Goal: Task Accomplishment & Management: Manage account settings

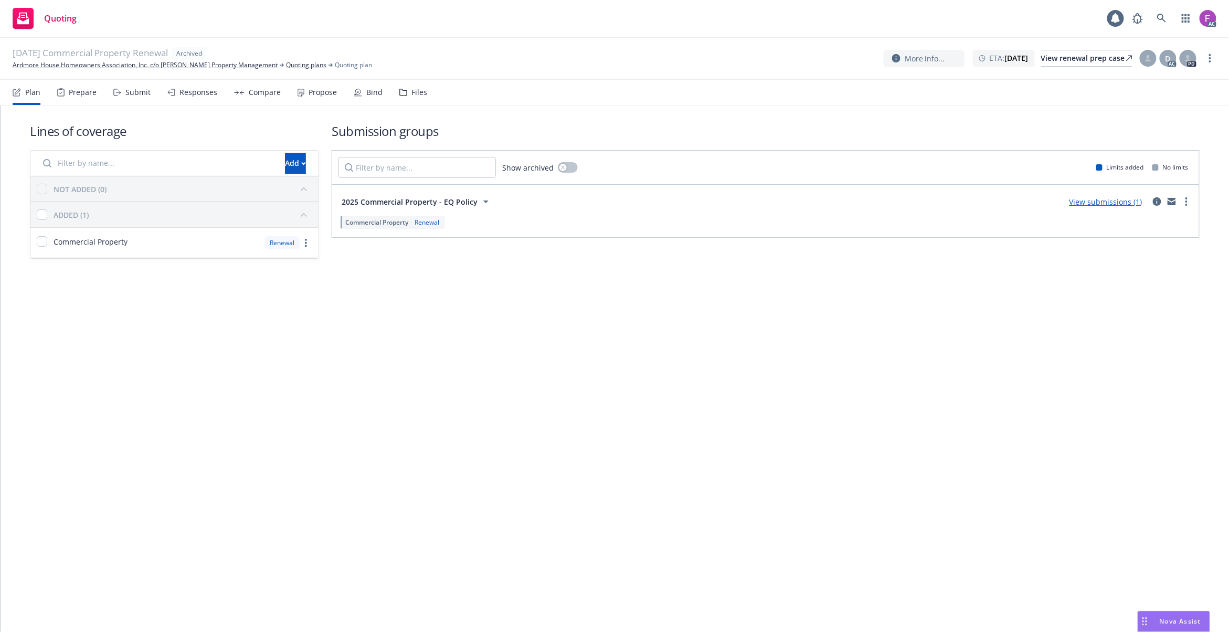
click at [412, 96] on div "Files" at bounding box center [419, 92] width 16 height 8
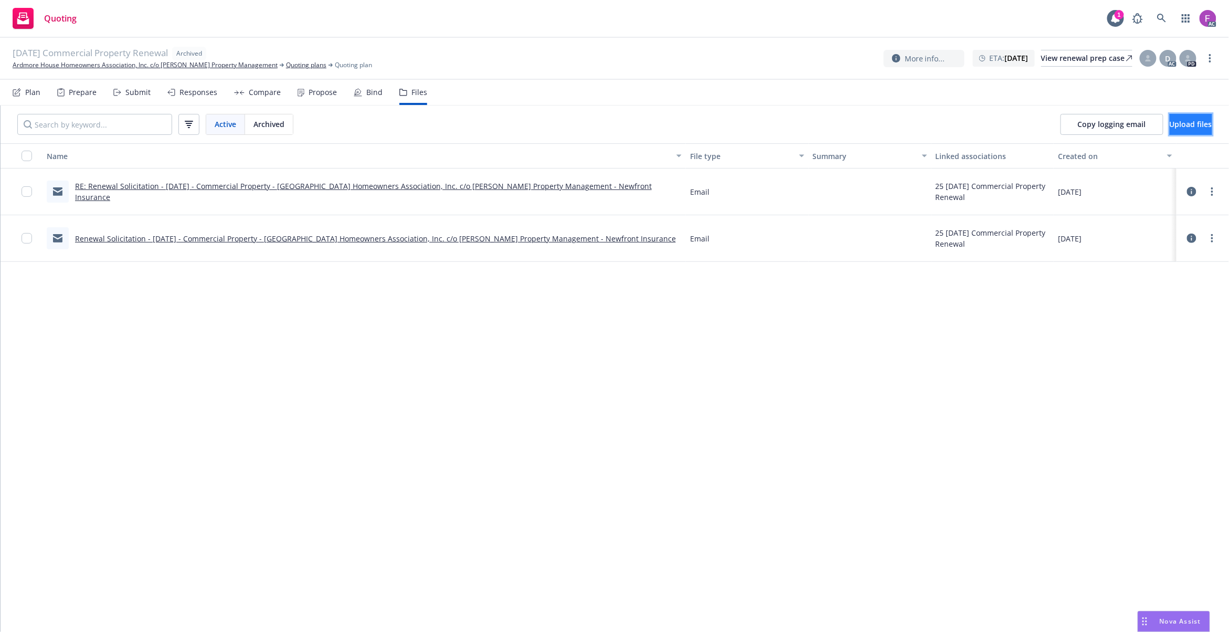
click at [1170, 127] on button "Upload files" at bounding box center [1191, 124] width 43 height 21
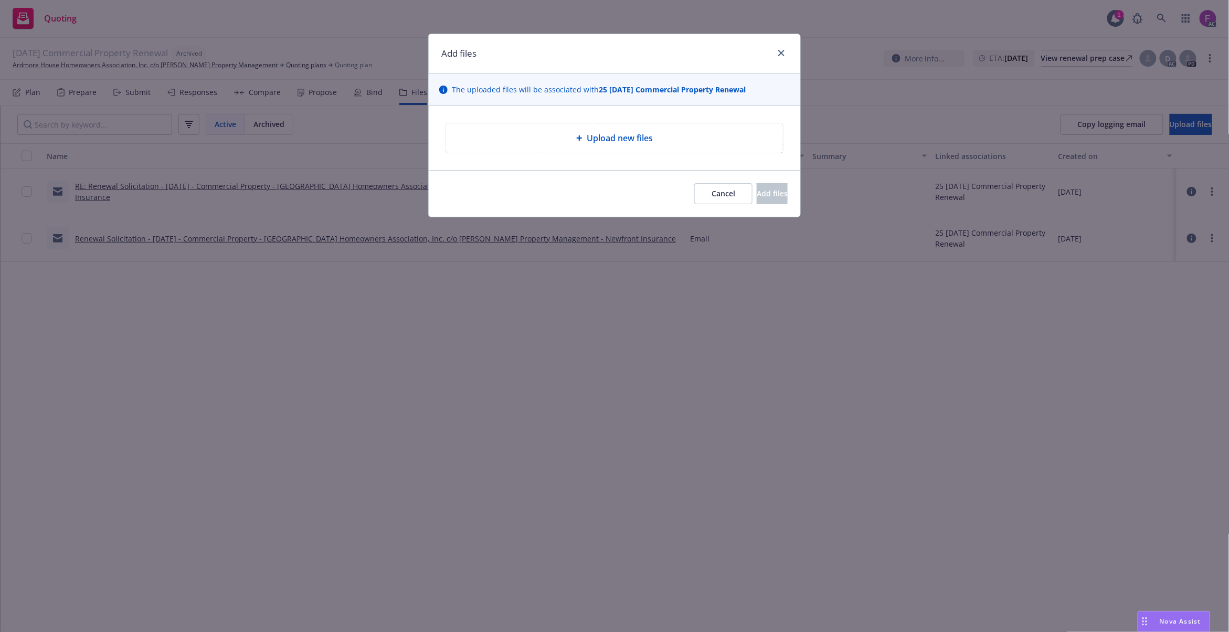
click at [505, 140] on div "Upload new files" at bounding box center [614, 138] width 320 height 13
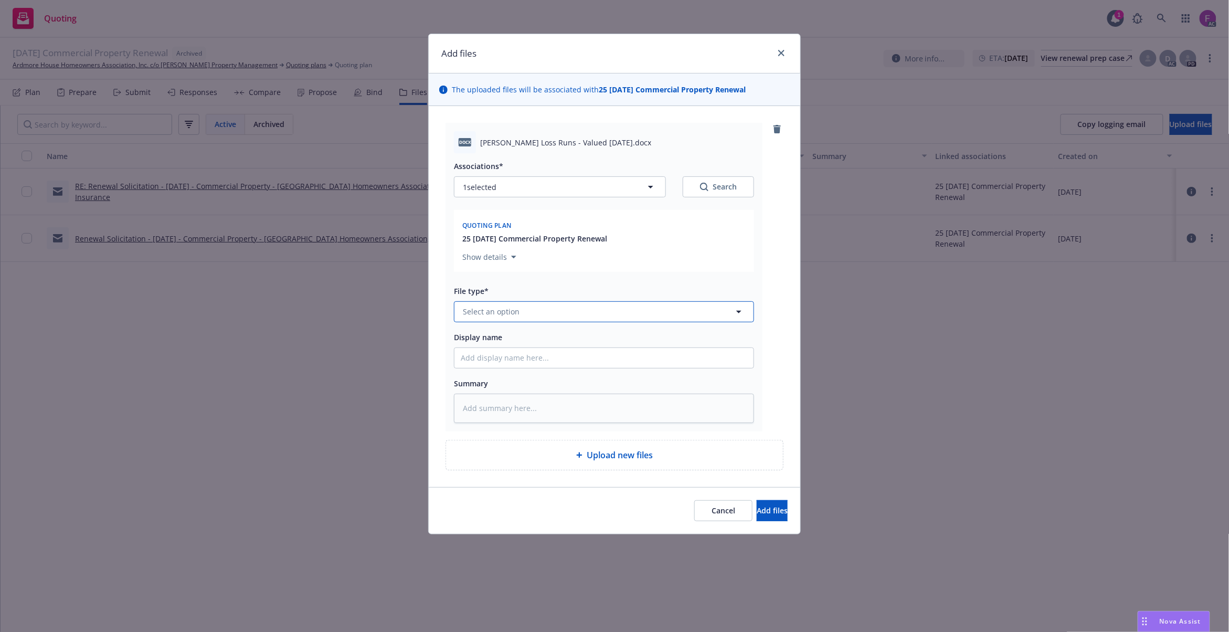
click at [522, 317] on button "Select an option" at bounding box center [604, 311] width 300 height 21
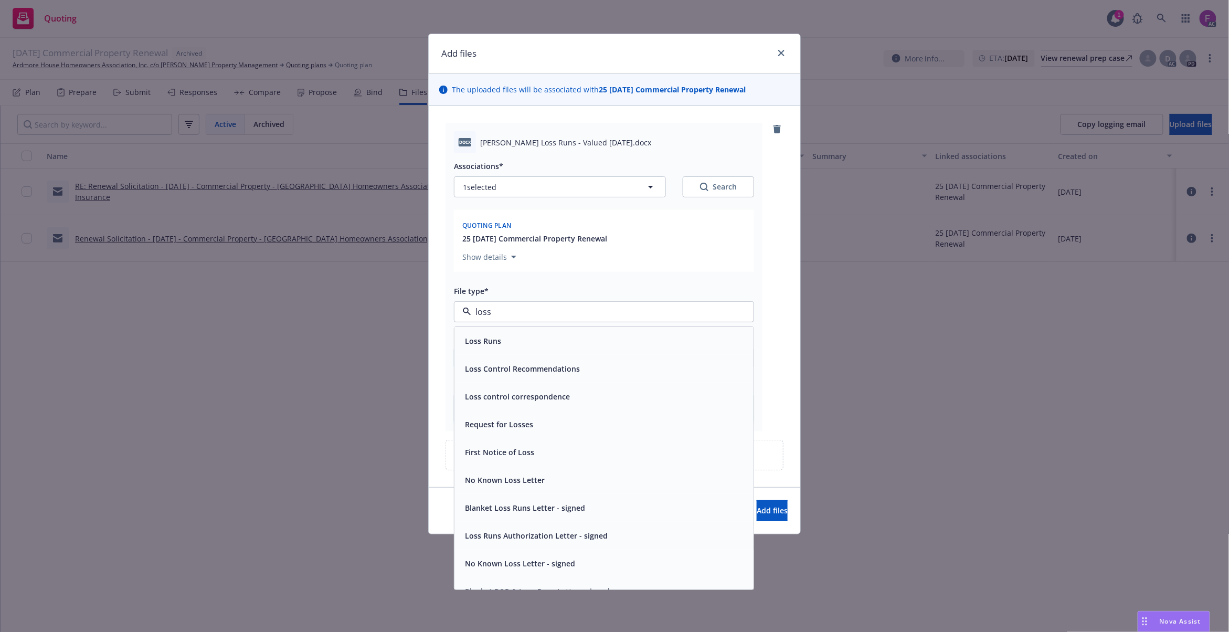
paste input "Loss Run"
type input "Loss Run"
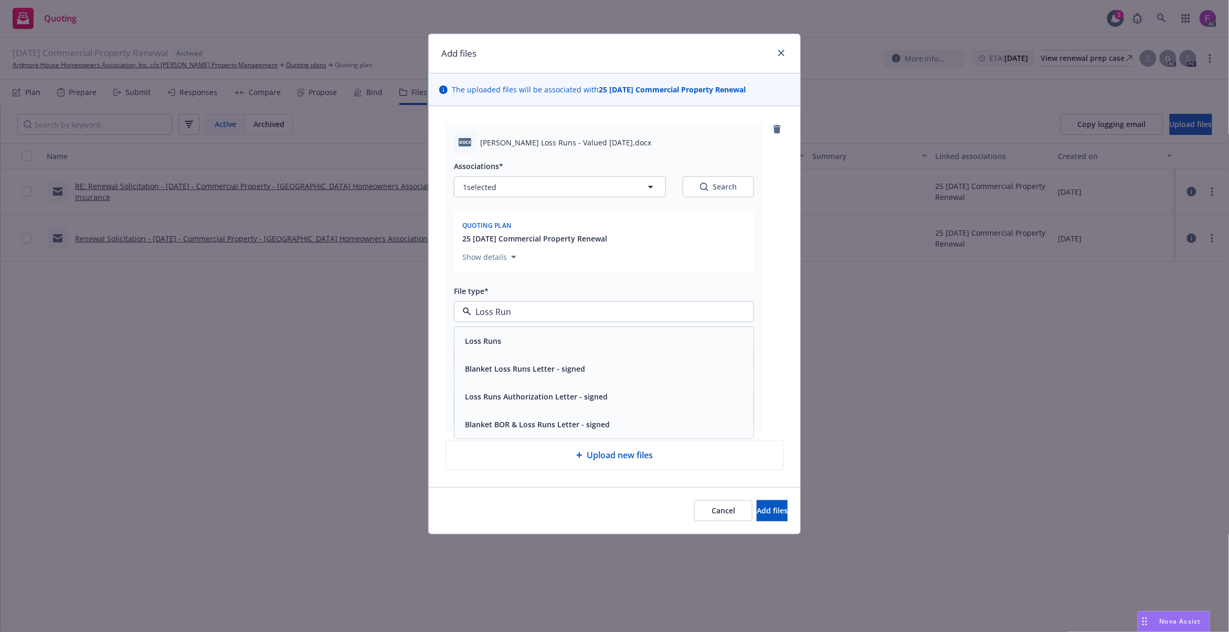
click at [516, 352] on div "Loss Runs" at bounding box center [603, 341] width 299 height 28
click at [776, 54] on link "close" at bounding box center [781, 53] width 13 height 13
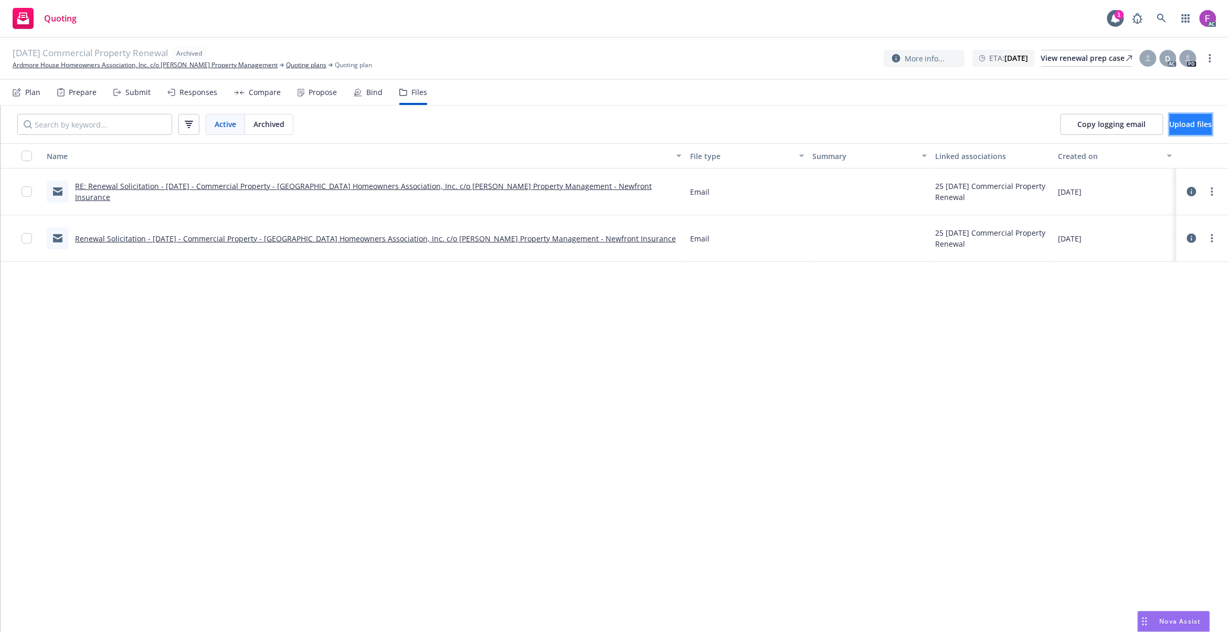
click at [1170, 118] on button "Upload files" at bounding box center [1191, 124] width 43 height 21
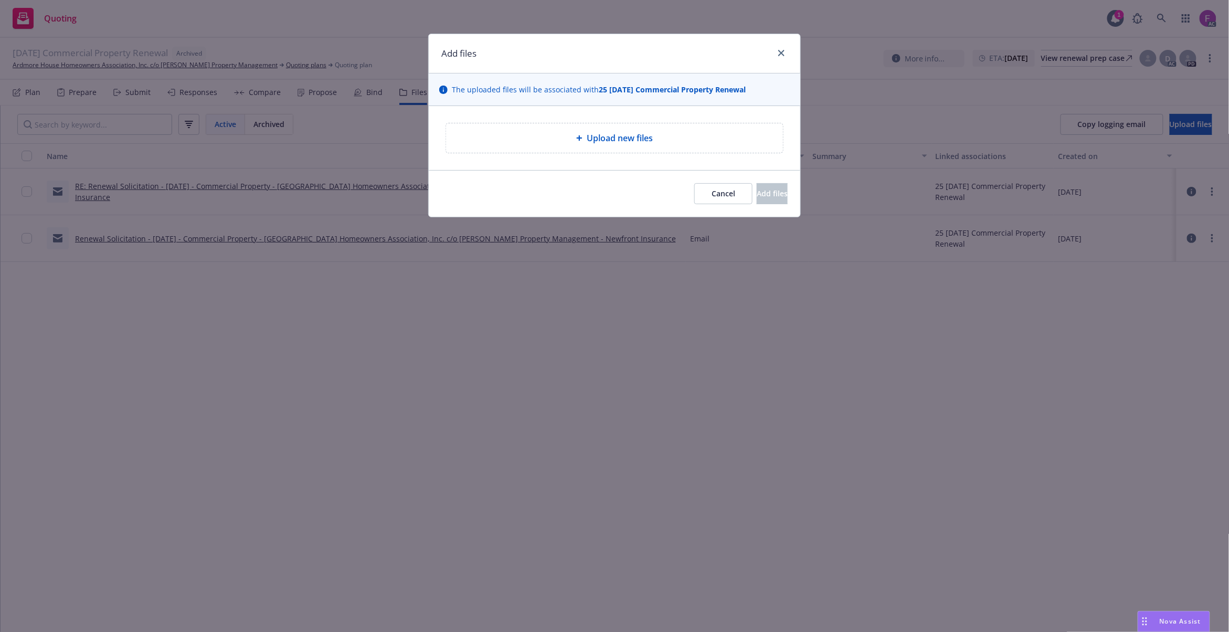
click at [597, 143] on span "Upload new files" at bounding box center [620, 138] width 66 height 13
type textarea "x"
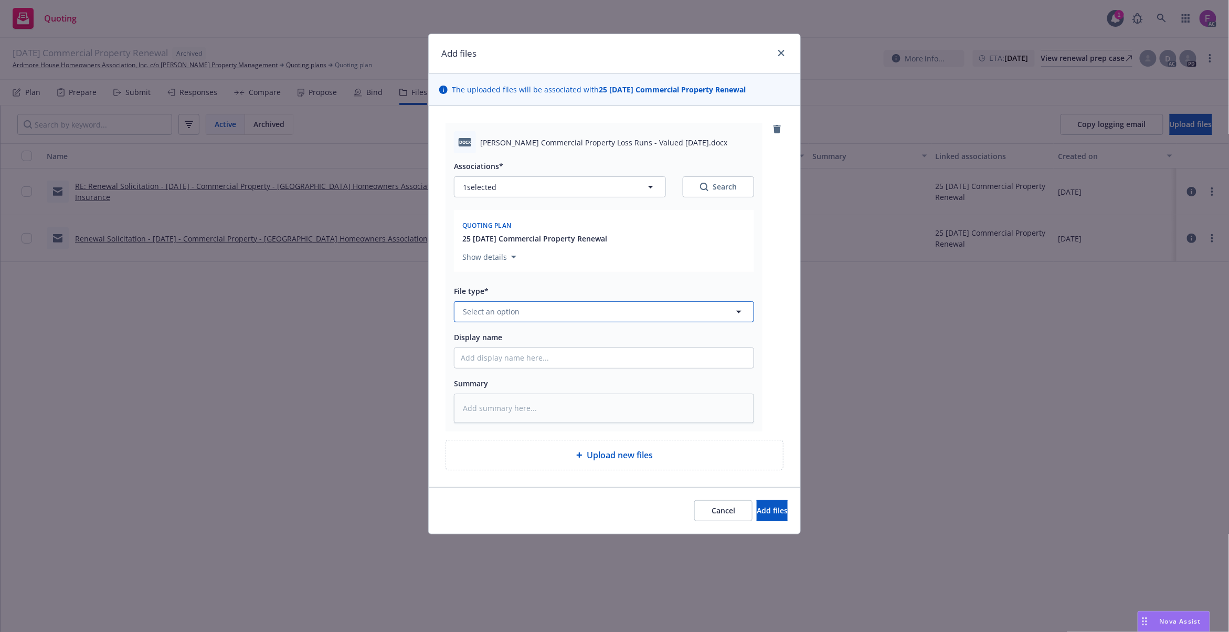
click at [519, 305] on button "Select an option" at bounding box center [604, 311] width 300 height 21
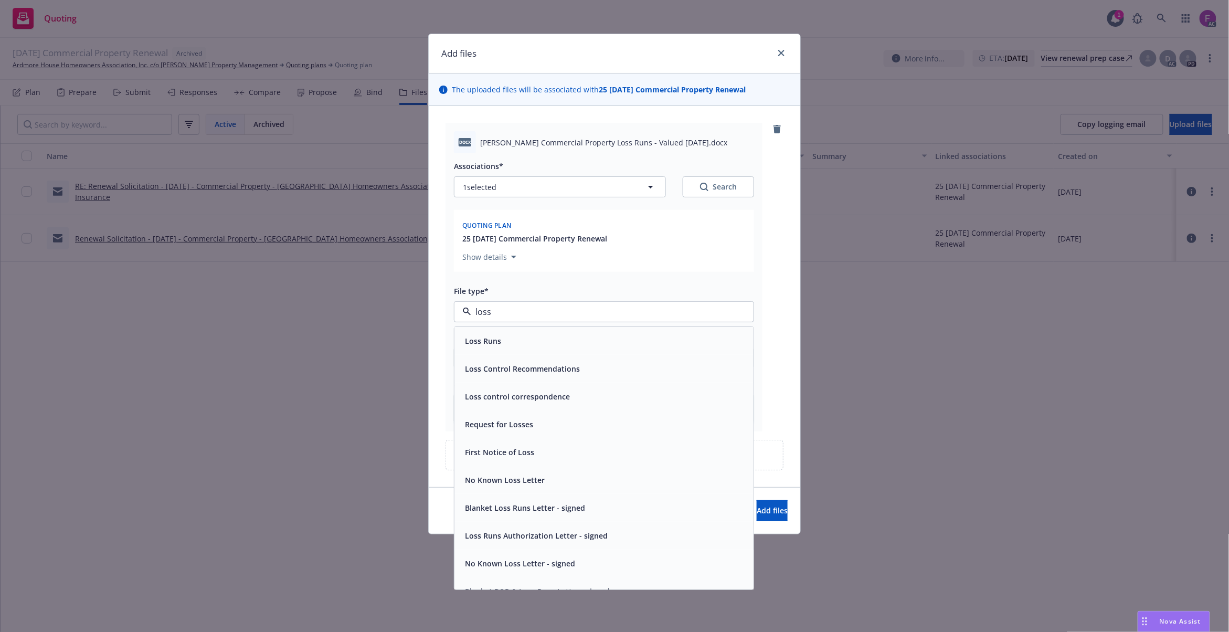
paste input "Loss Run"
type input "Loss Run"
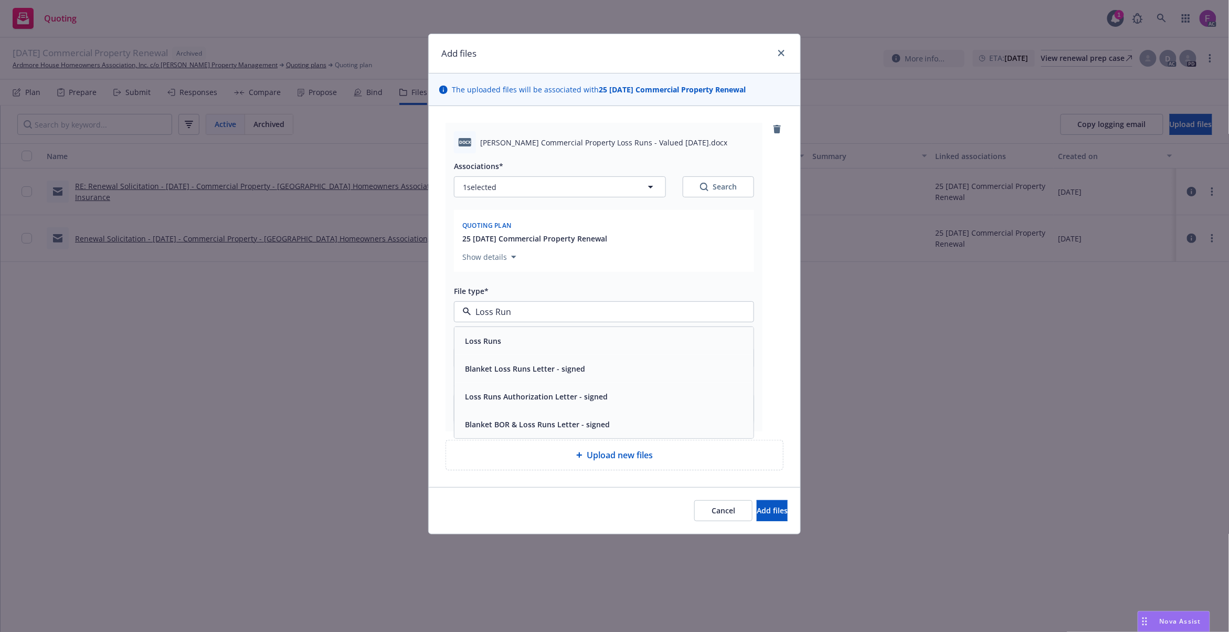
click at [513, 334] on div "Loss Runs" at bounding box center [604, 340] width 287 height 15
click at [515, 177] on button "1 selected" at bounding box center [560, 186] width 212 height 21
type textarea "x"
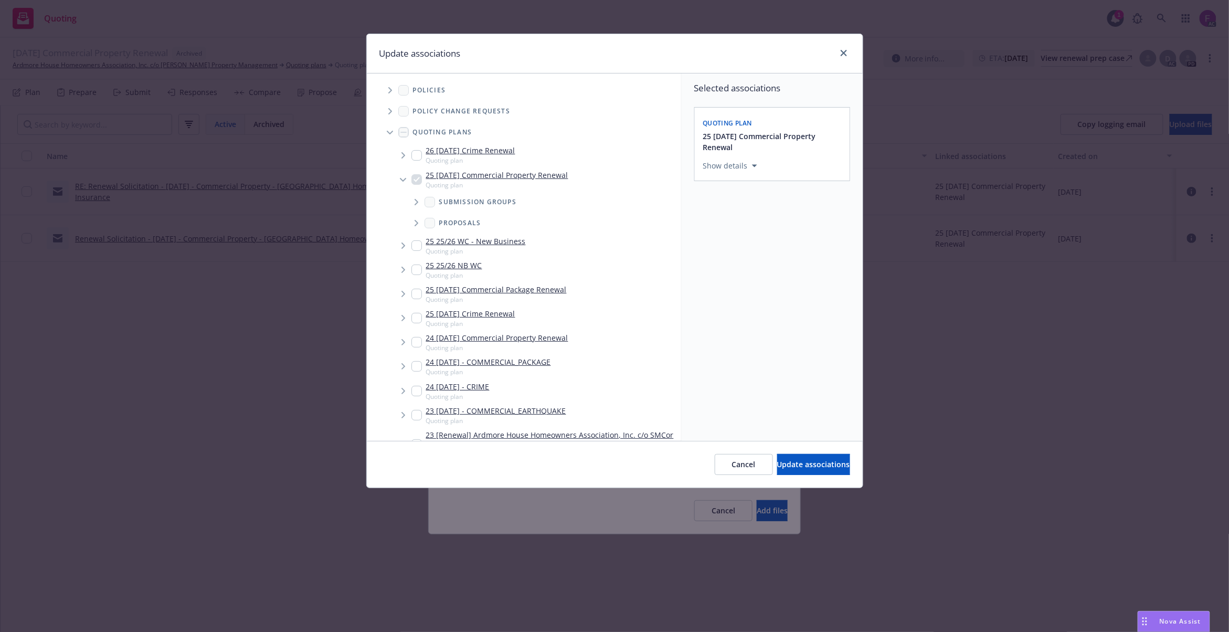
click at [386, 89] on span "Tree Example" at bounding box center [389, 90] width 17 height 17
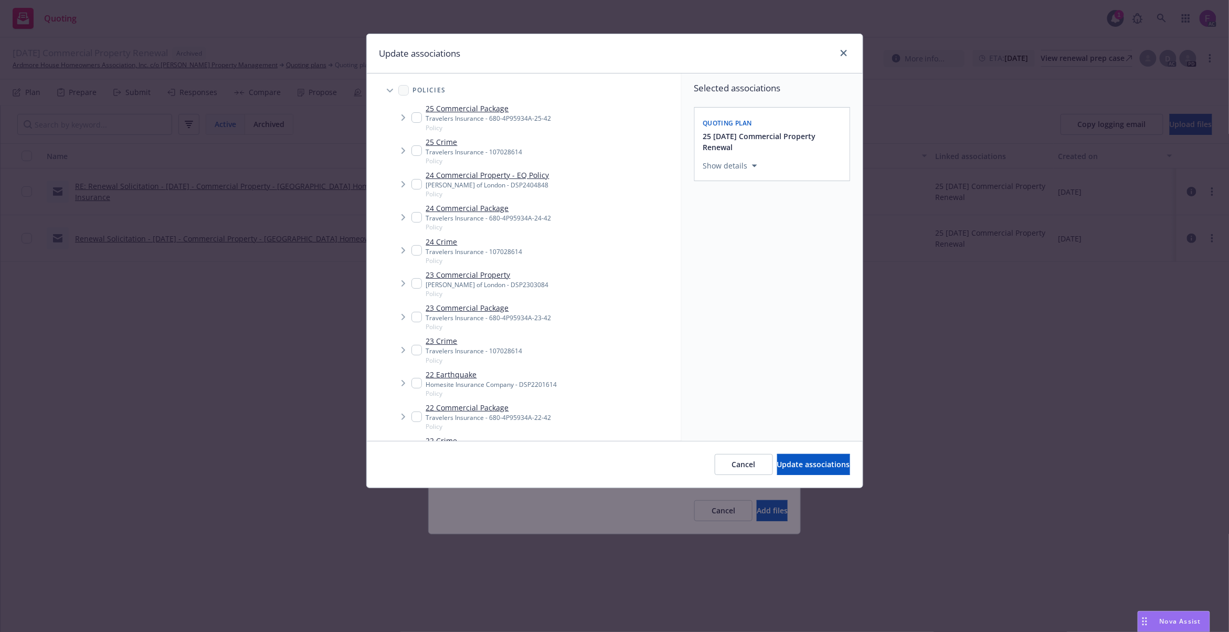
click at [421, 184] on input "Tree Example" at bounding box center [416, 184] width 10 height 10
checkbox input "true"
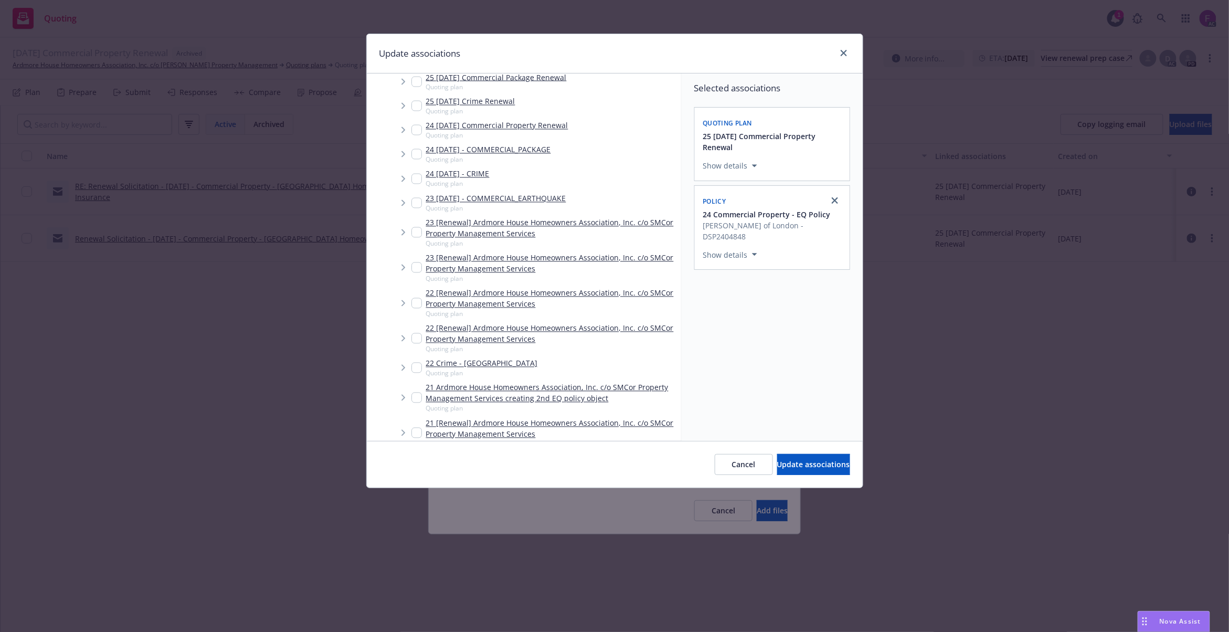
scroll to position [1180, 0]
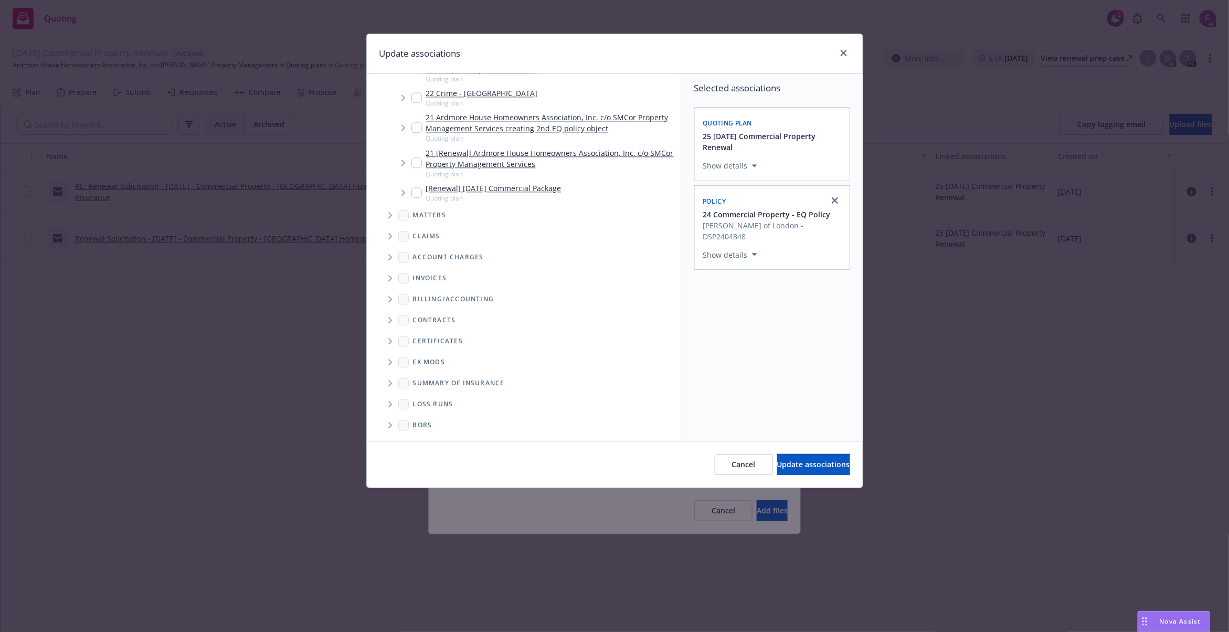
click at [389, 404] on icon "Folder Tree Example" at bounding box center [390, 404] width 4 height 6
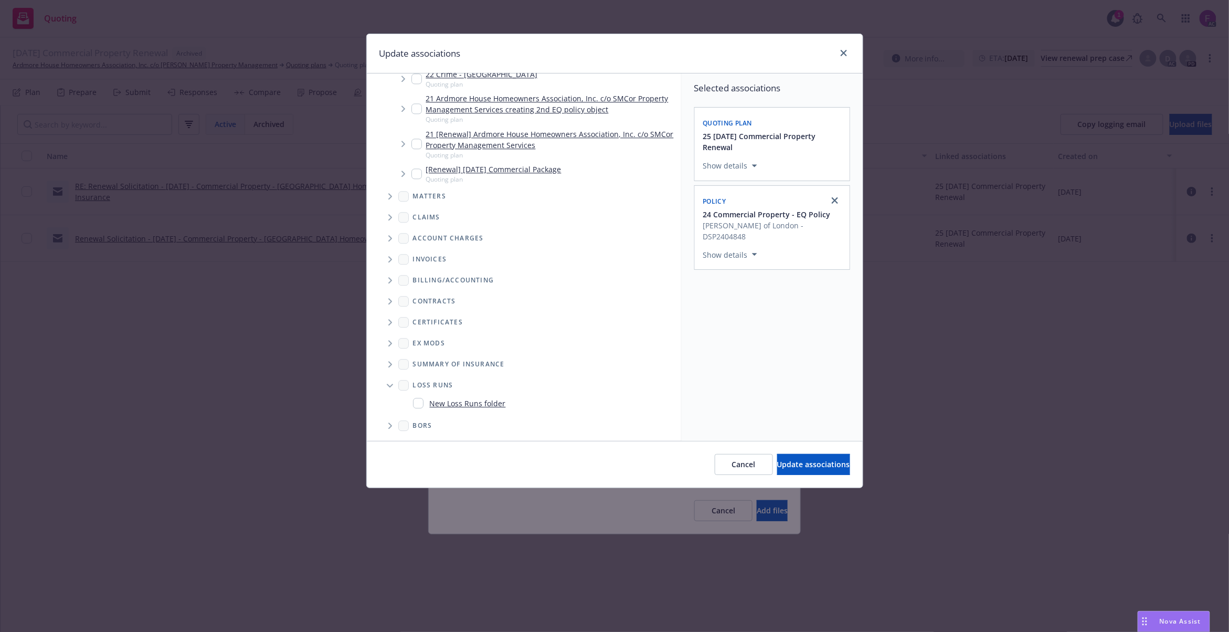
scroll to position [1199, 0]
click at [418, 400] on input "Folder Tree Example" at bounding box center [418, 402] width 10 height 10
checkbox input "true"
click at [757, 316] on button "Select an option" at bounding box center [772, 326] width 138 height 21
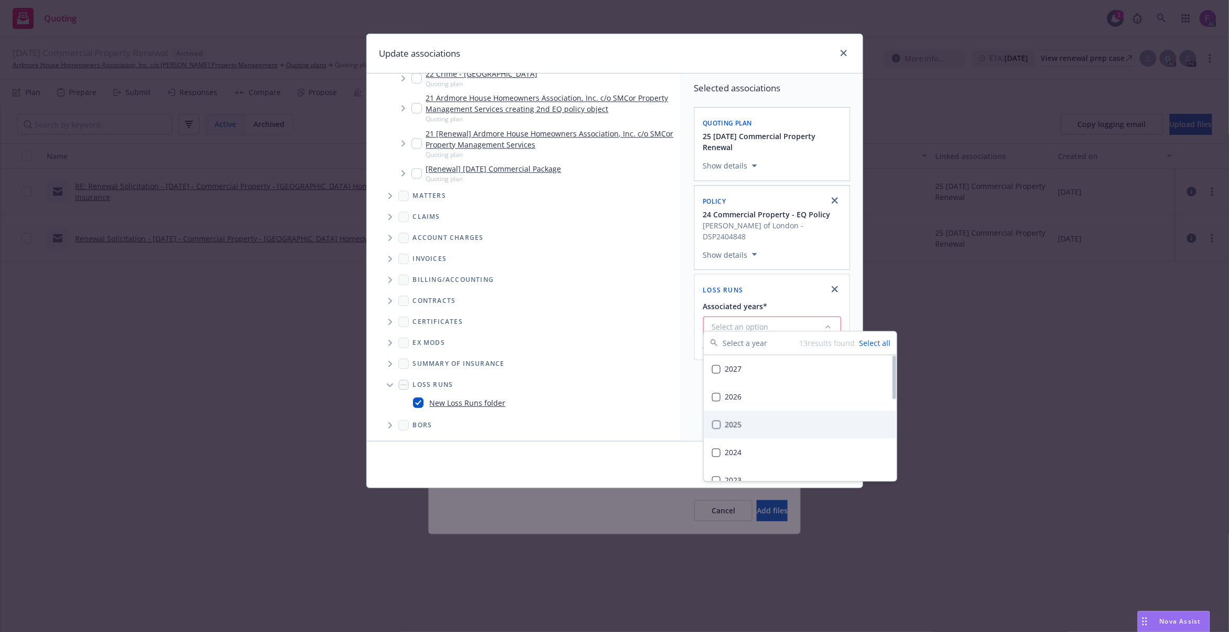
click at [750, 425] on div "2025" at bounding box center [800, 425] width 193 height 28
click at [698, 378] on div "Selected associations Quoting plan 25 11/16/25 Commercial Property Renewal Show…" at bounding box center [772, 256] width 181 height 367
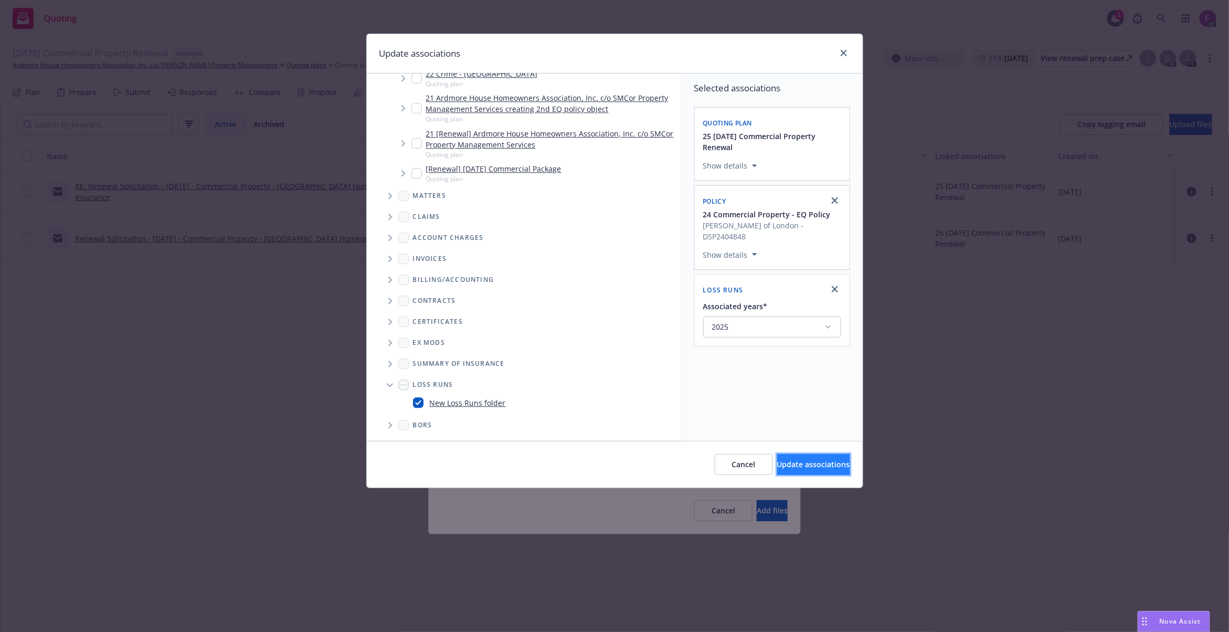
click at [788, 460] on span "Update associations" at bounding box center [813, 464] width 73 height 10
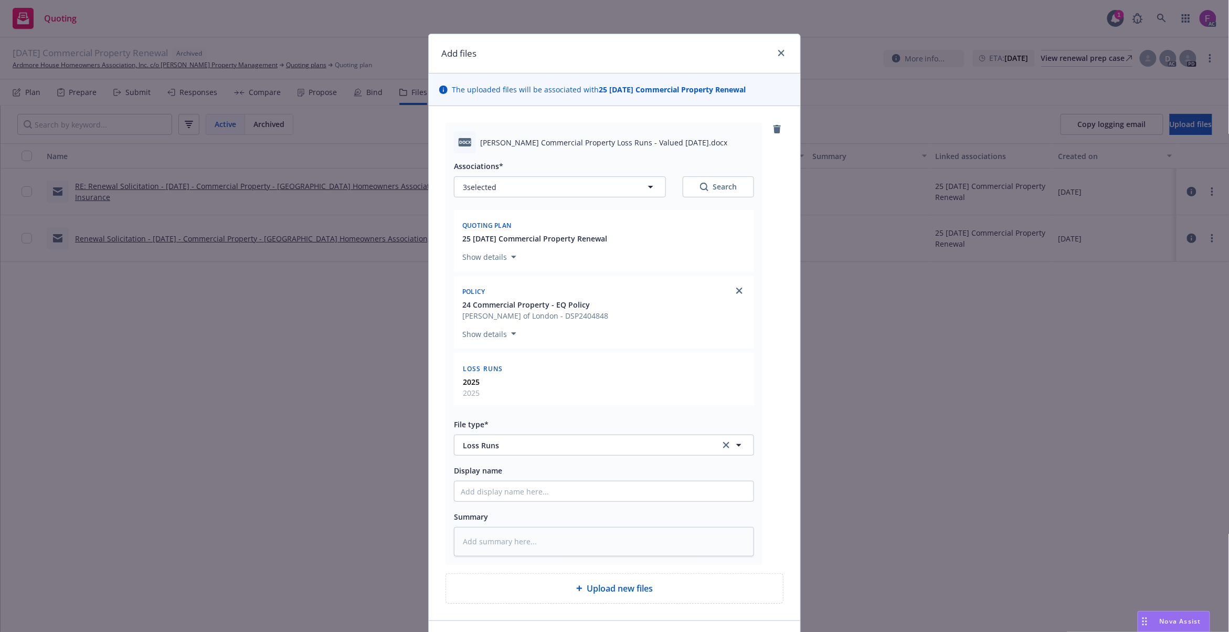
scroll to position [71, 0]
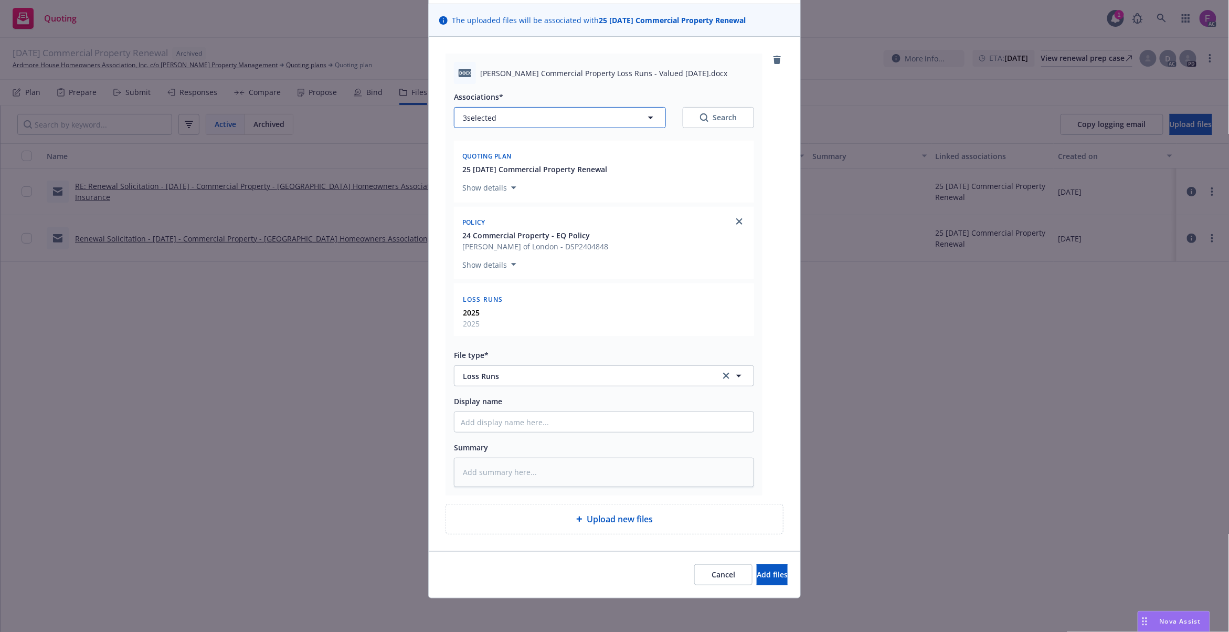
click at [535, 125] on button "3 selected" at bounding box center [560, 117] width 212 height 21
type textarea "x"
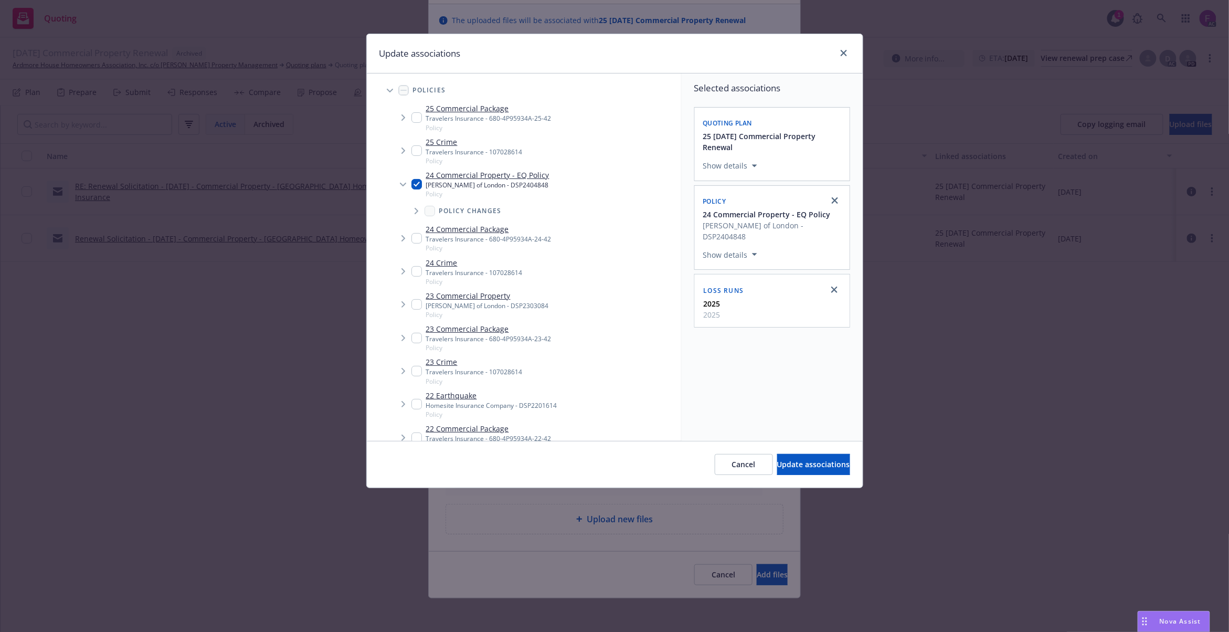
click at [415, 307] on input "Tree Example" at bounding box center [416, 304] width 10 height 10
checkbox input "true"
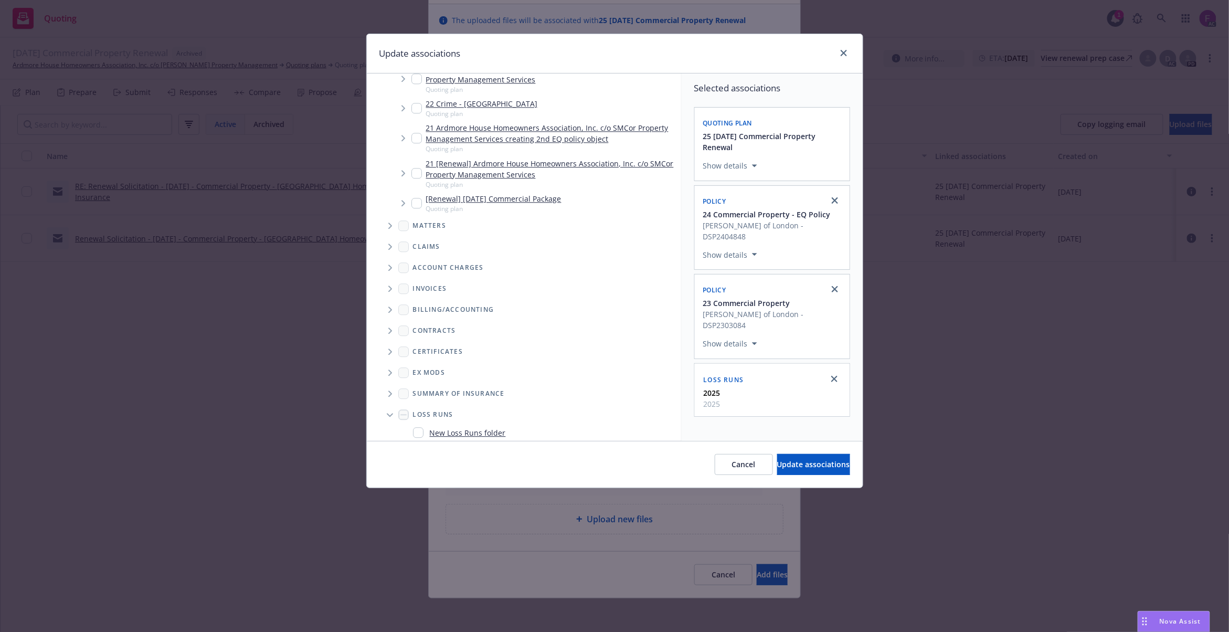
scroll to position [1239, 0]
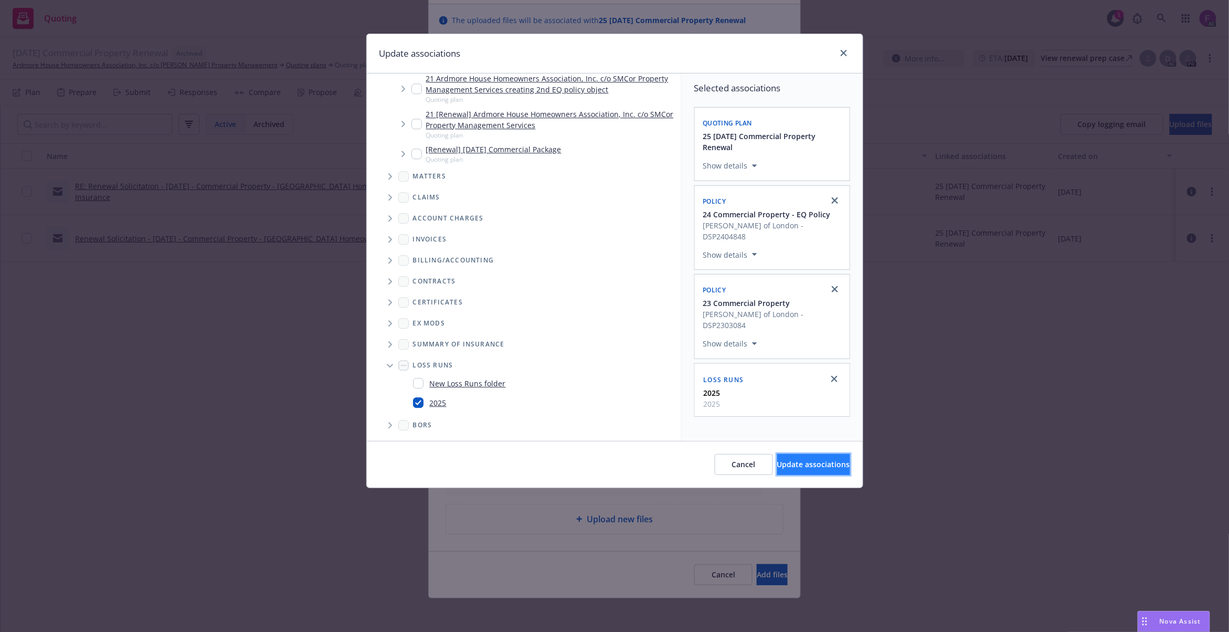
click at [777, 460] on span "Update associations" at bounding box center [813, 464] width 73 height 10
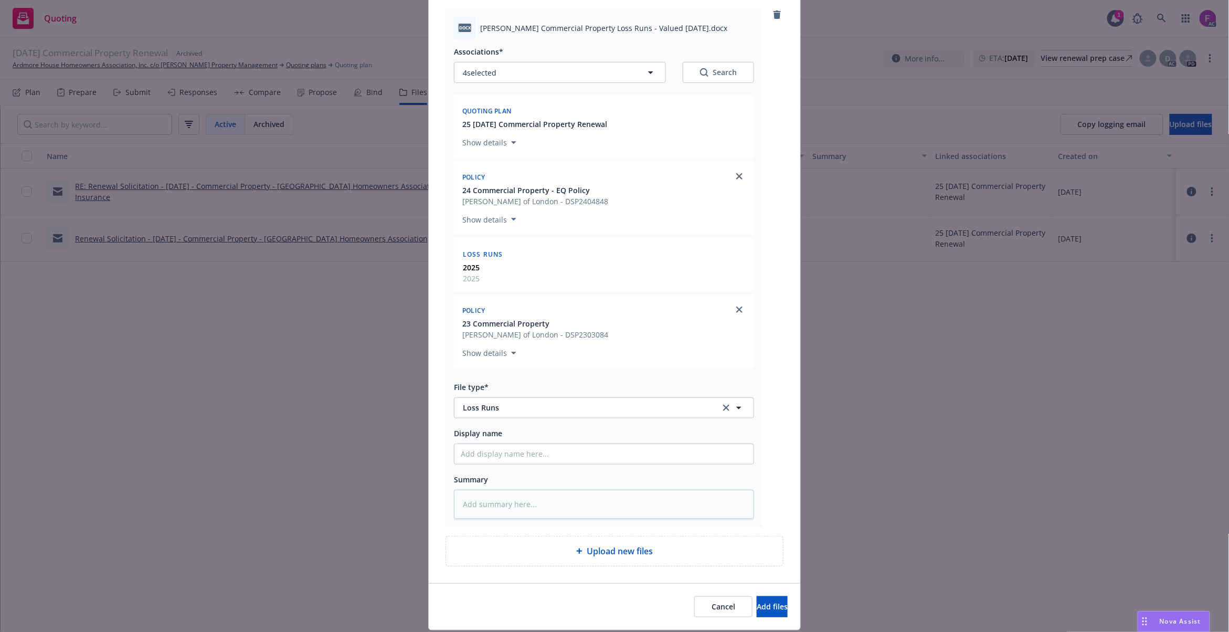
scroll to position [149, 0]
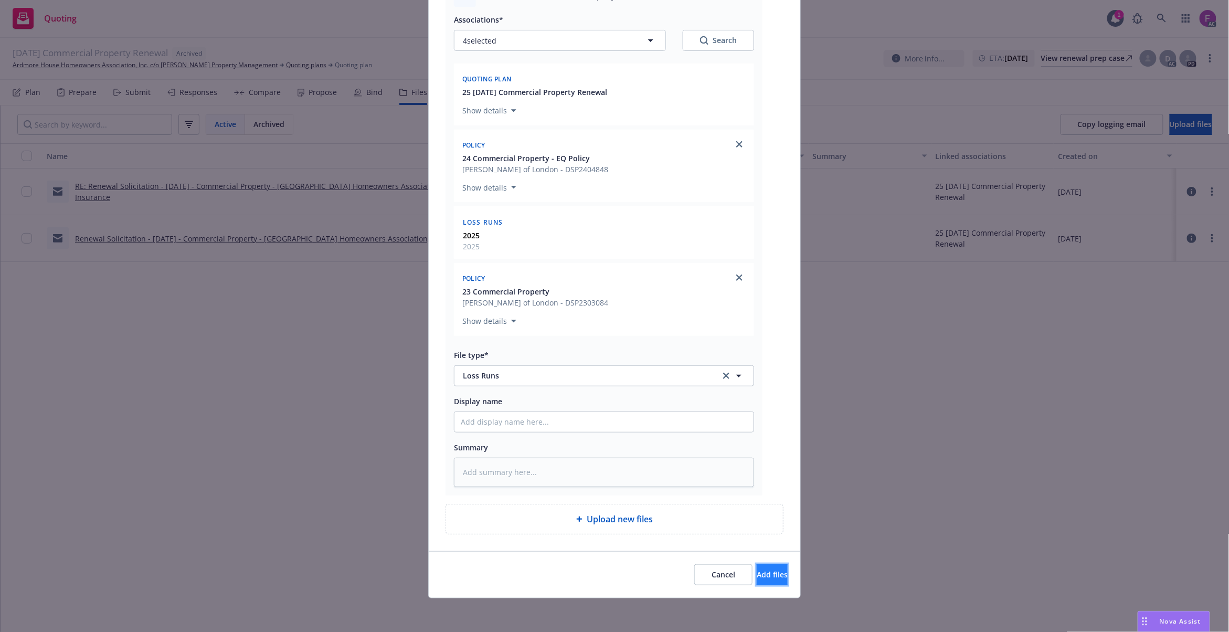
click at [757, 579] on button "Add files" at bounding box center [772, 574] width 31 height 21
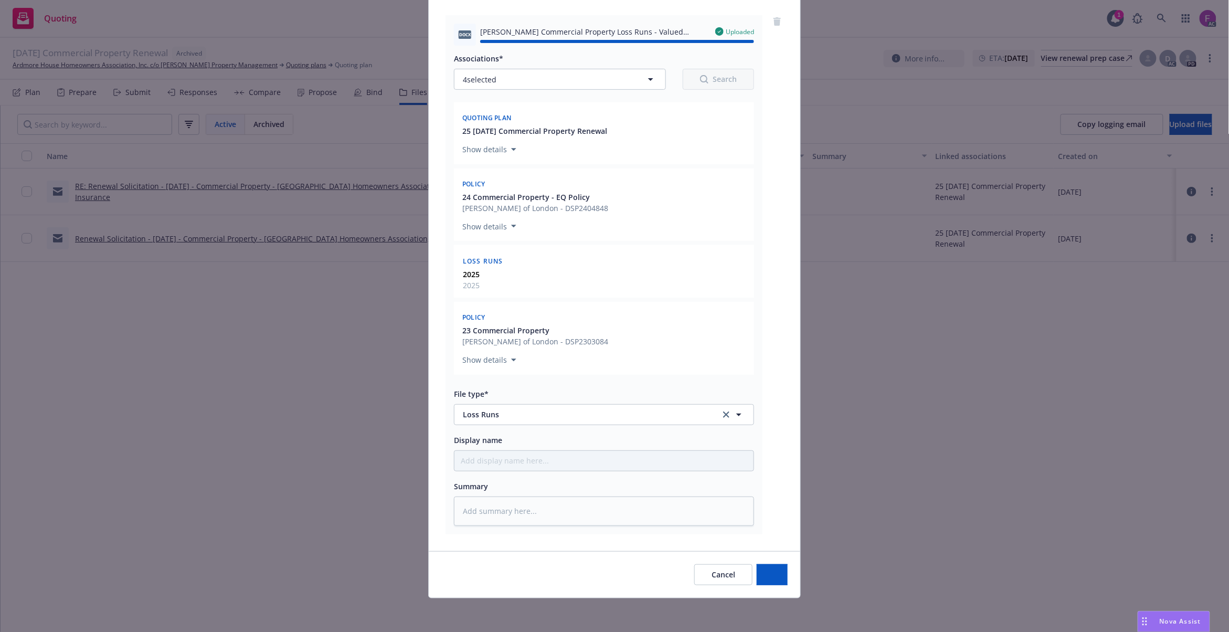
type textarea "x"
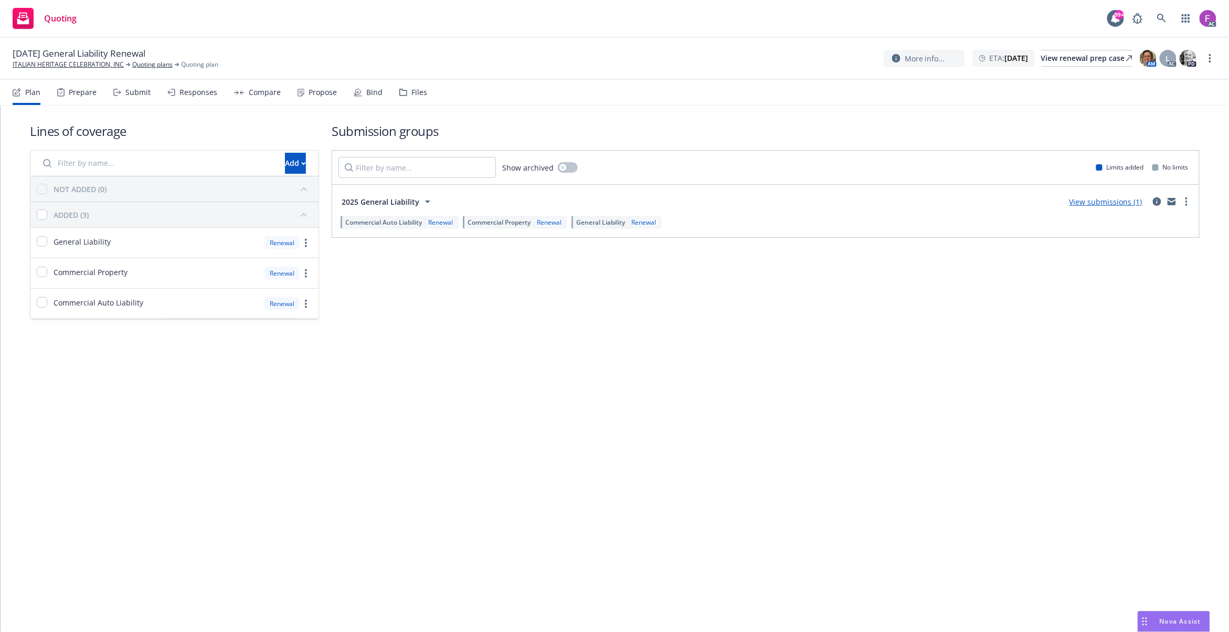
click at [412, 91] on div "Files" at bounding box center [419, 92] width 16 height 8
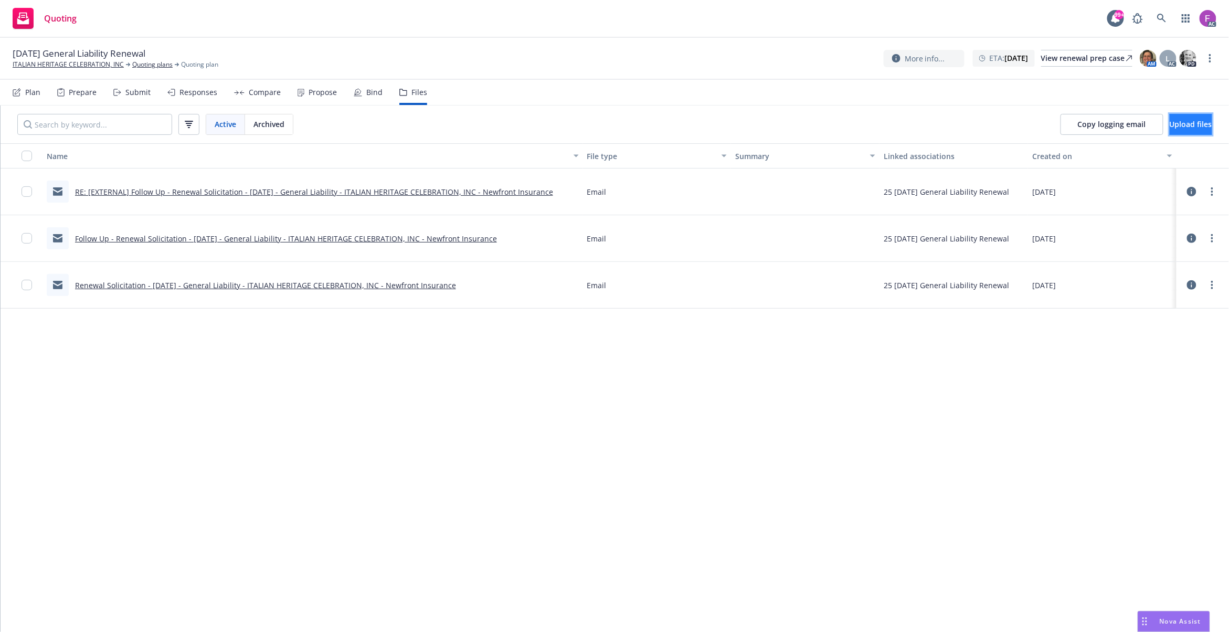
click at [1170, 124] on span "Upload files" at bounding box center [1191, 124] width 43 height 10
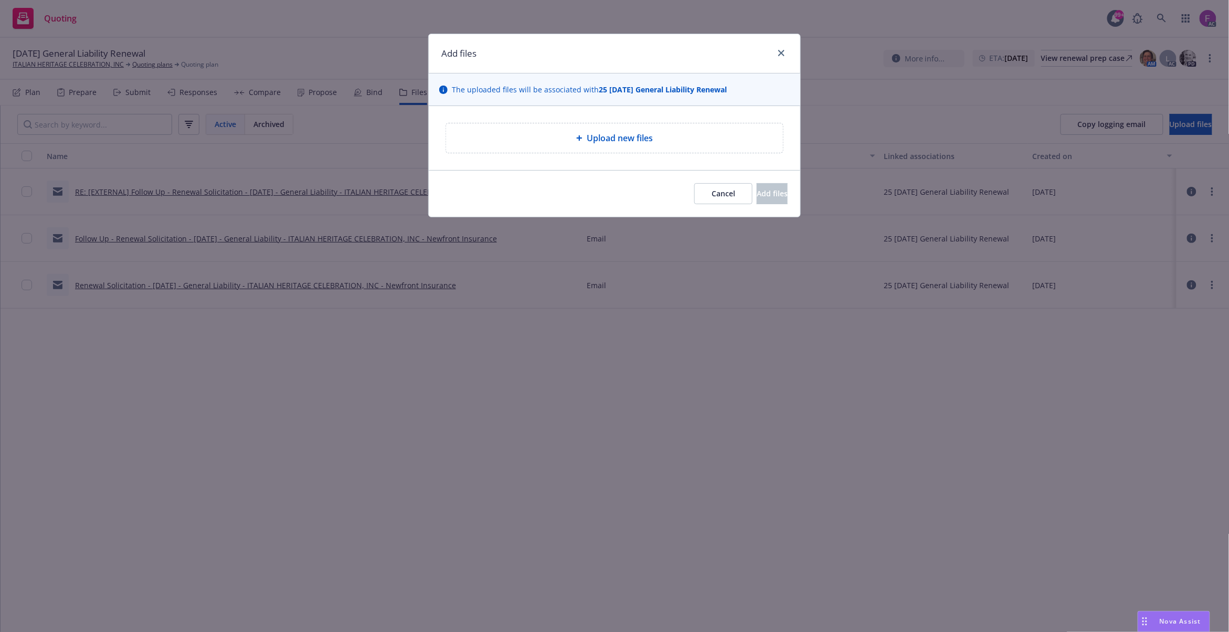
click at [624, 137] on span "Upload new files" at bounding box center [620, 138] width 66 height 13
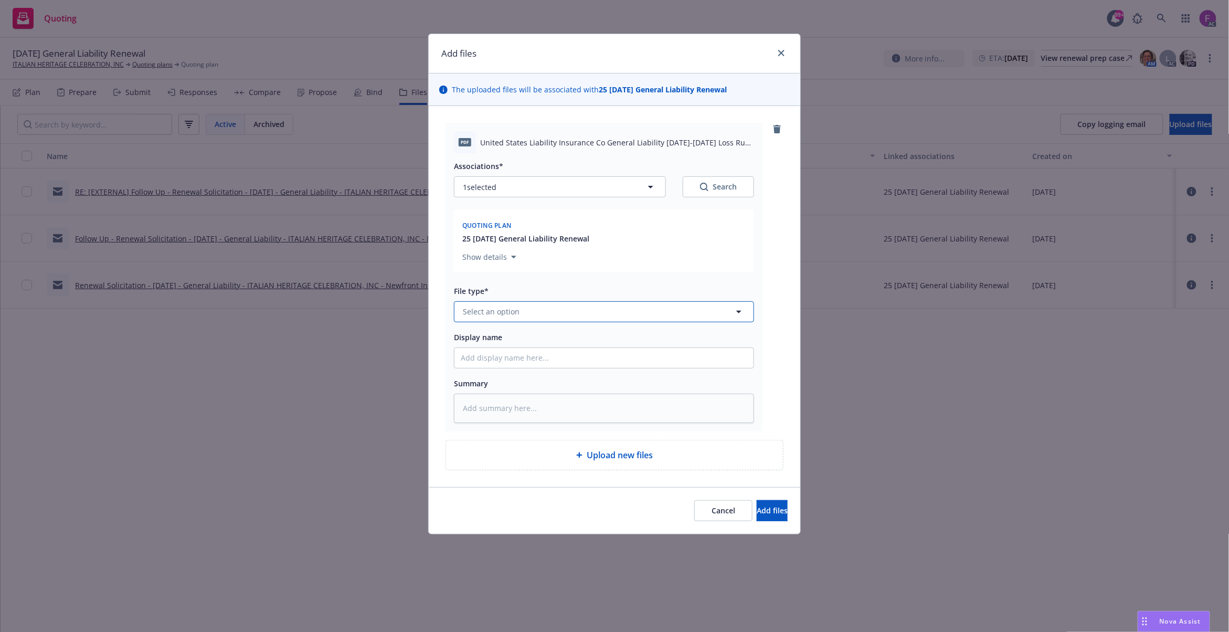
click at [492, 305] on button "Select an option" at bounding box center [604, 311] width 300 height 21
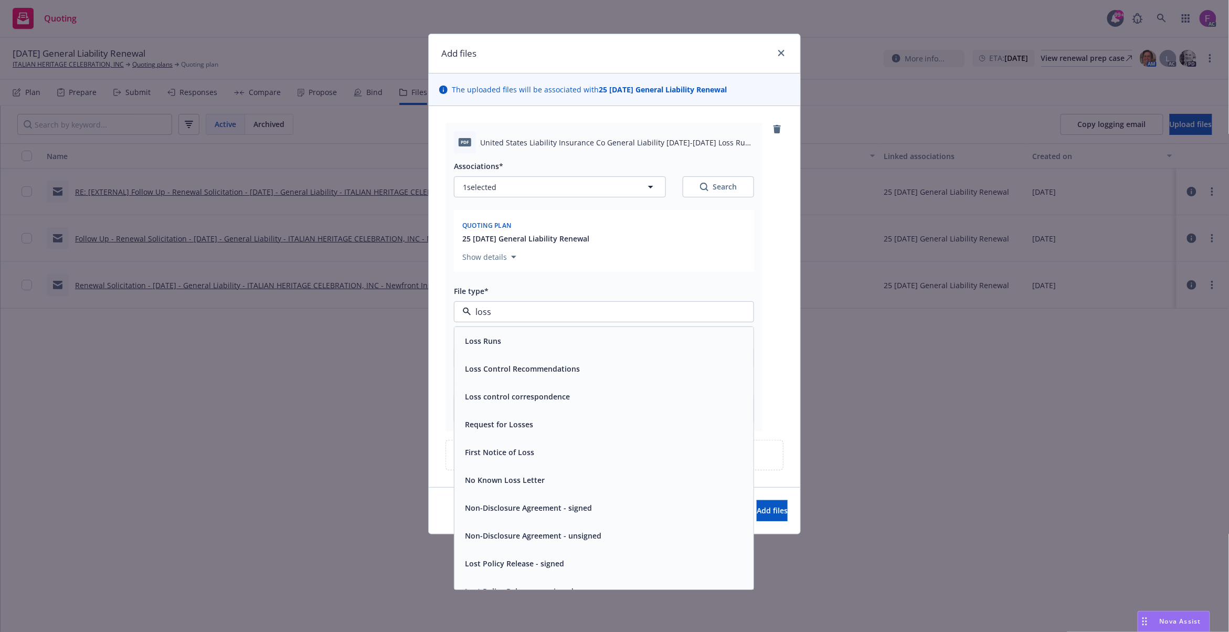
paste input "Loss Run"
type input "Loss Run"
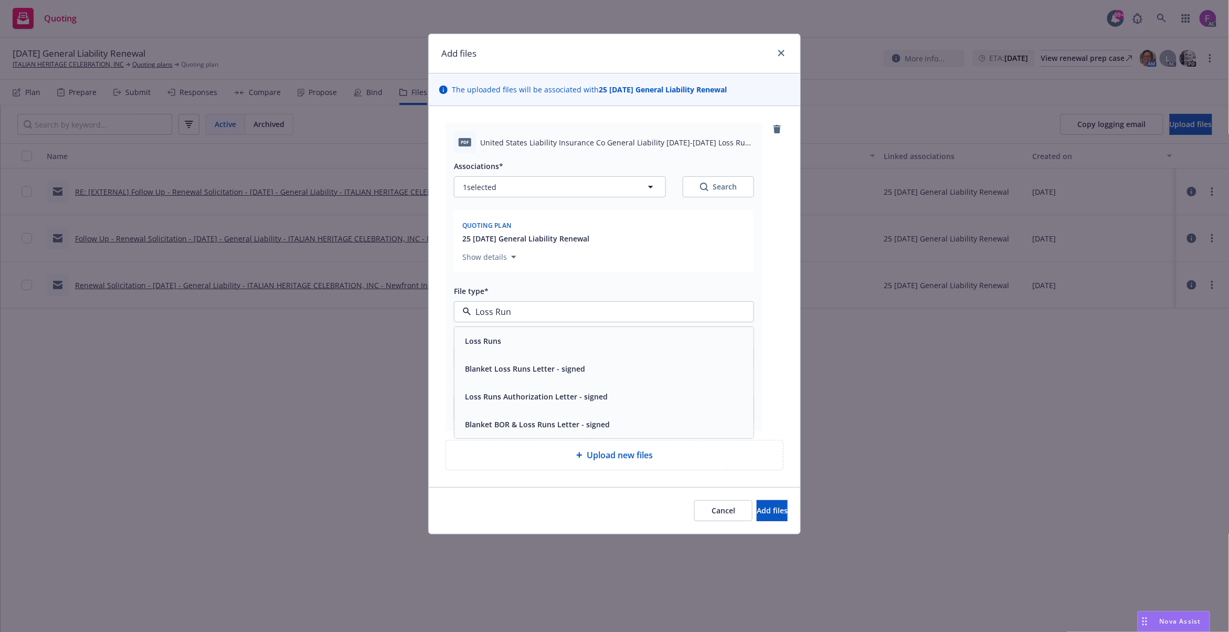
click at [502, 347] on div "Loss Runs" at bounding box center [482, 340] width 43 height 15
click at [478, 181] on button "1 selected" at bounding box center [560, 186] width 212 height 21
type textarea "x"
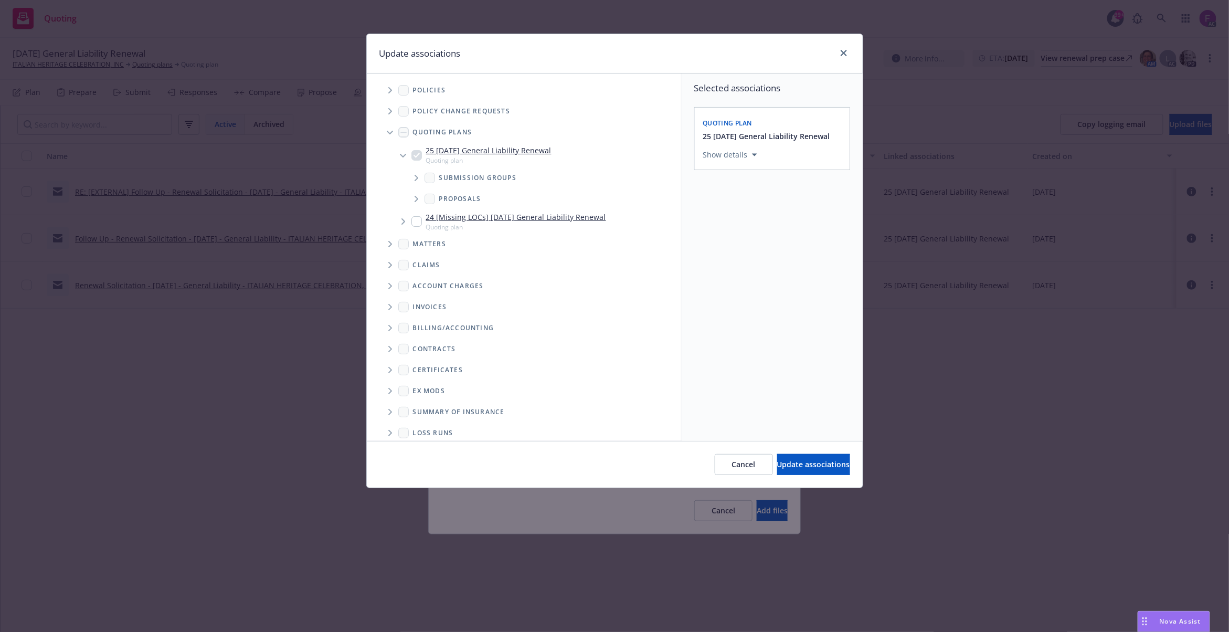
click at [395, 87] on span "Tree Example" at bounding box center [389, 90] width 17 height 17
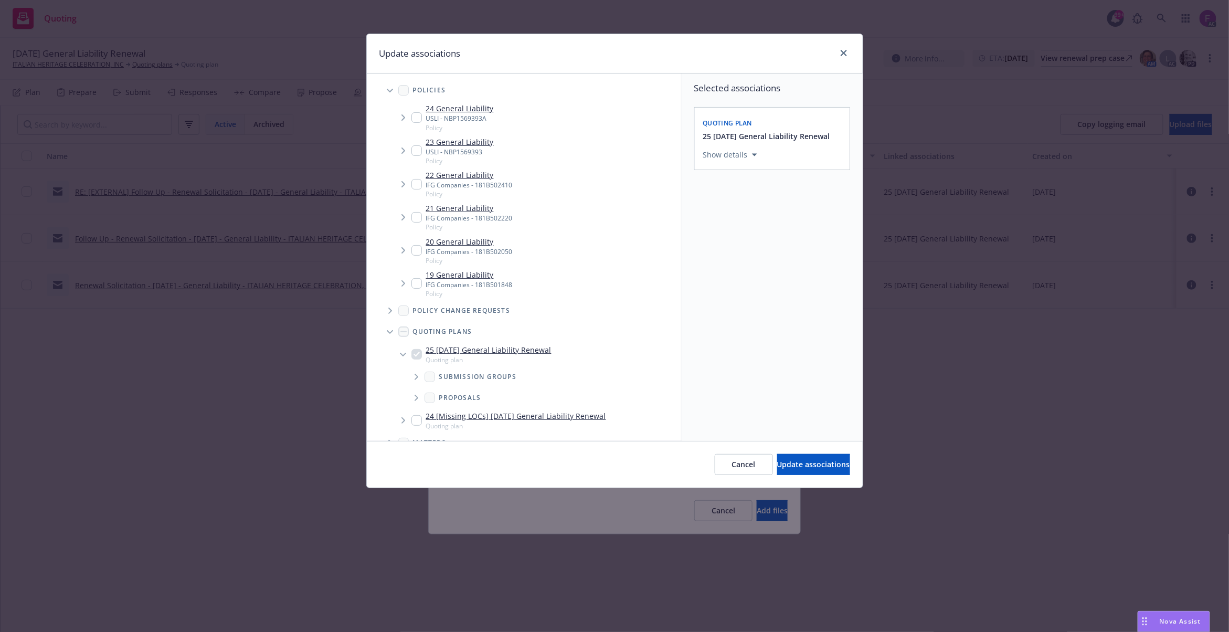
click at [419, 115] on input "Tree Example" at bounding box center [416, 117] width 10 height 10
checkbox input "true"
click at [415, 156] on div "23 General Liability USLI - NBP1569393 Policy" at bounding box center [452, 150] width 82 height 29
checkbox input "true"
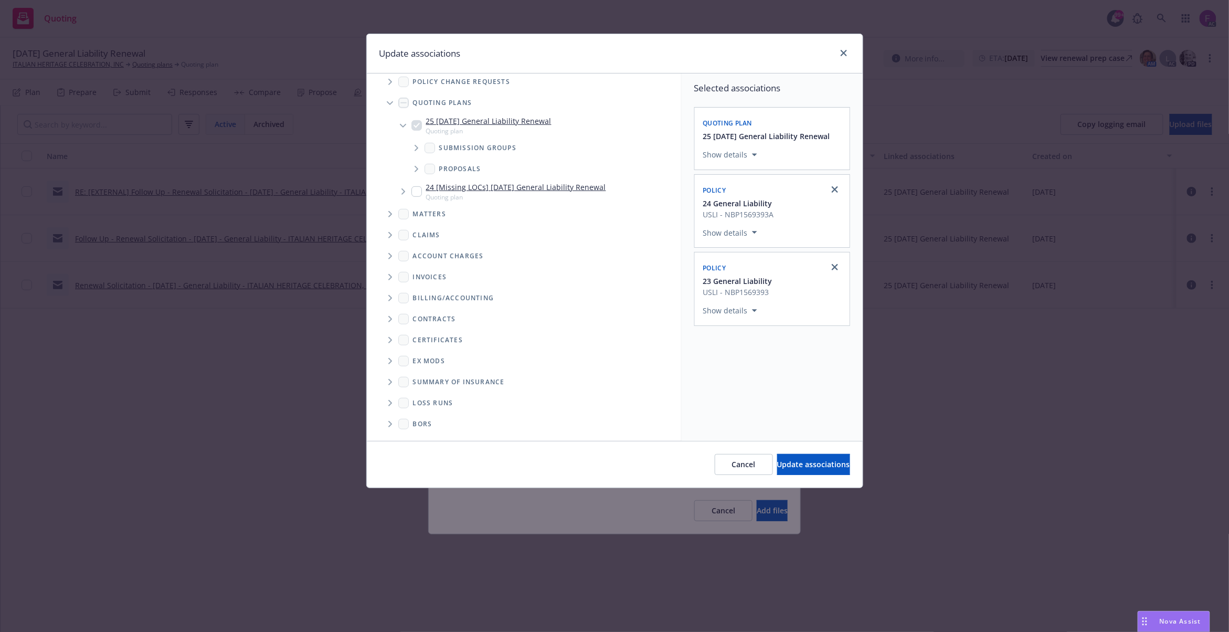
click at [393, 403] on span "Folder Tree Example" at bounding box center [389, 403] width 17 height 17
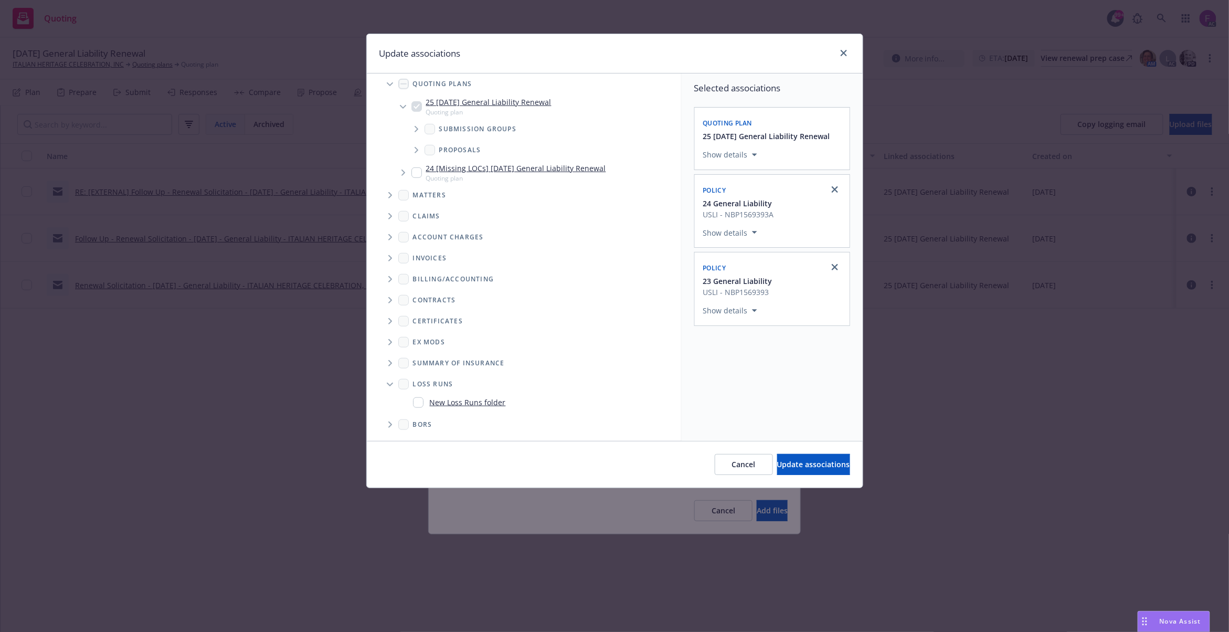
click at [420, 406] on input "Folder Tree Example" at bounding box center [418, 402] width 10 height 10
checkbox input "true"
click at [769, 387] on div "Select an option" at bounding box center [768, 383] width 112 height 10
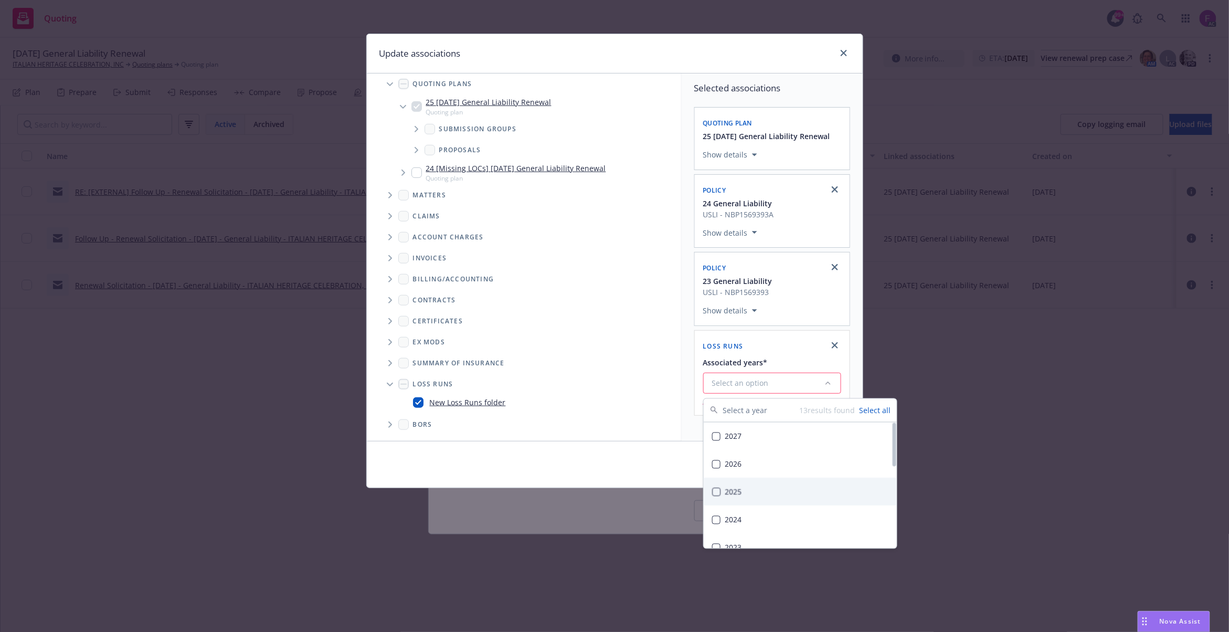
click at [748, 495] on div "2025" at bounding box center [800, 492] width 193 height 28
click at [693, 405] on div "Selected associations Quoting plan 25 11/16/25 General Liability Renewal Show d…" at bounding box center [772, 241] width 181 height 337
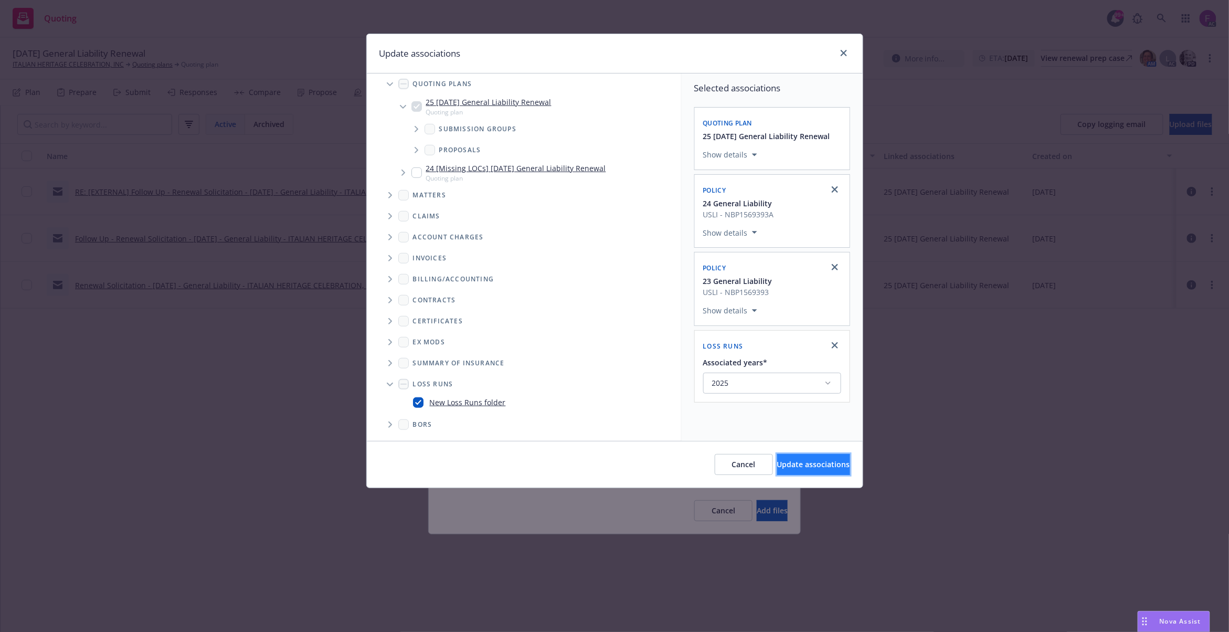
click at [806, 464] on span "Update associations" at bounding box center [813, 464] width 73 height 10
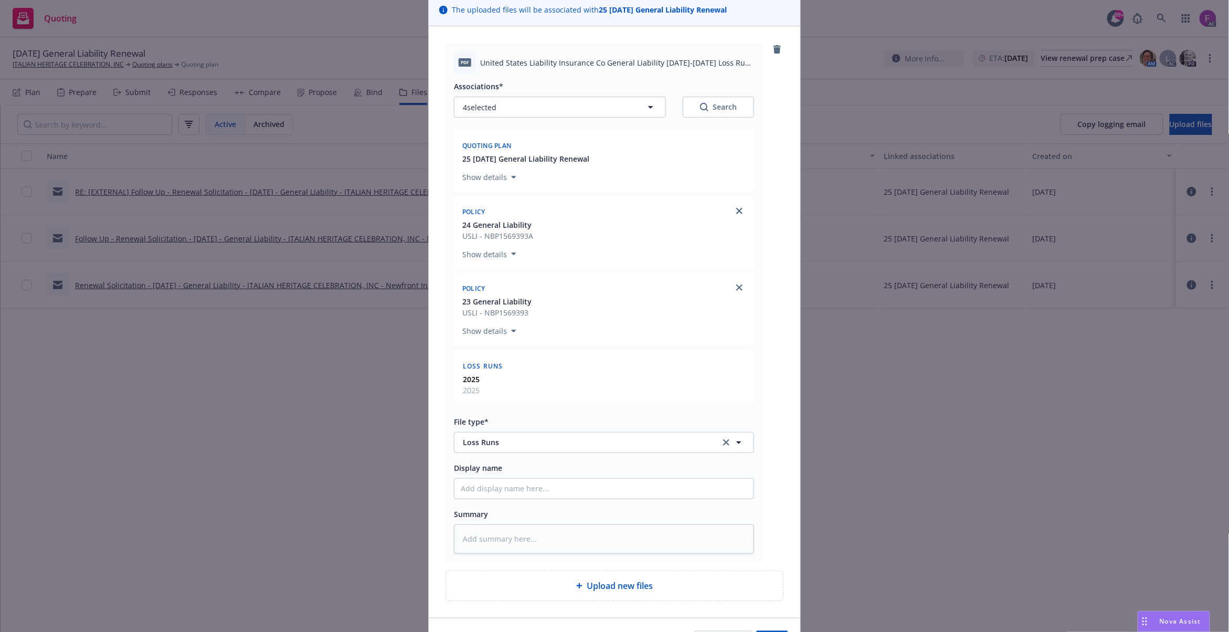
scroll to position [149, 0]
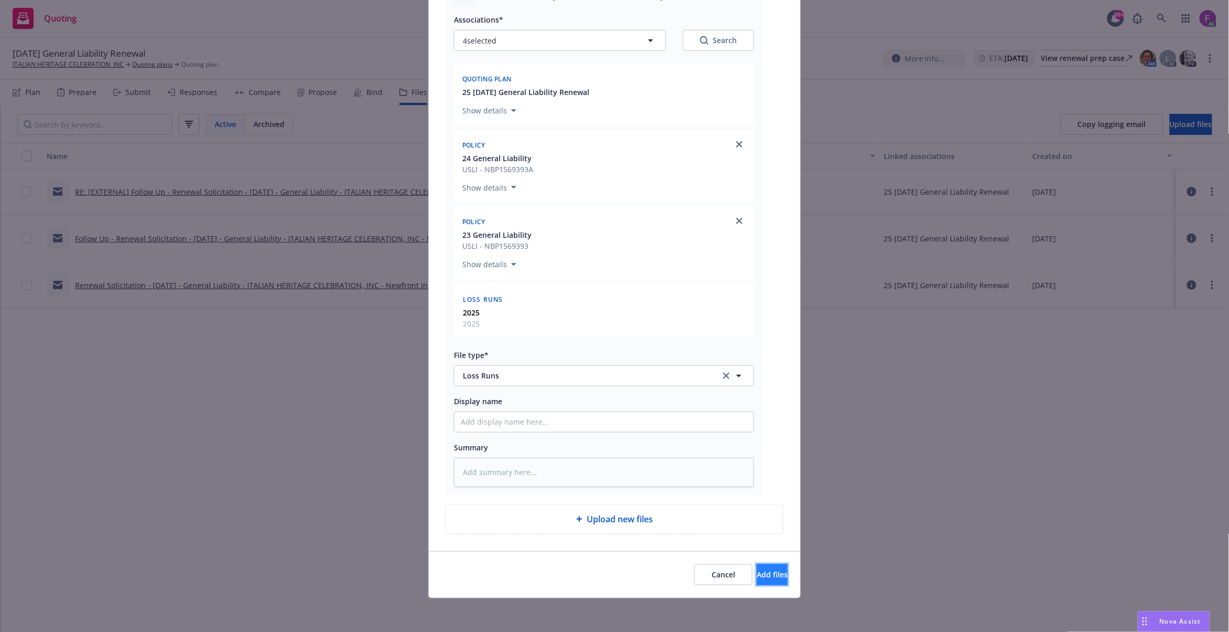
click at [757, 576] on span "Add files" at bounding box center [772, 574] width 31 height 10
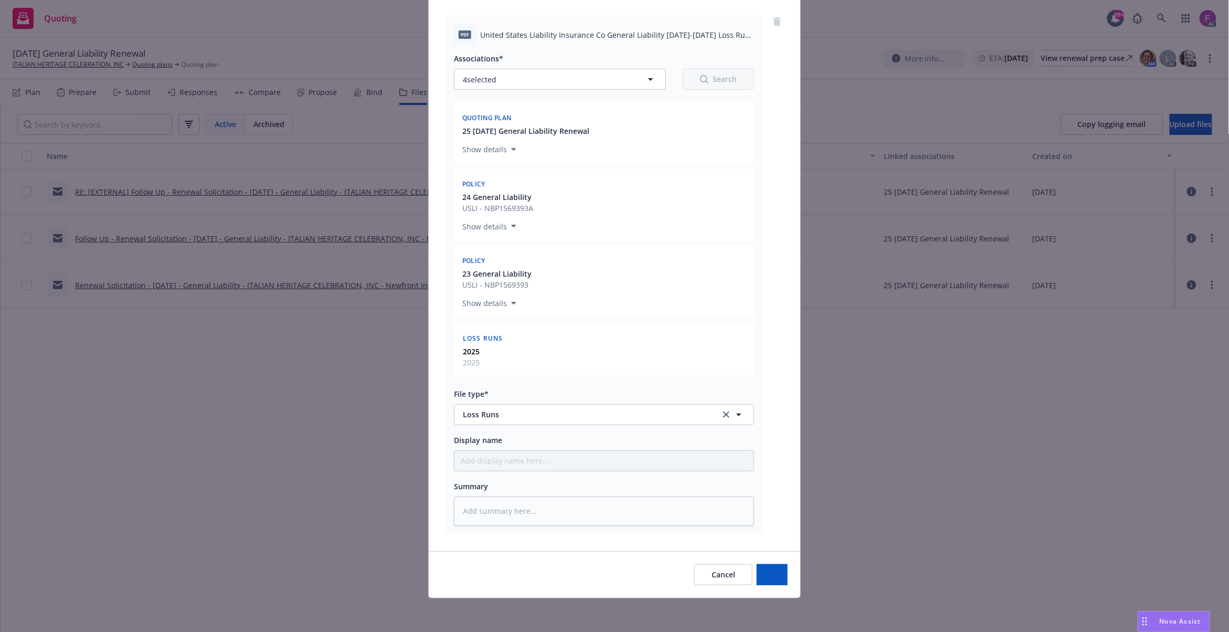
scroll to position [110, 0]
type textarea "x"
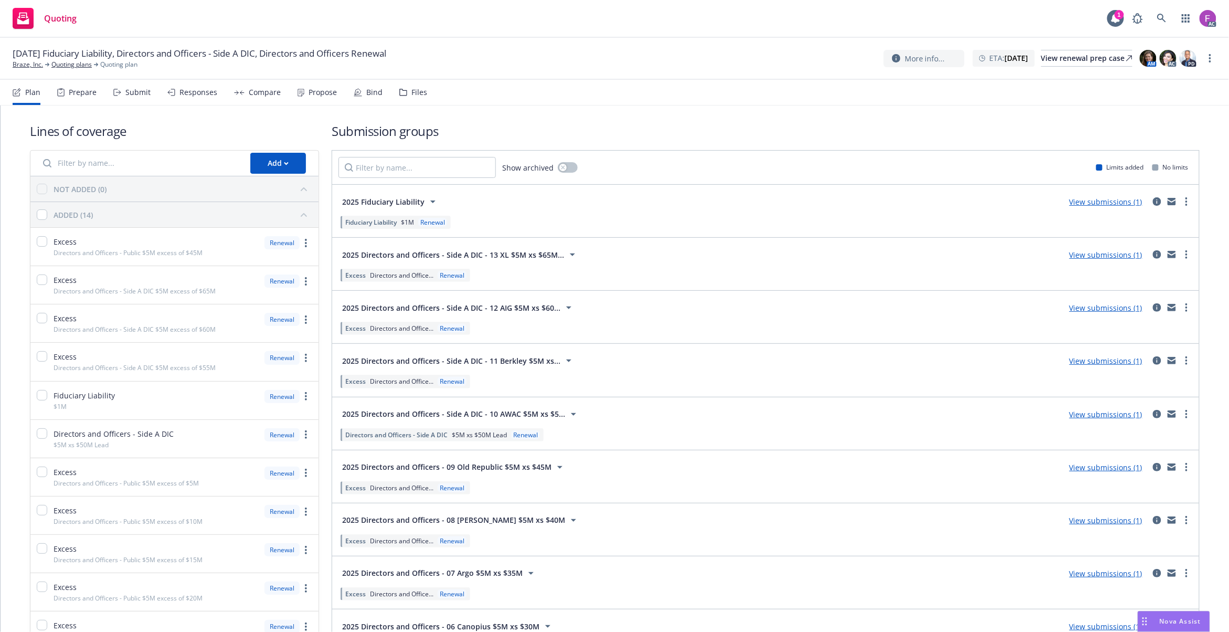
click at [414, 91] on div "Files" at bounding box center [419, 92] width 16 height 8
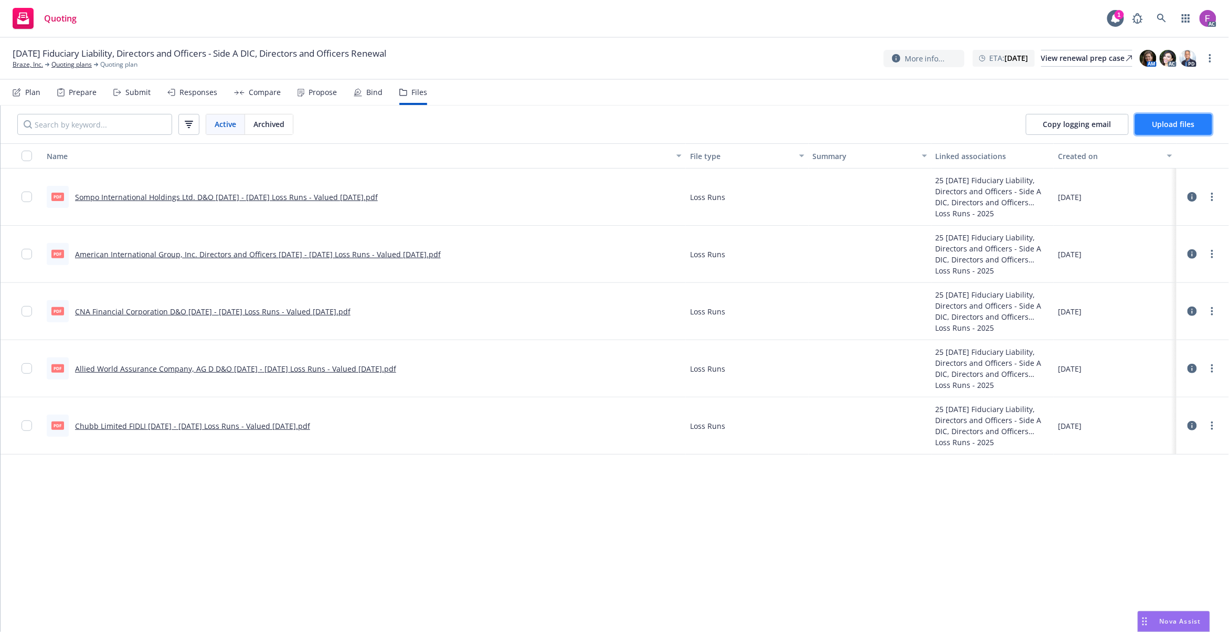
click at [1163, 124] on span "Upload files" at bounding box center [1173, 124] width 43 height 10
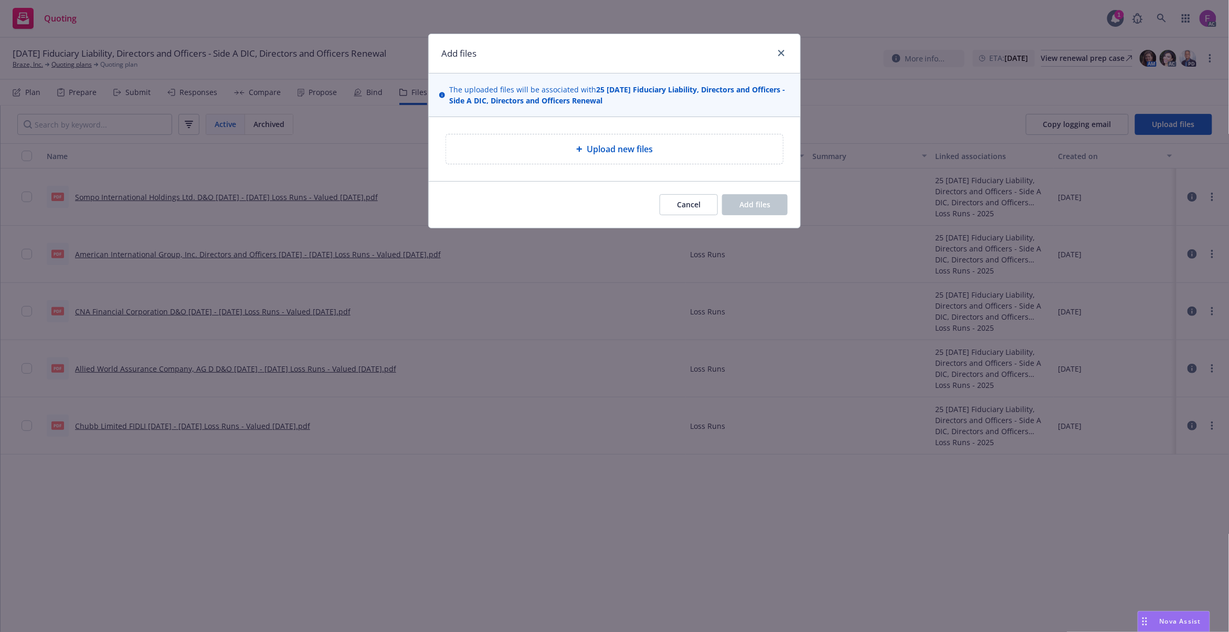
click at [673, 149] on div "Upload new files" at bounding box center [614, 149] width 320 height 13
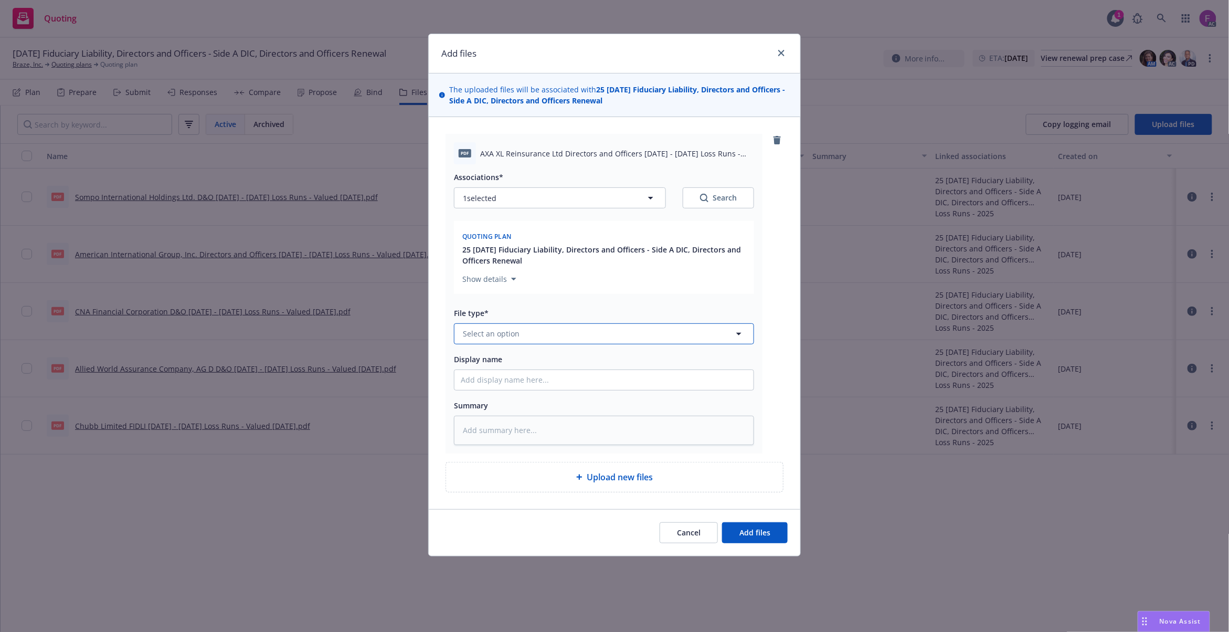
click at [521, 338] on button "Select an option" at bounding box center [604, 333] width 300 height 21
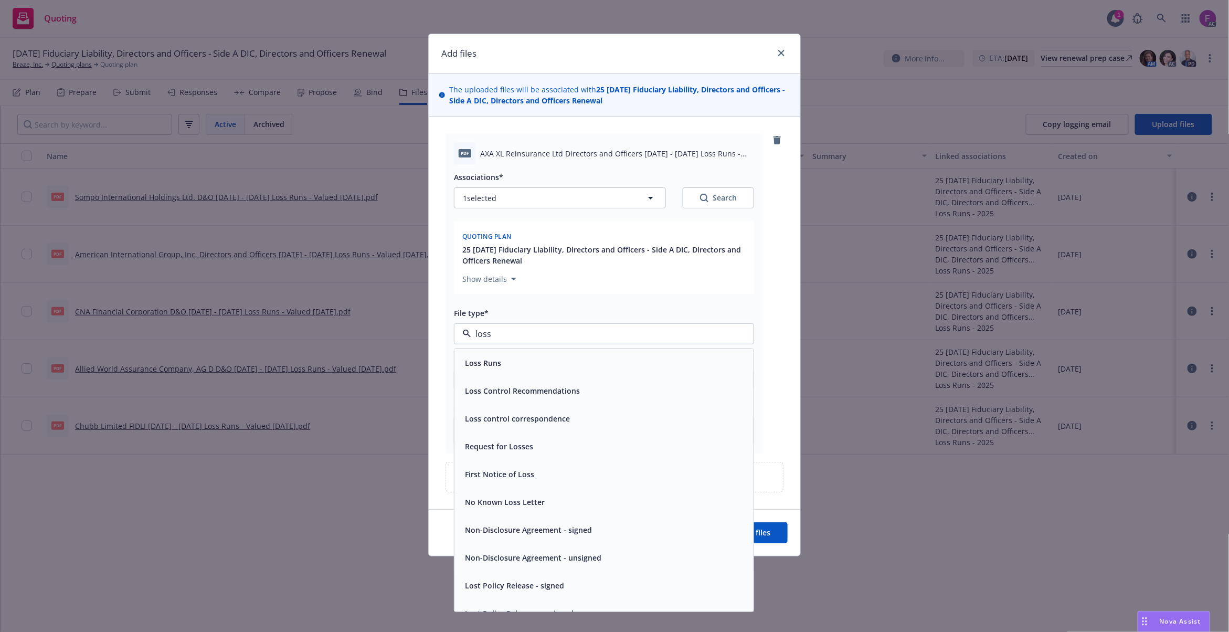
paste input "Loss Run"
type input "Loss Run"
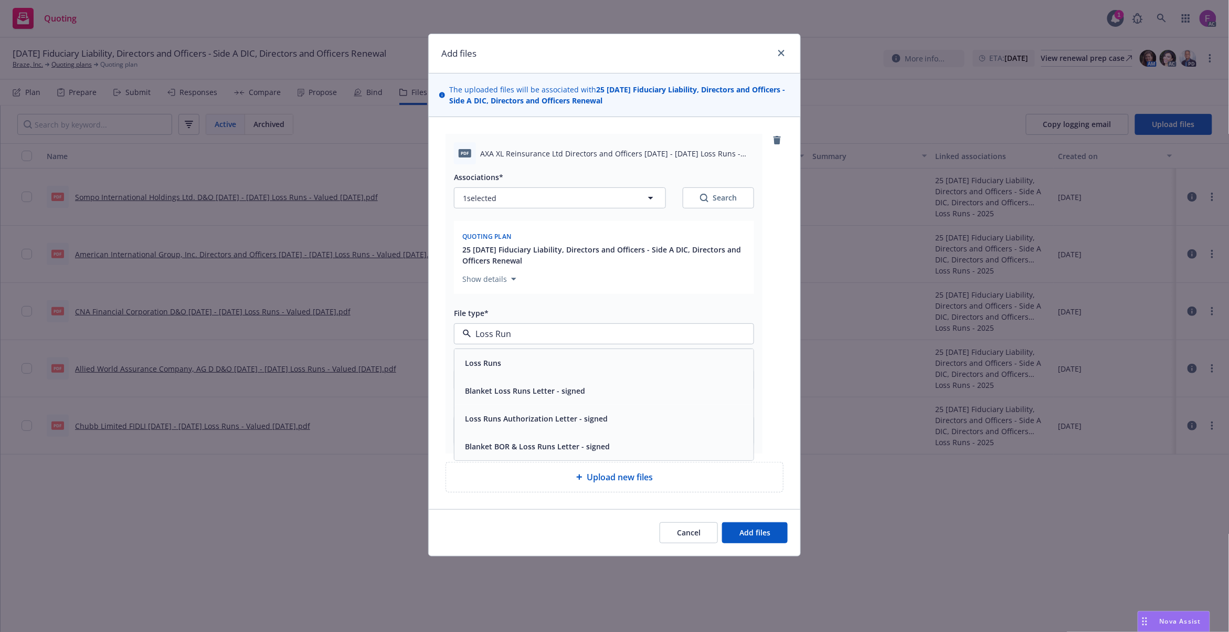
click at [523, 368] on div "Loss Runs" at bounding box center [604, 362] width 287 height 15
click at [527, 198] on button "1 selected" at bounding box center [560, 197] width 212 height 21
type textarea "x"
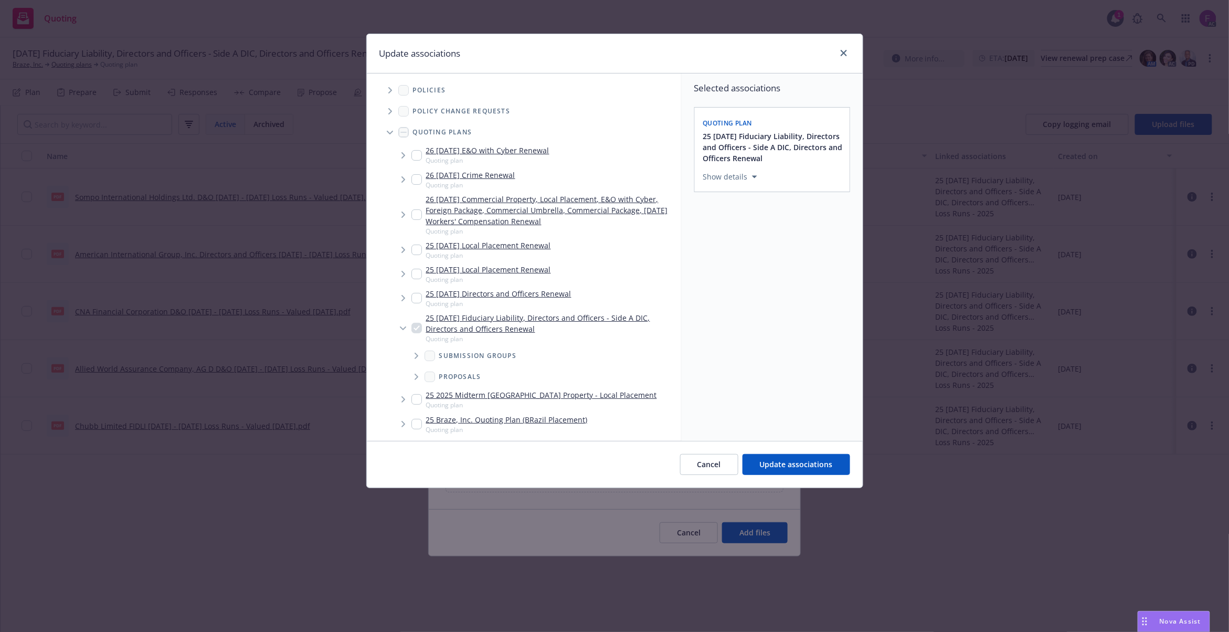
click at [394, 86] on span "Tree Example" at bounding box center [389, 90] width 17 height 17
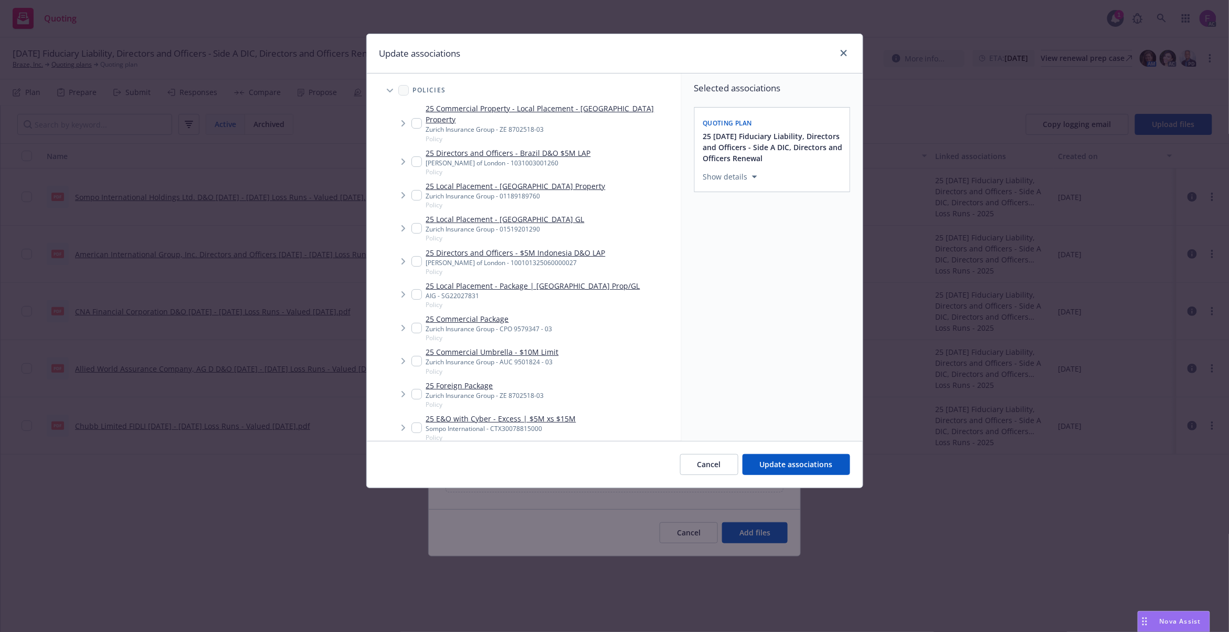
click at [595, 42] on div "Update associations" at bounding box center [615, 53] width 496 height 39
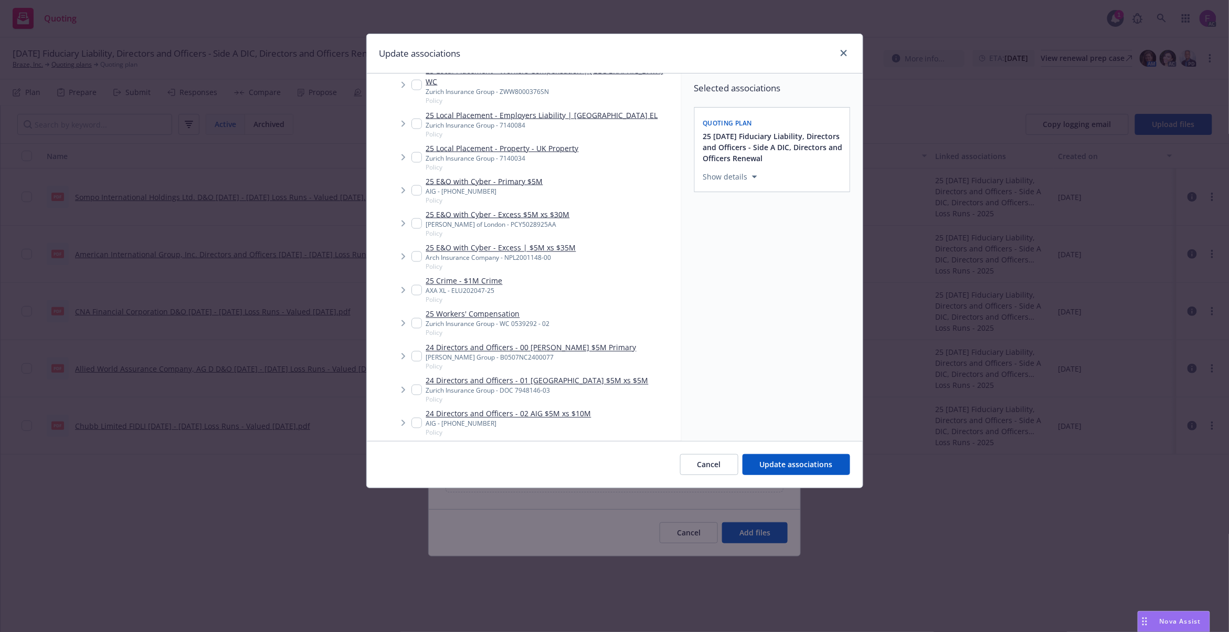
click at [414, 285] on input "Tree Example" at bounding box center [416, 290] width 10 height 10
checkbox input "true"
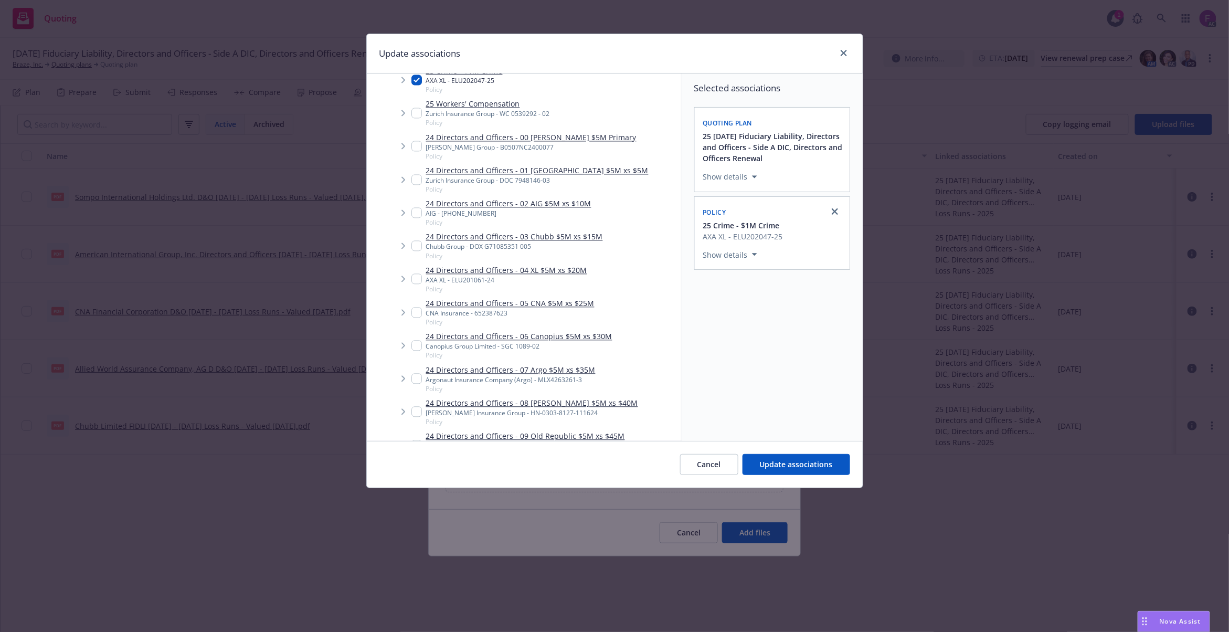
click at [412, 265] on div "24 Directors and Officers - 04 XL $5M xs $20M AXA XL - ELU201061-24 Policy" at bounding box center [499, 279] width 176 height 29
checkbox input "true"
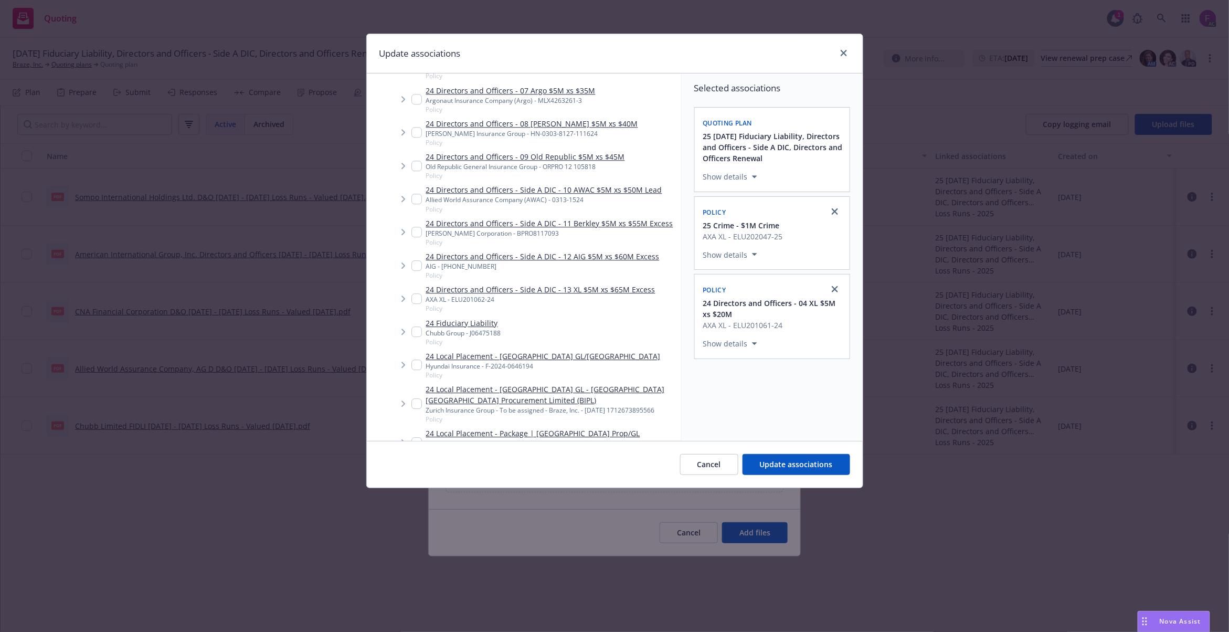
click at [416, 293] on input "Tree Example" at bounding box center [416, 298] width 10 height 10
checkbox input "true"
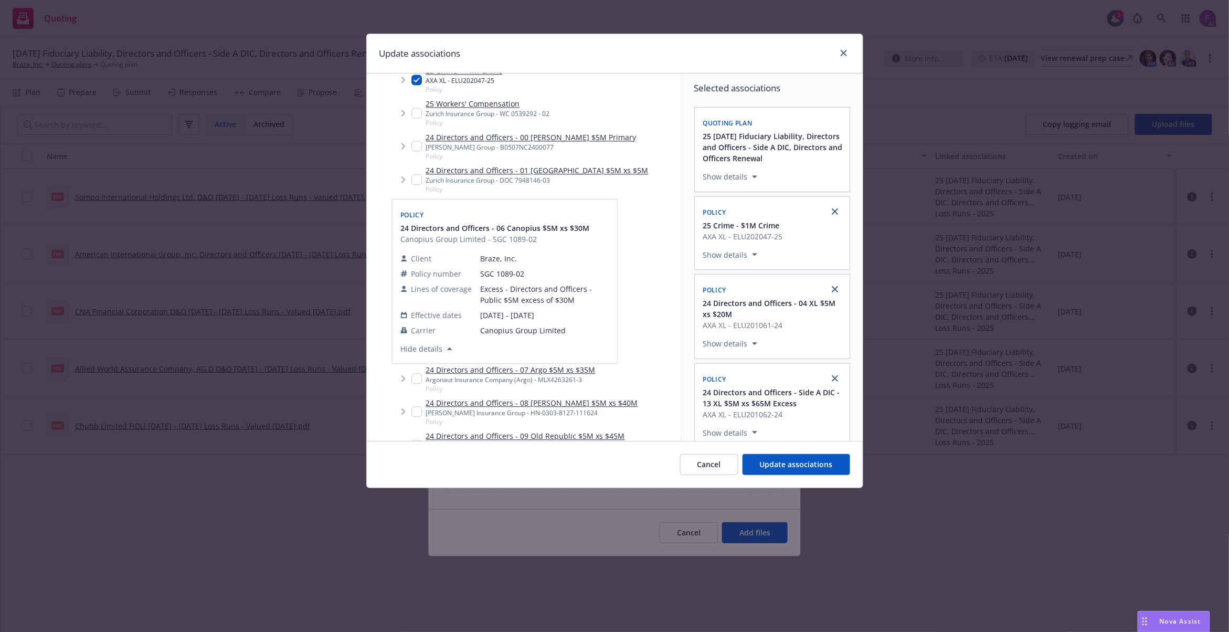
scroll to position [768, 0]
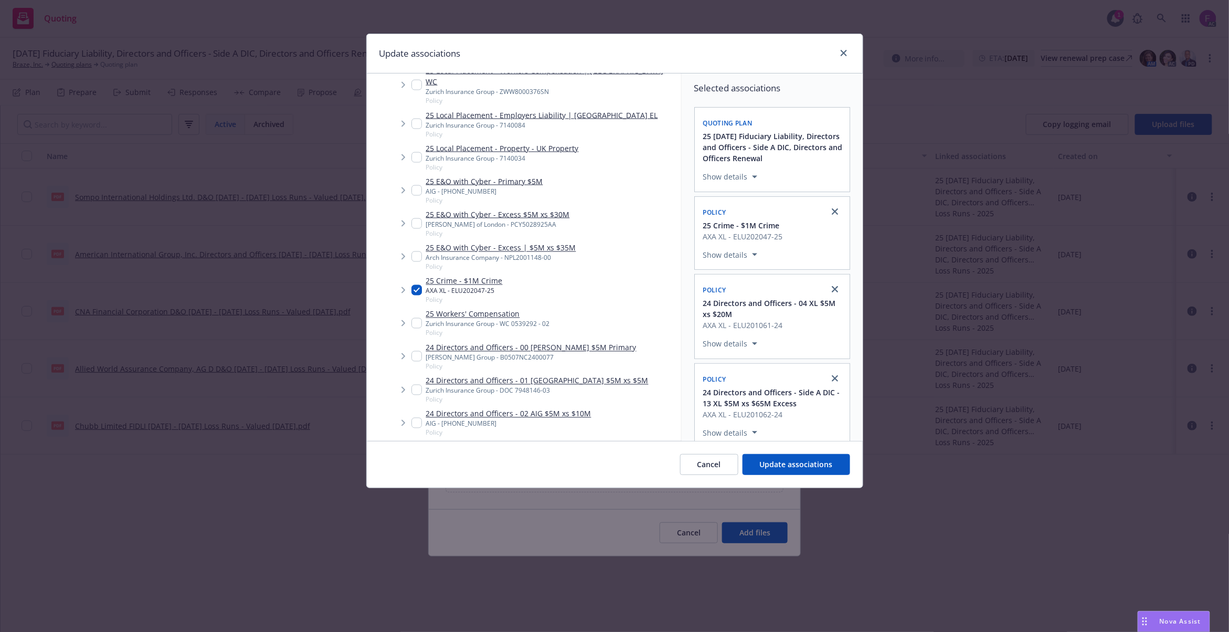
click at [415, 285] on input "Tree Example" at bounding box center [416, 290] width 10 height 10
checkbox input "false"
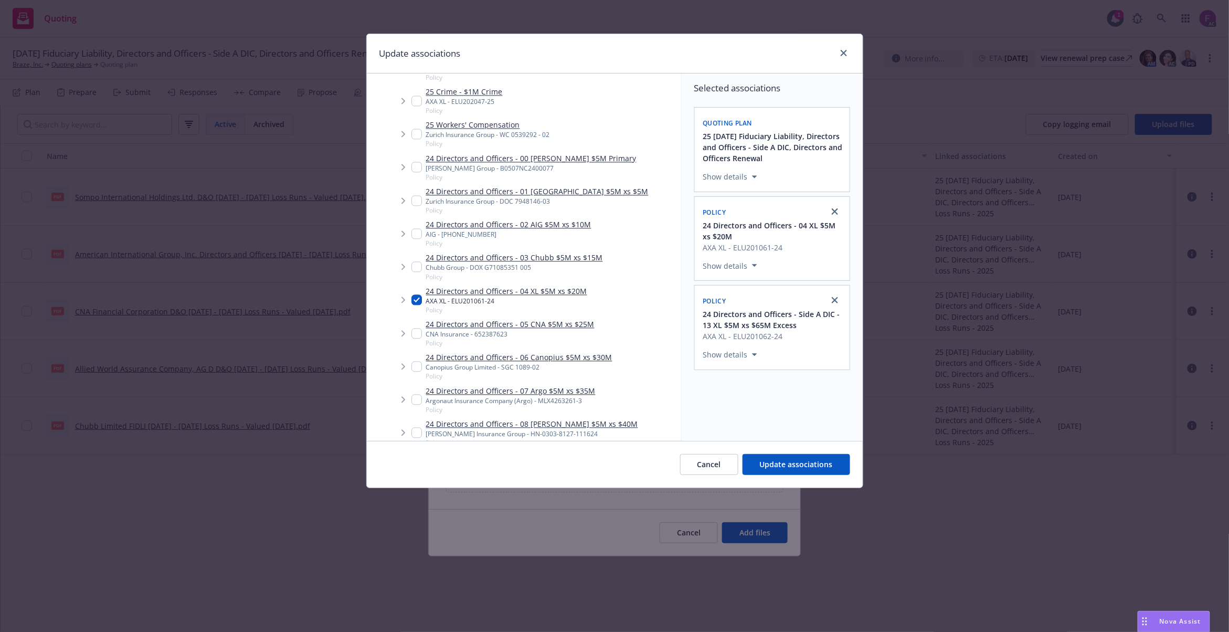
scroll to position [4052, 0]
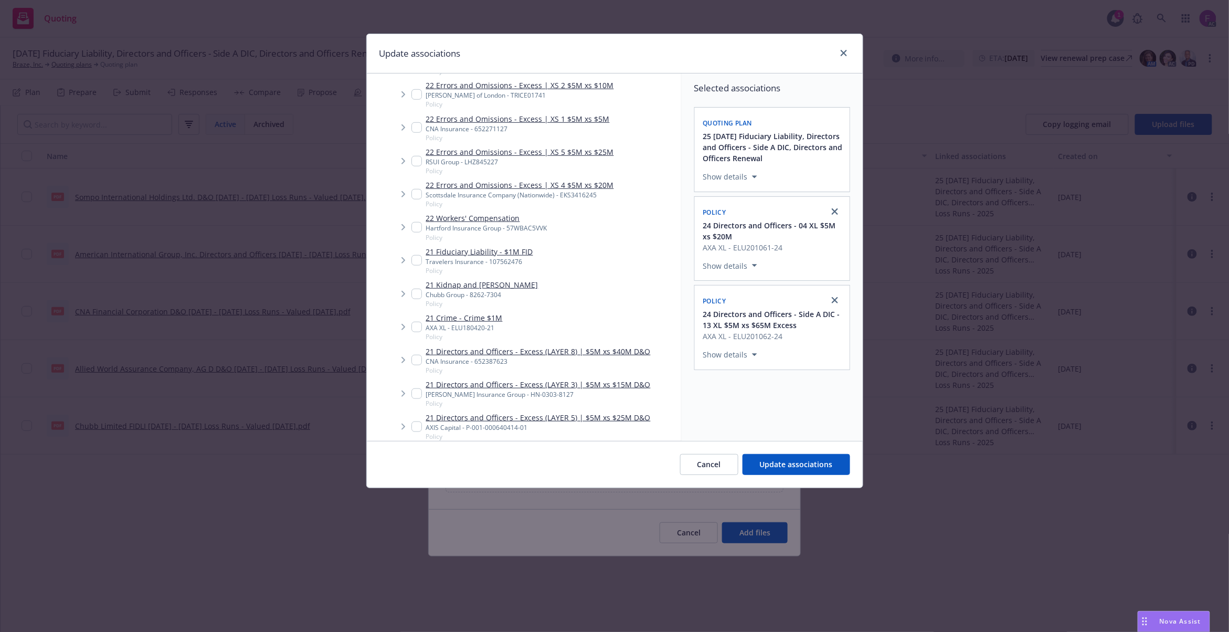
click at [417, 322] on input "Tree Example" at bounding box center [416, 327] width 10 height 10
checkbox input "true"
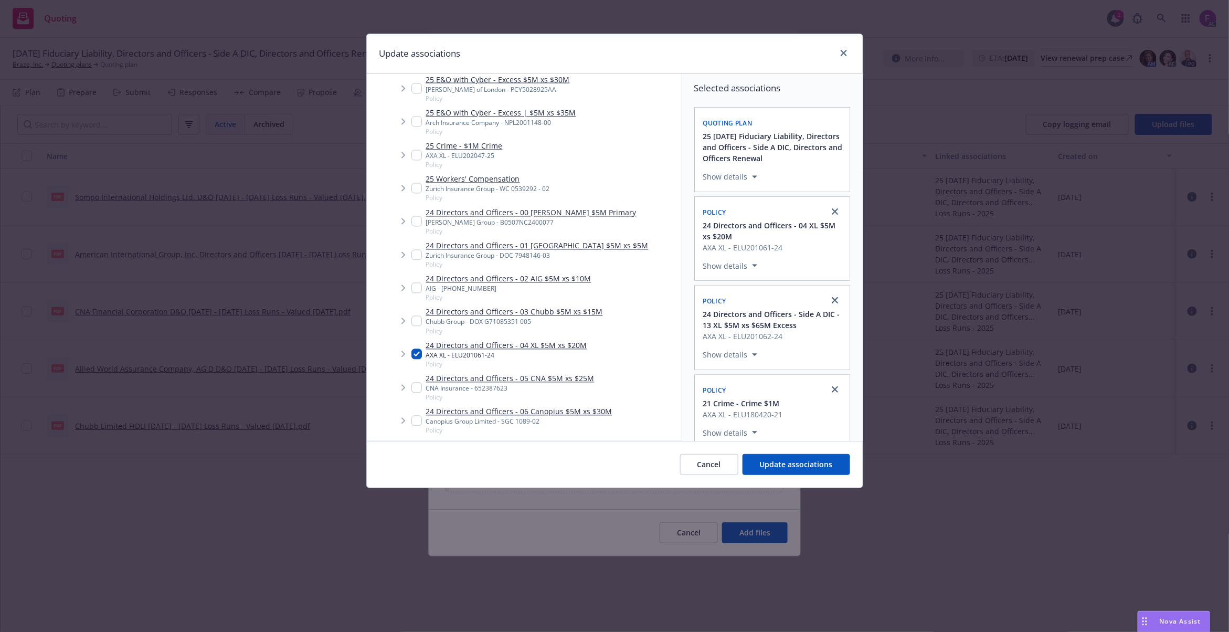
scroll to position [1183, 0]
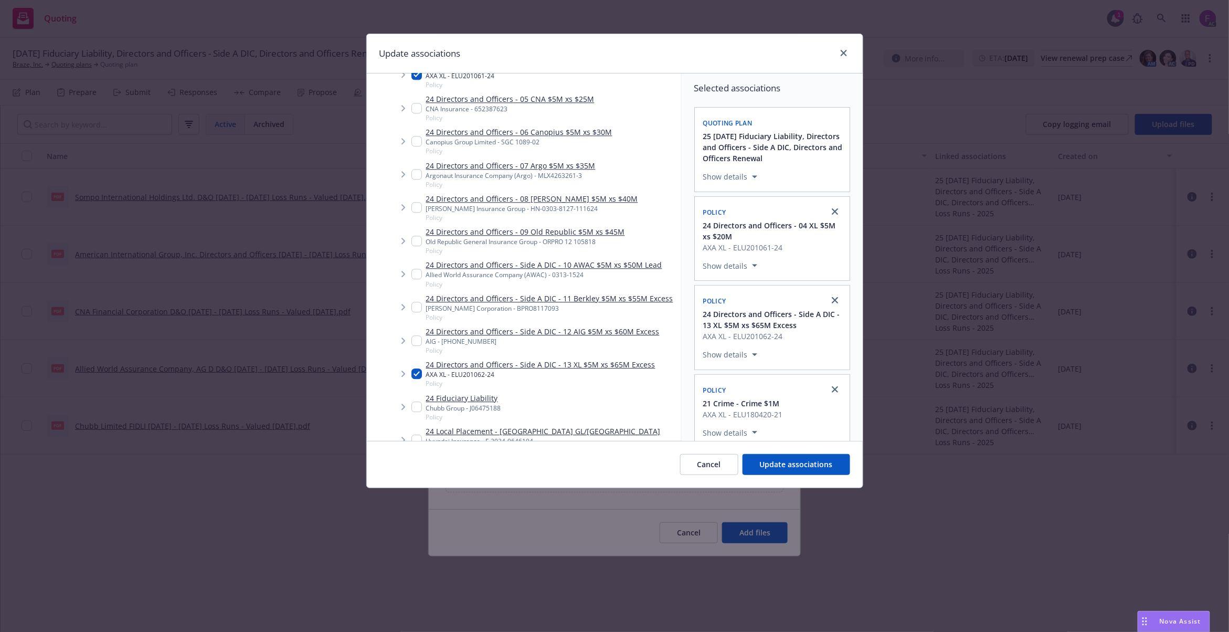
click at [410, 365] on span "Tree Example" at bounding box center [403, 373] width 17 height 17
click at [416, 368] on input "Tree Example" at bounding box center [416, 373] width 10 height 10
checkbox input "false"
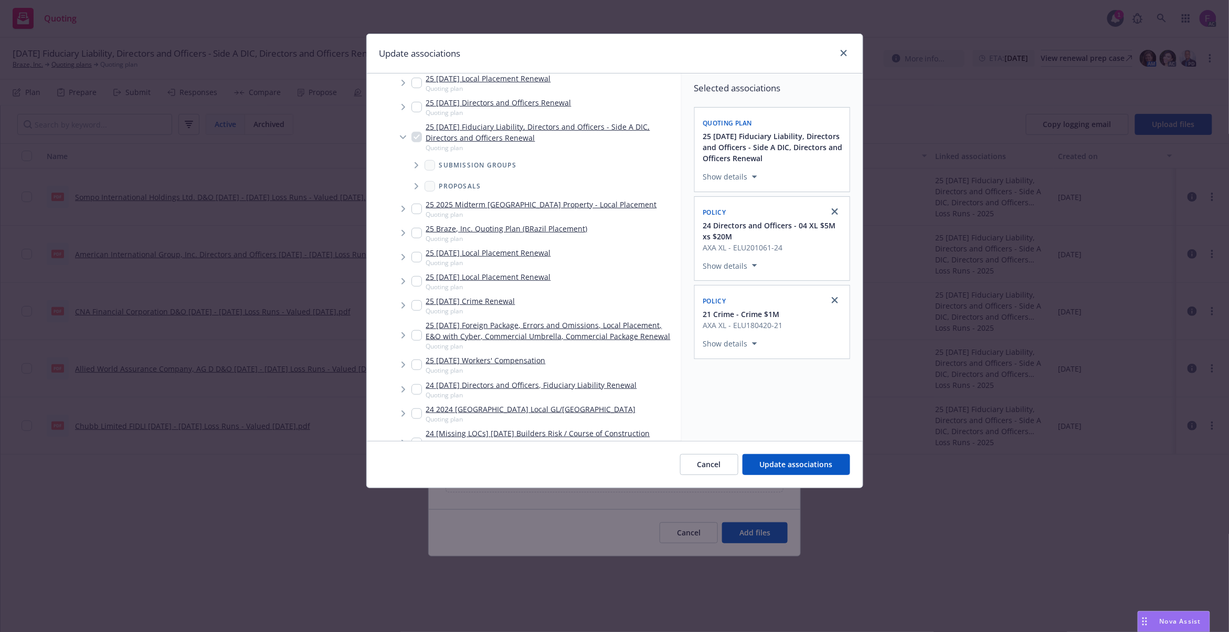
scroll to position [6090, 0]
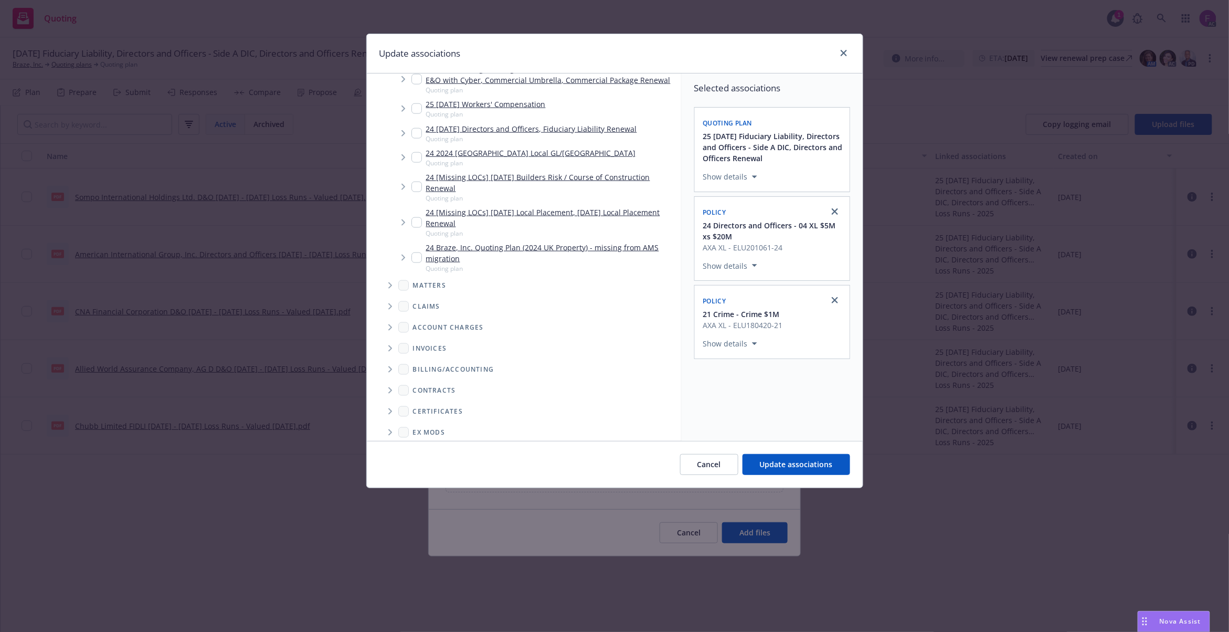
click at [388, 471] on icon "Folder Tree Example" at bounding box center [390, 474] width 4 height 6
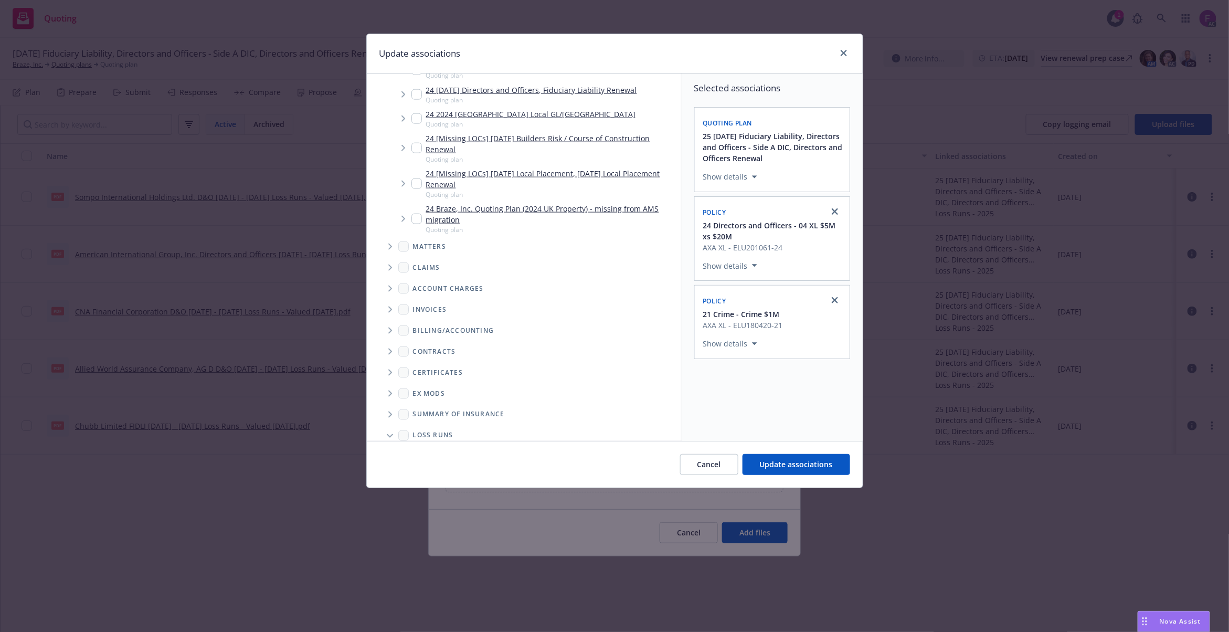
click at [419, 468] on input "Folder Tree Example" at bounding box center [418, 473] width 10 height 10
checkbox input "true"
click at [689, 292] on div "Selected associations Quoting plan 25 11/16/25 Fiduciary Liability, Directors a…" at bounding box center [772, 249] width 181 height 352
click at [793, 462] on span "Update associations" at bounding box center [796, 464] width 73 height 10
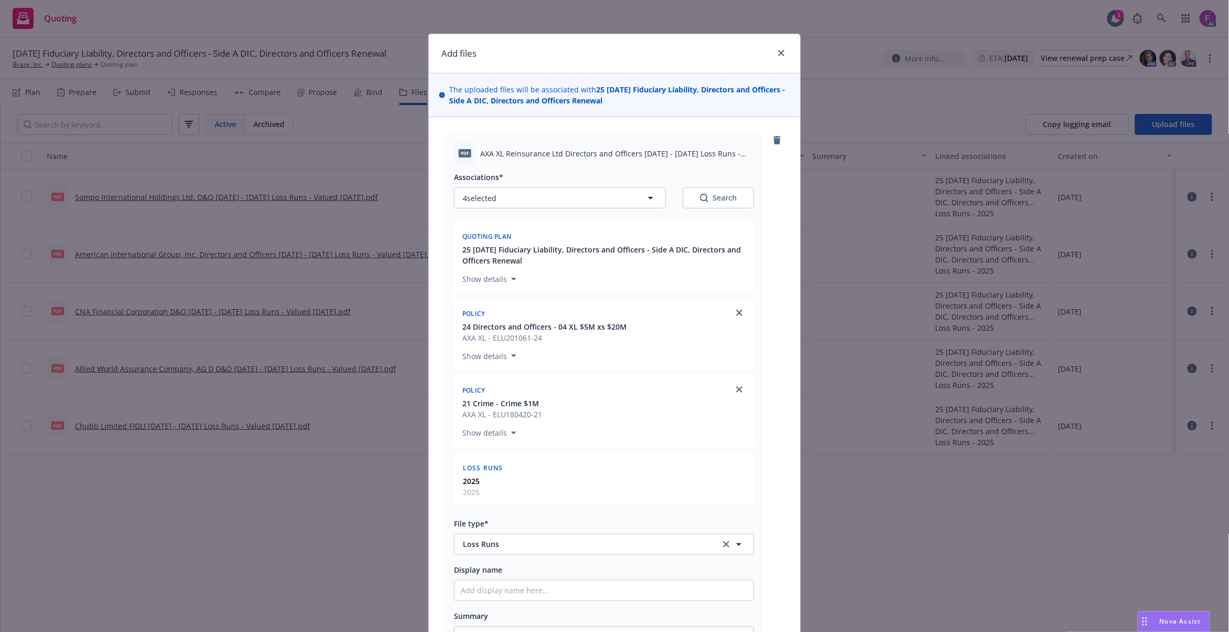
scroll to position [171, 0]
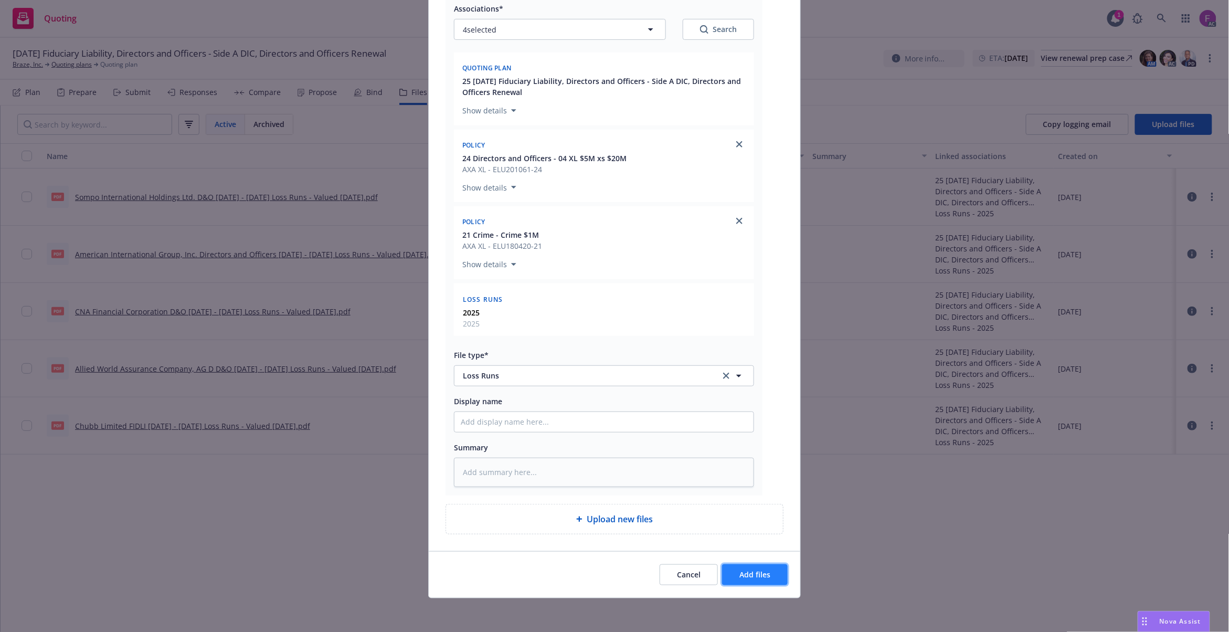
click at [741, 576] on span "Add files" at bounding box center [754, 574] width 31 height 10
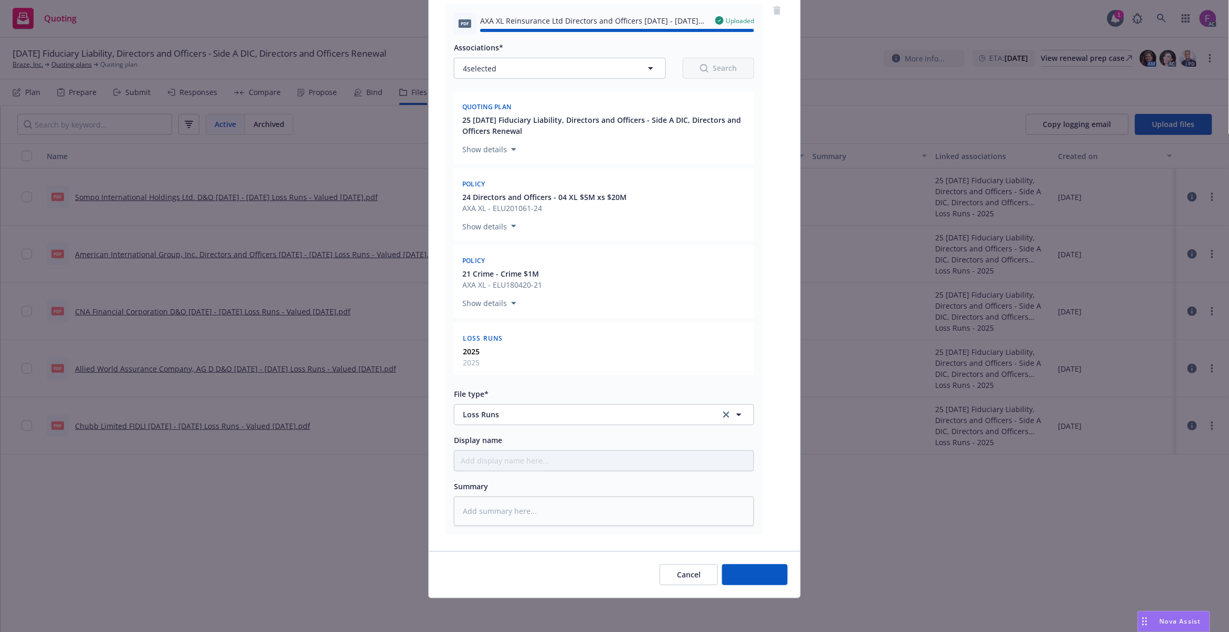
type textarea "x"
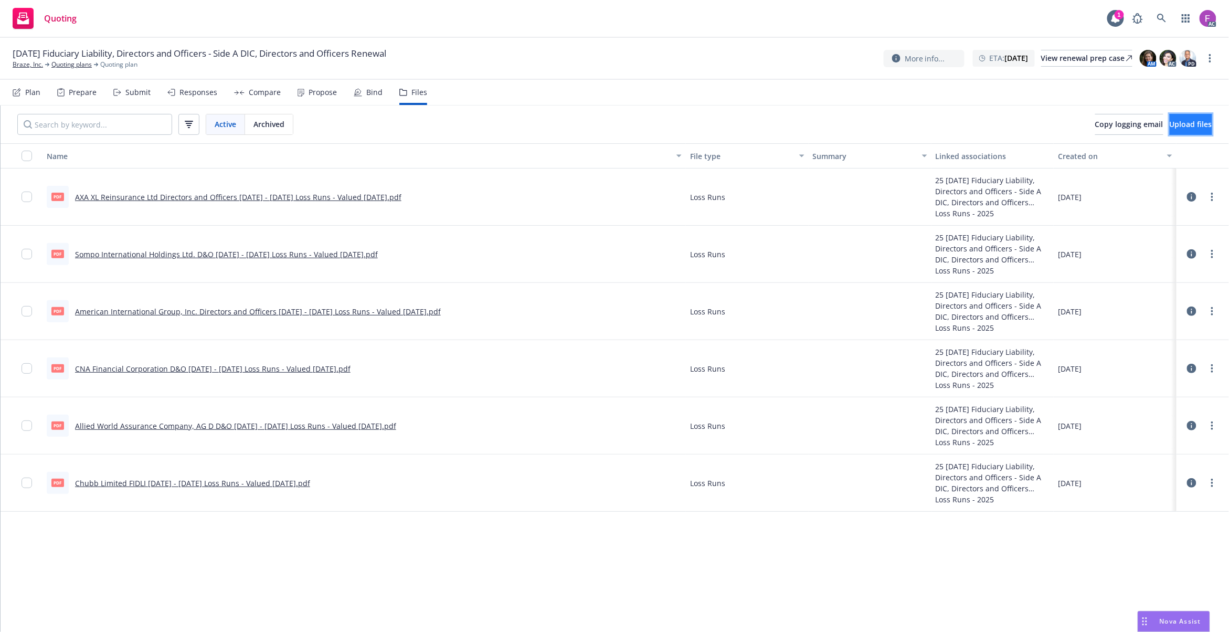
click at [1172, 122] on span "Upload files" at bounding box center [1191, 124] width 43 height 10
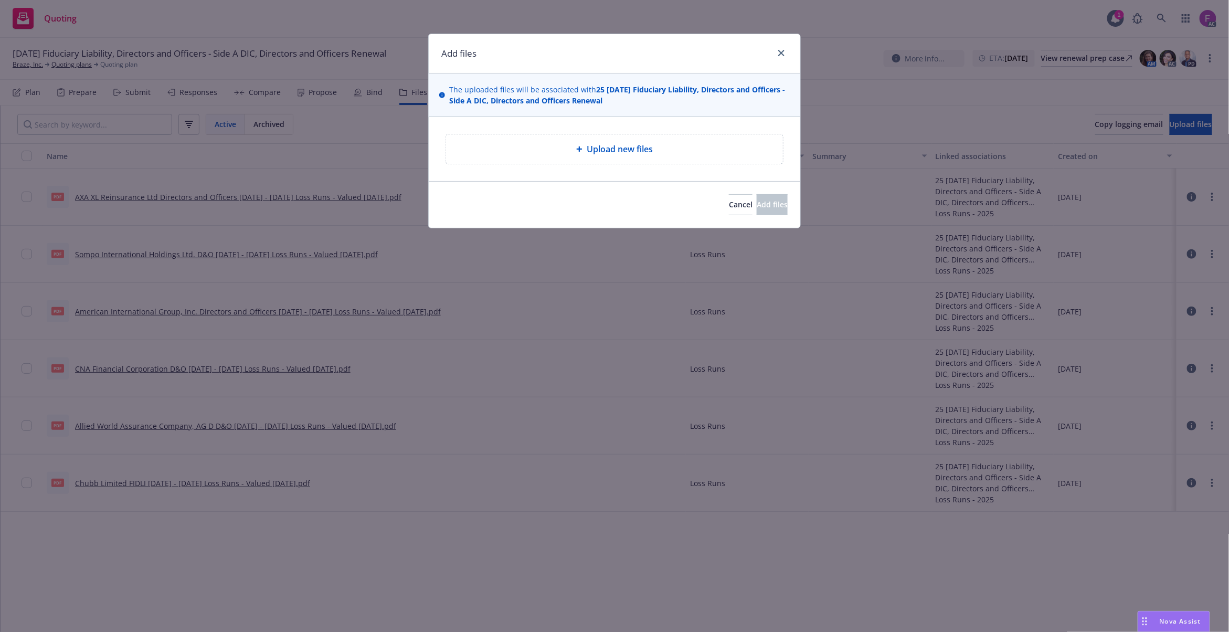
click at [630, 150] on span "Upload new files" at bounding box center [620, 149] width 66 height 13
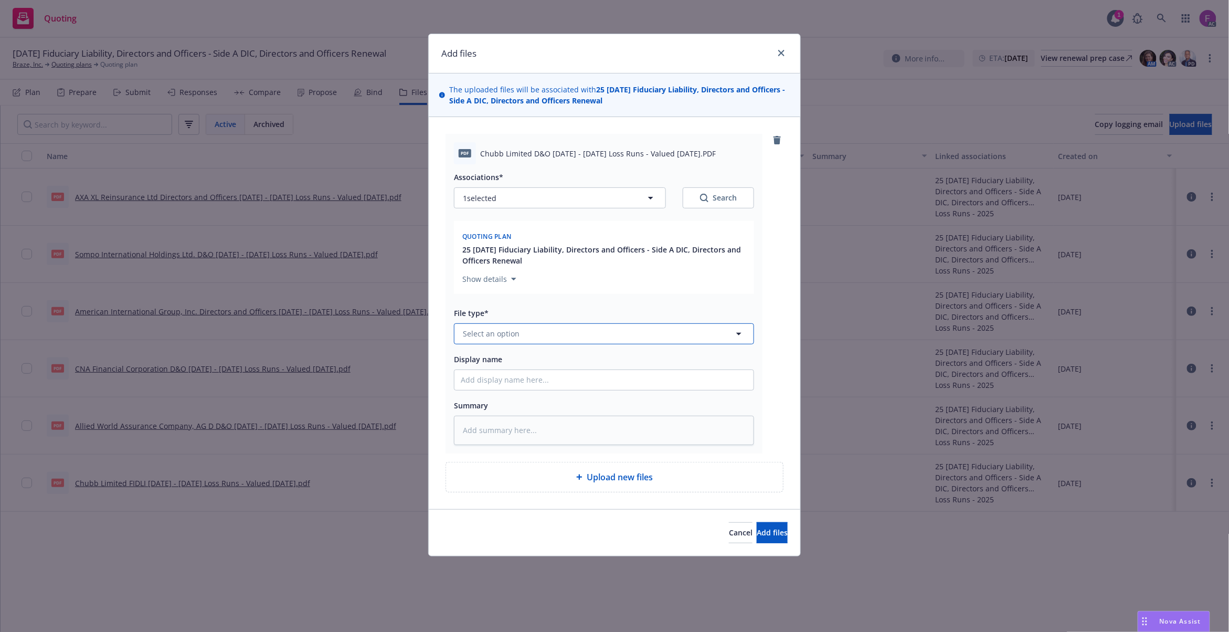
click at [568, 335] on button "Select an option" at bounding box center [604, 333] width 300 height 21
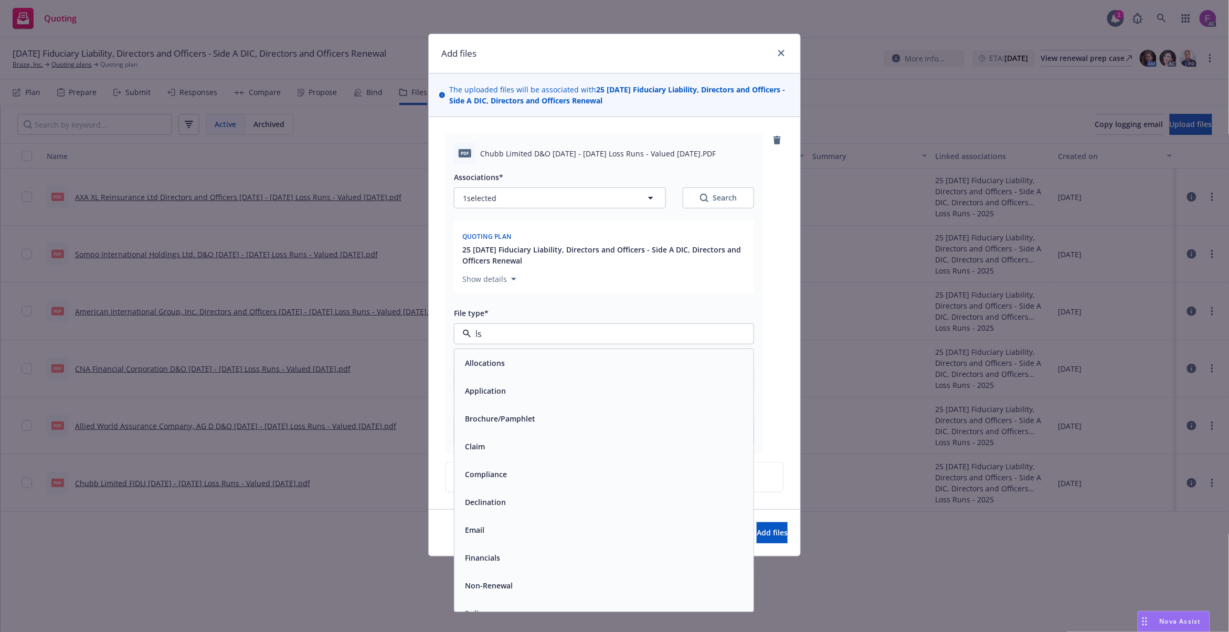
type input "lso"
type textarea "x"
paste input "Loss Run"
type input "Loss Run"
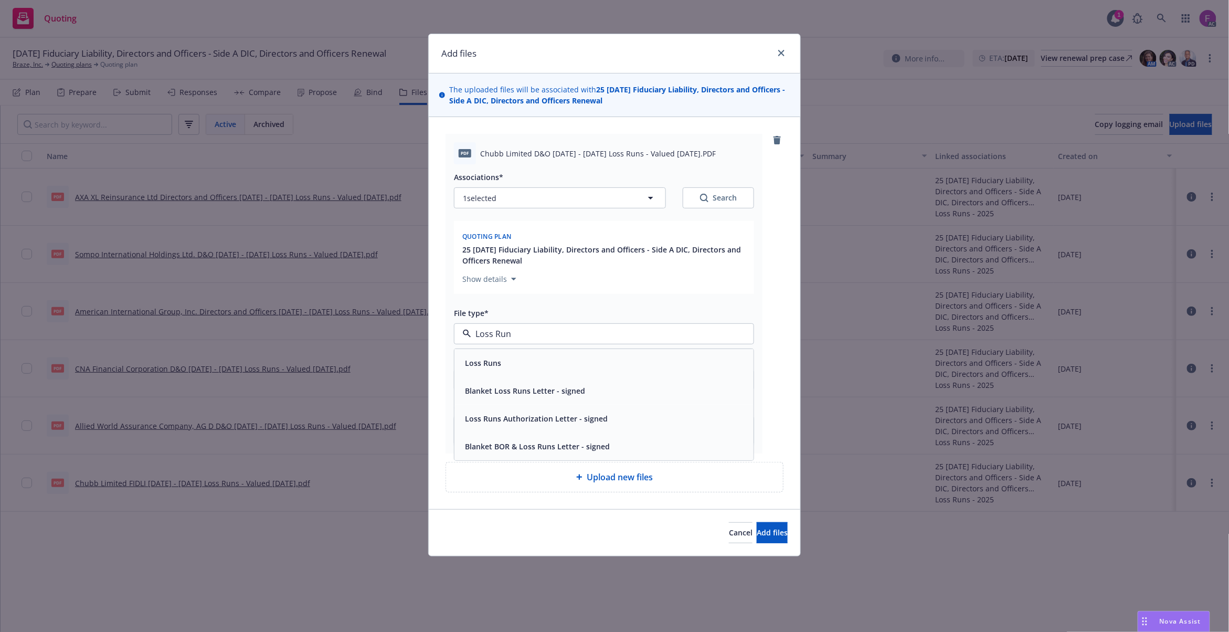
click at [492, 366] on span "Loss Runs" at bounding box center [483, 362] width 36 height 11
click at [757, 537] on span "Add files" at bounding box center [772, 532] width 31 height 10
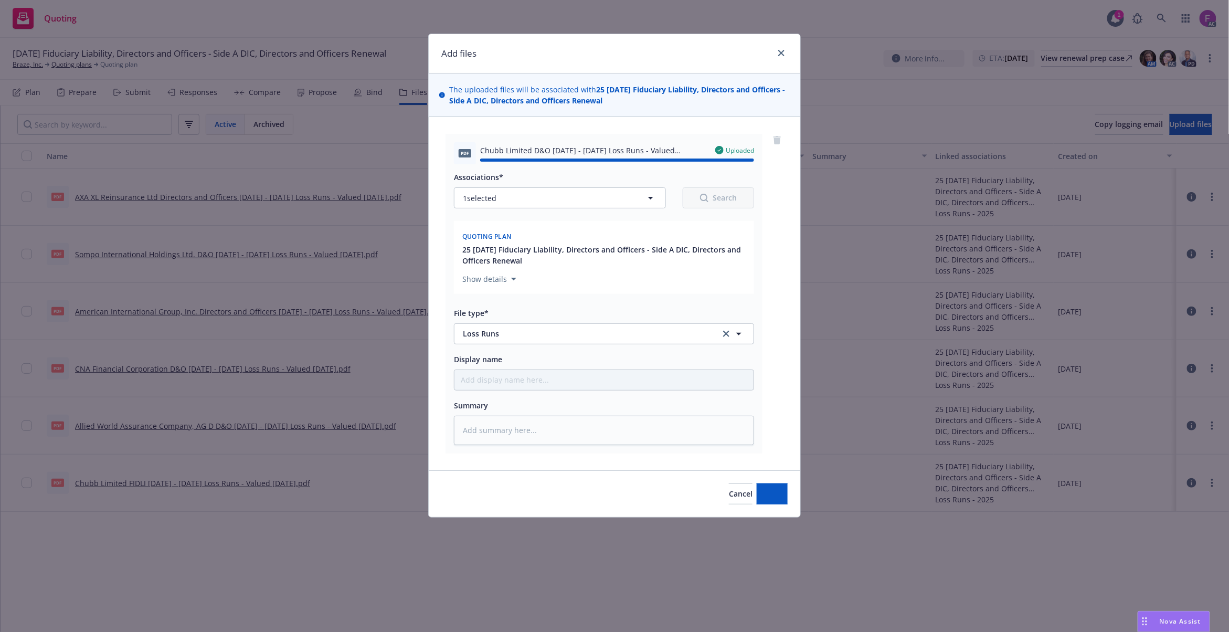
type textarea "x"
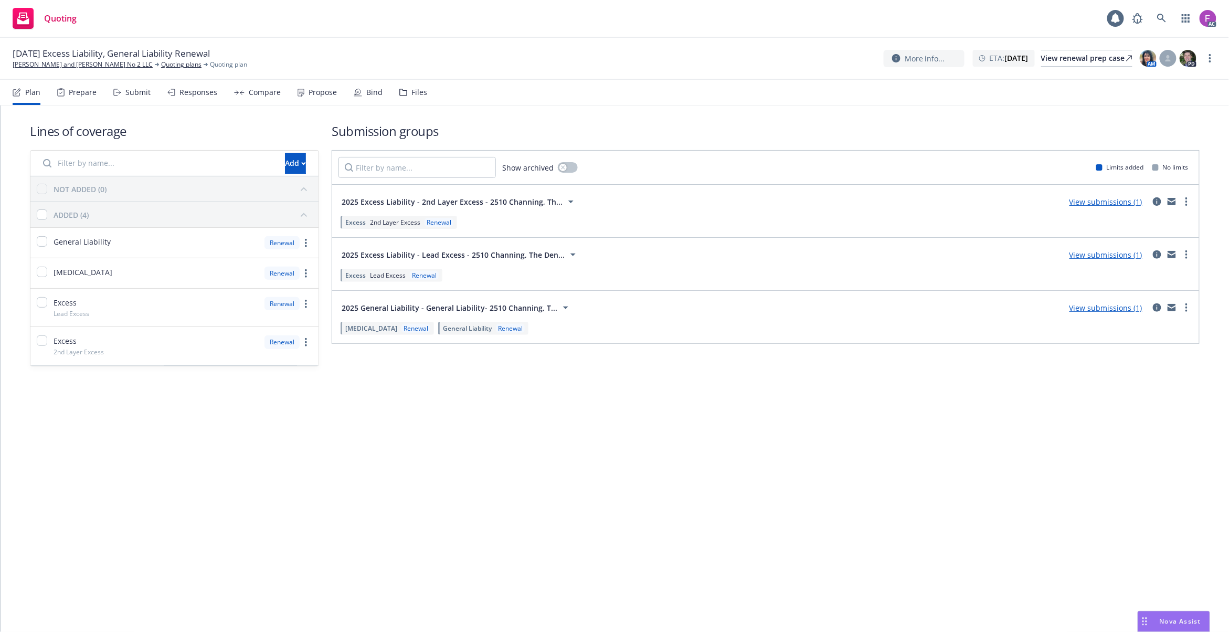
click at [425, 92] on nav "Plan Prepare Submit Responses Compare Propose Bind Files" at bounding box center [615, 92] width 1204 height 25
click at [416, 92] on div "Files" at bounding box center [419, 92] width 16 height 8
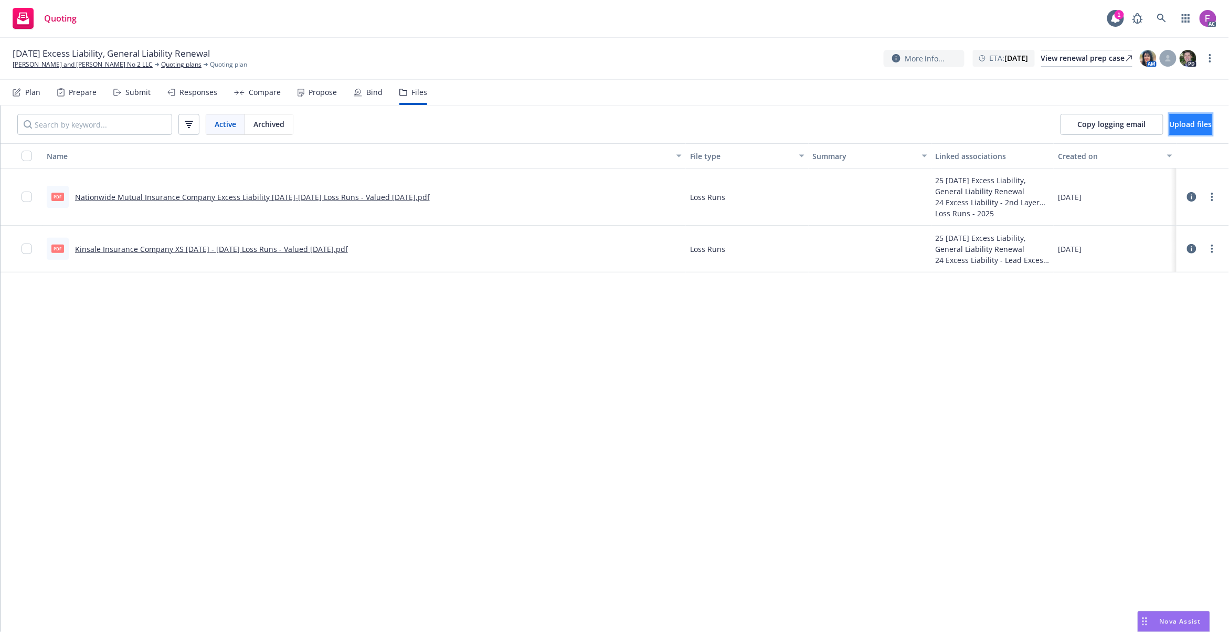
click at [1172, 125] on span "Upload files" at bounding box center [1191, 124] width 43 height 10
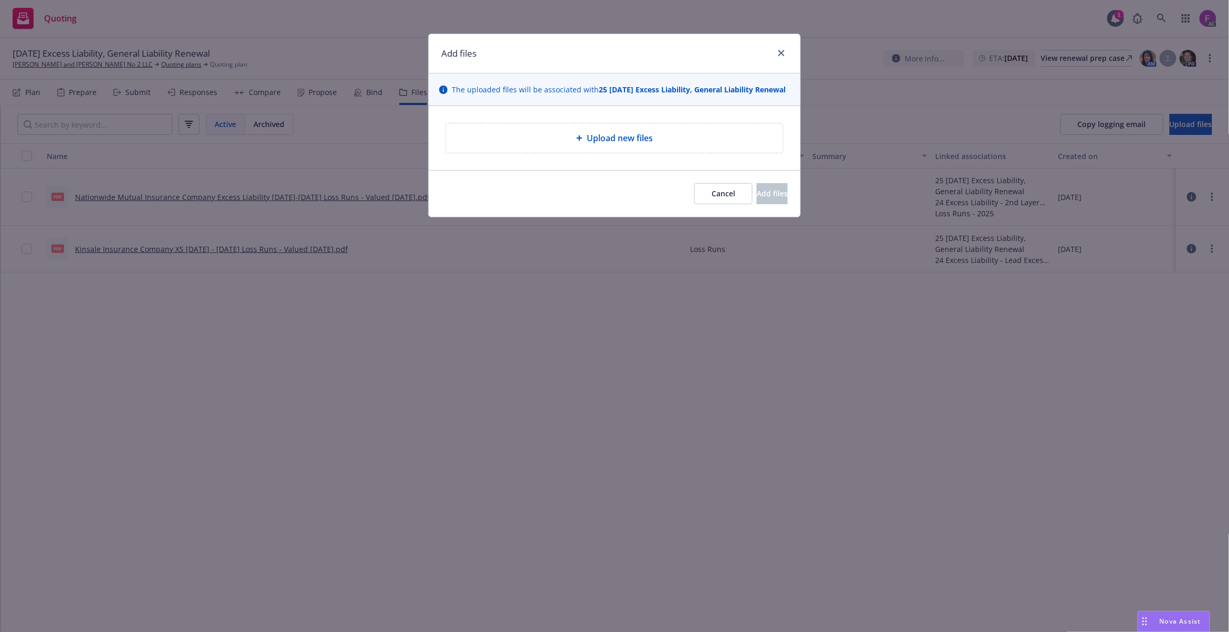
click at [550, 144] on div "Upload new files" at bounding box center [614, 138] width 320 height 13
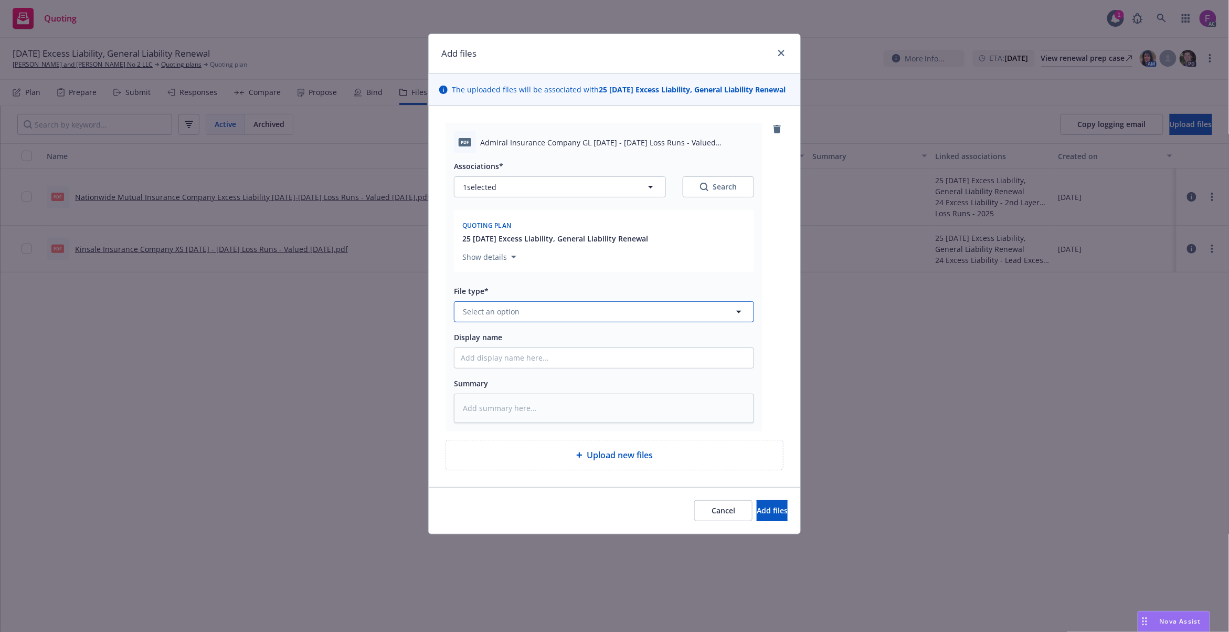
click at [513, 316] on button "Select an option" at bounding box center [604, 311] width 300 height 21
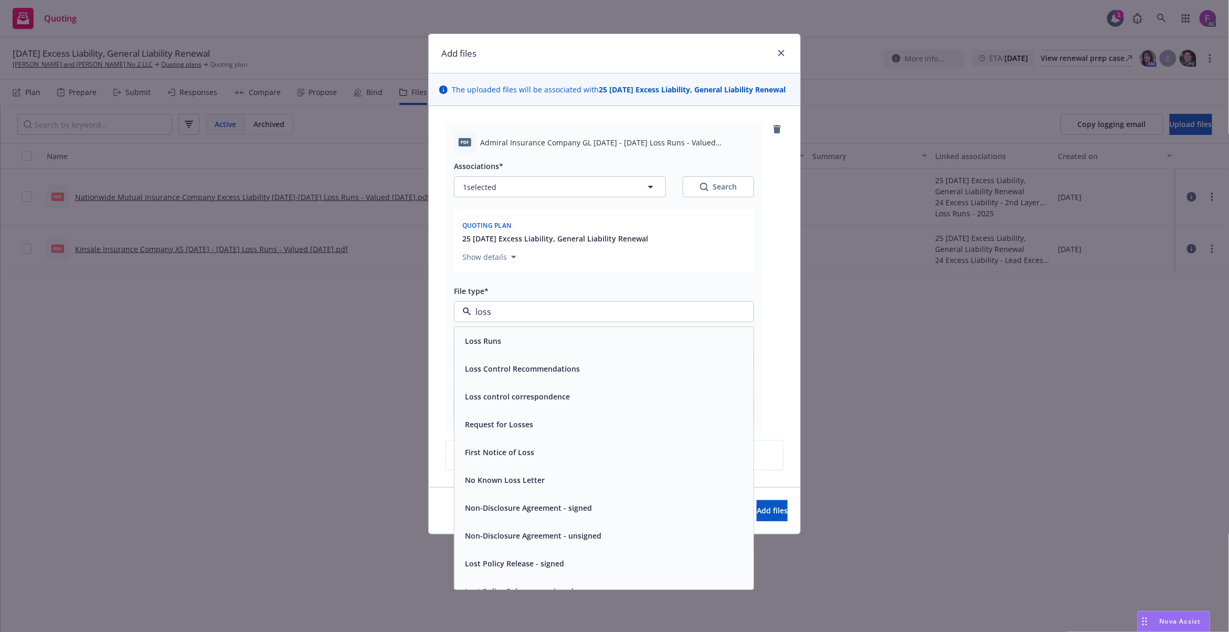
paste input "Loss Run"
type input "Loss Run"
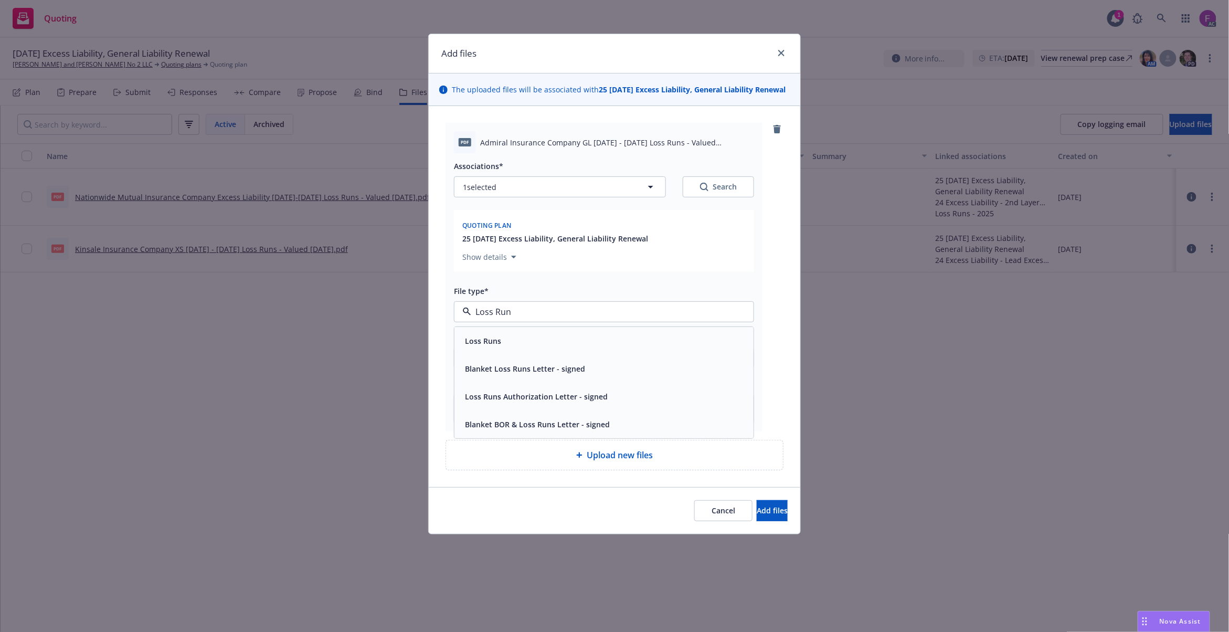
click at [499, 346] on span "Loss Runs" at bounding box center [483, 340] width 36 height 11
click at [499, 194] on button "1 selected" at bounding box center [560, 186] width 212 height 21
type textarea "x"
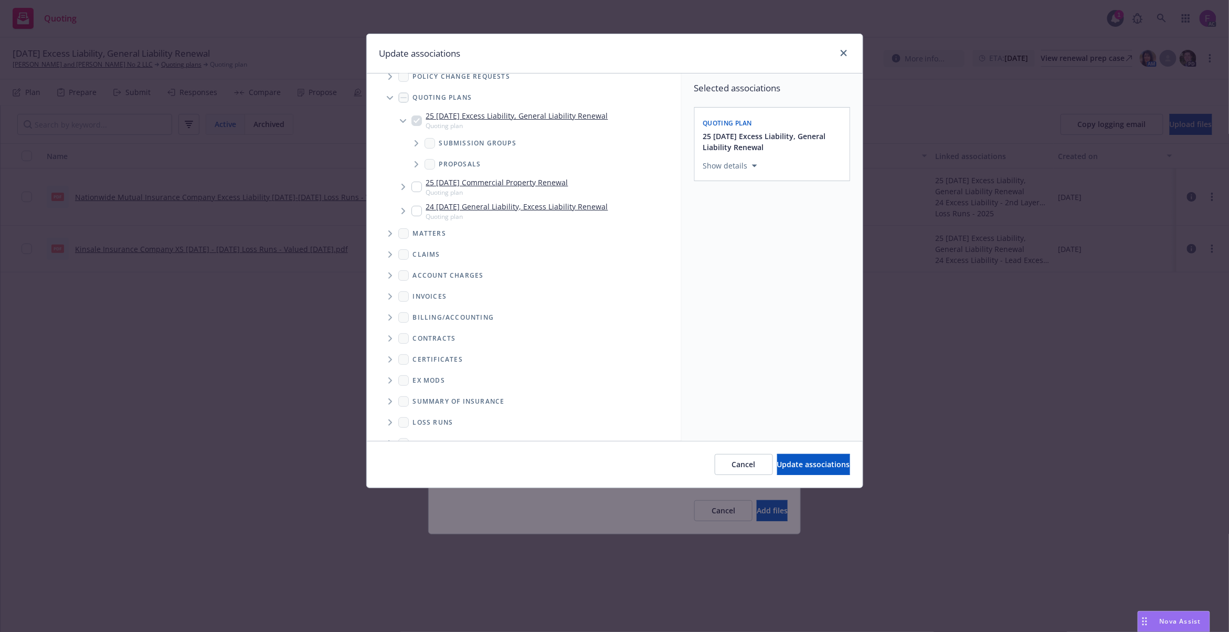
scroll to position [54, 0]
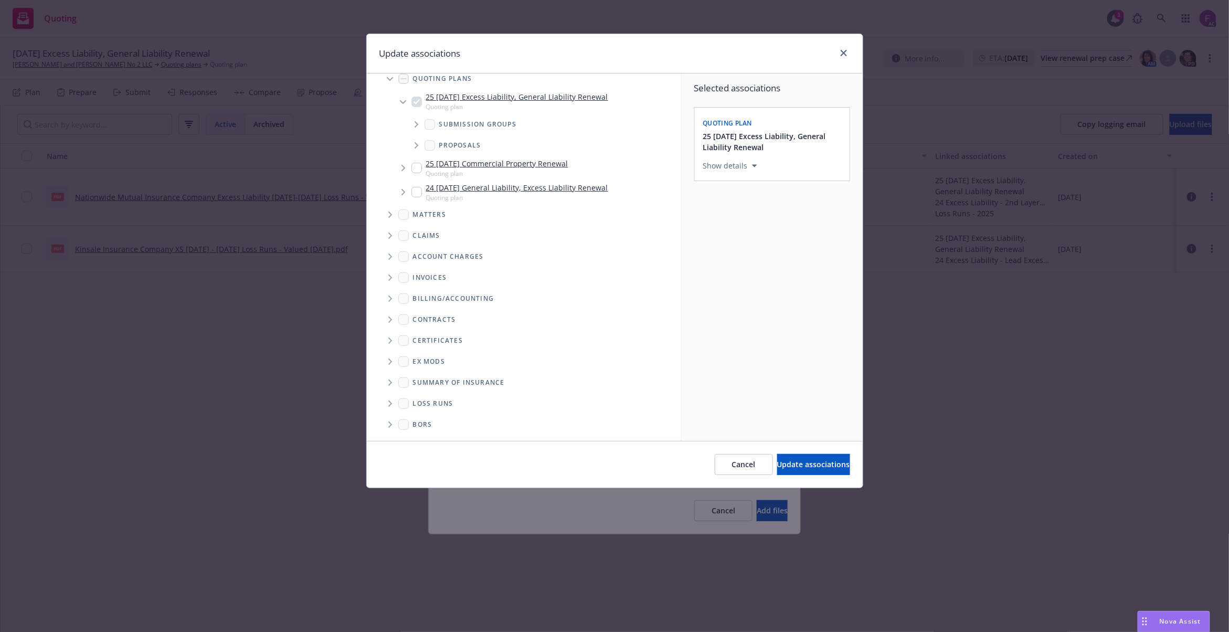
click at [391, 398] on span "Folder Tree Example" at bounding box center [389, 403] width 17 height 17
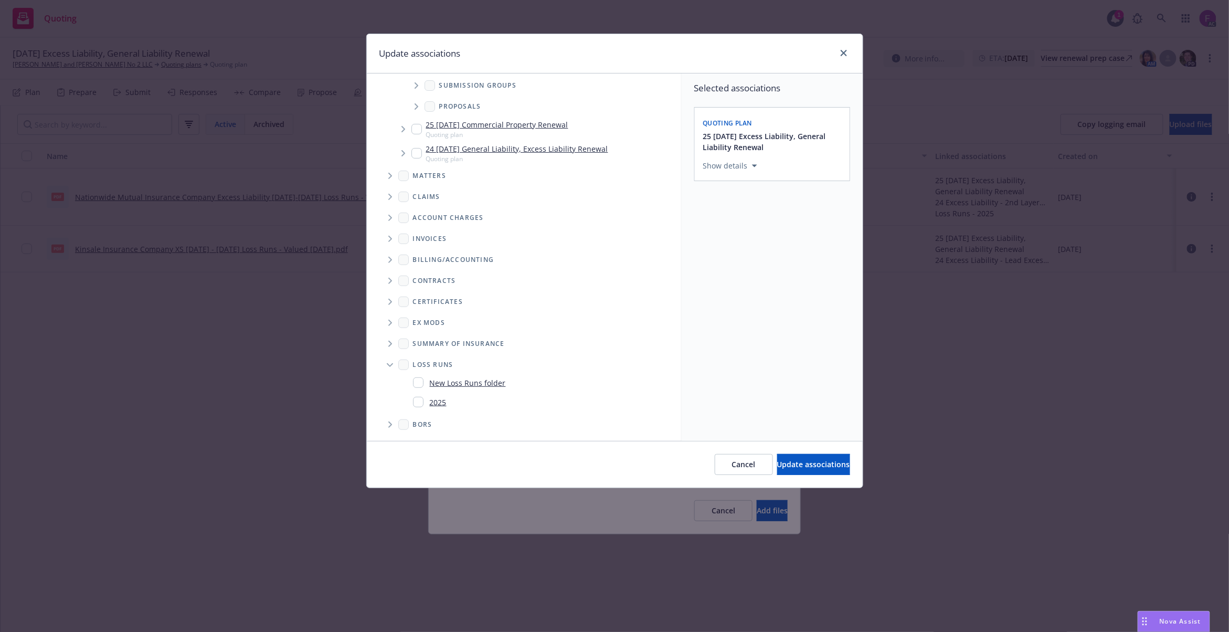
click at [416, 398] on input "Folder Tree Example" at bounding box center [418, 402] width 10 height 10
checkbox input "true"
click at [717, 363] on div "Selected associations Quoting plan 25 11/05/25 Excess Liability, General Liabil…" at bounding box center [772, 256] width 181 height 367
click at [799, 469] on span "Update associations" at bounding box center [813, 464] width 73 height 10
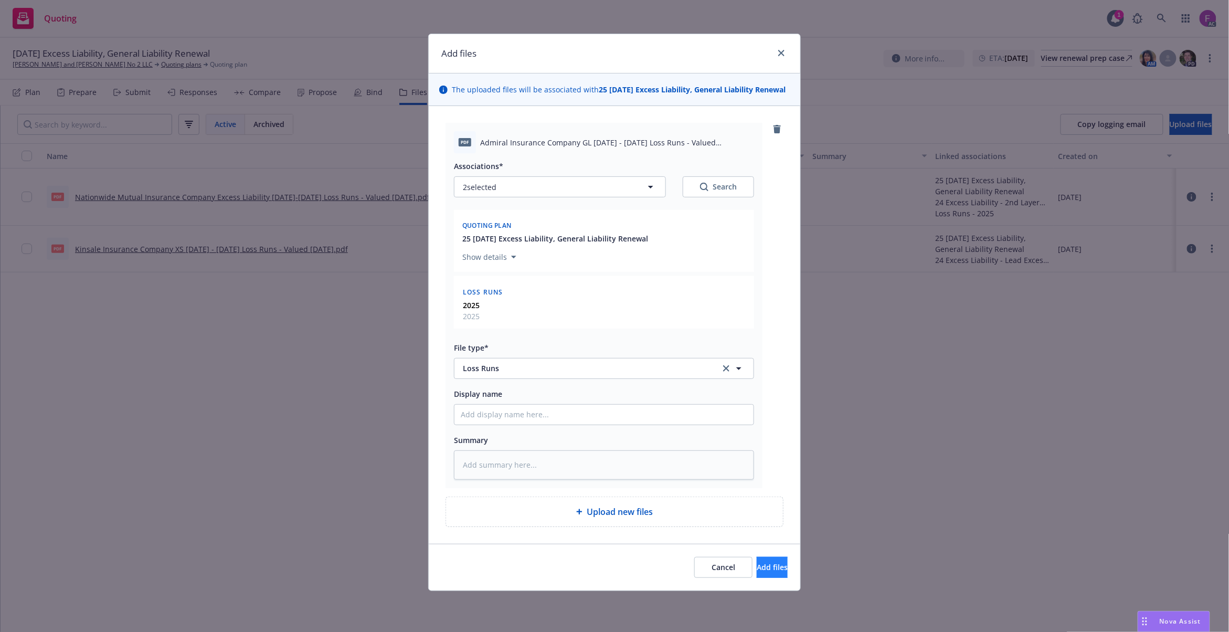
scroll to position [5, 0]
click at [757, 572] on span "Add files" at bounding box center [772, 567] width 31 height 10
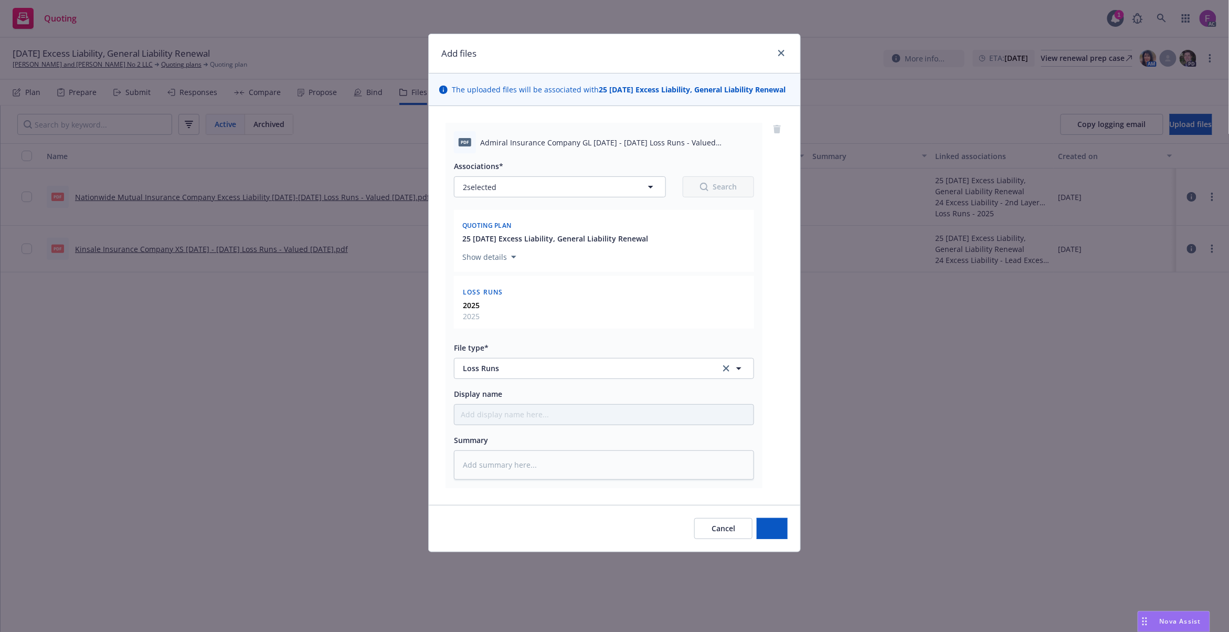
scroll to position [0, 0]
type textarea "x"
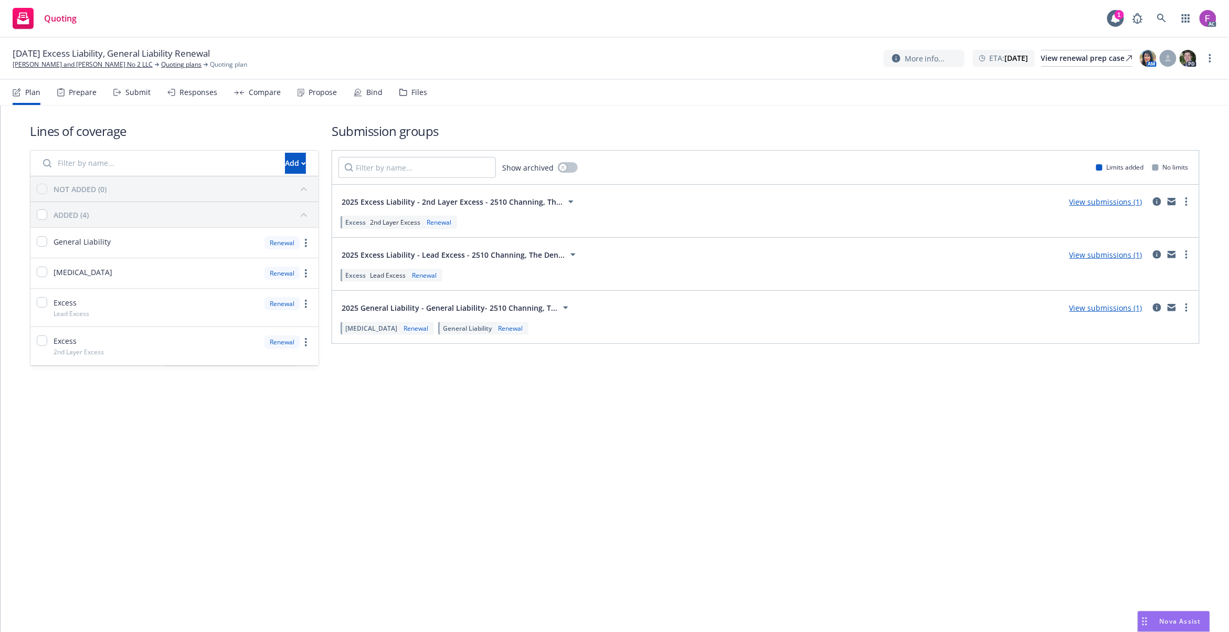
click at [422, 97] on div "Files" at bounding box center [413, 92] width 28 height 25
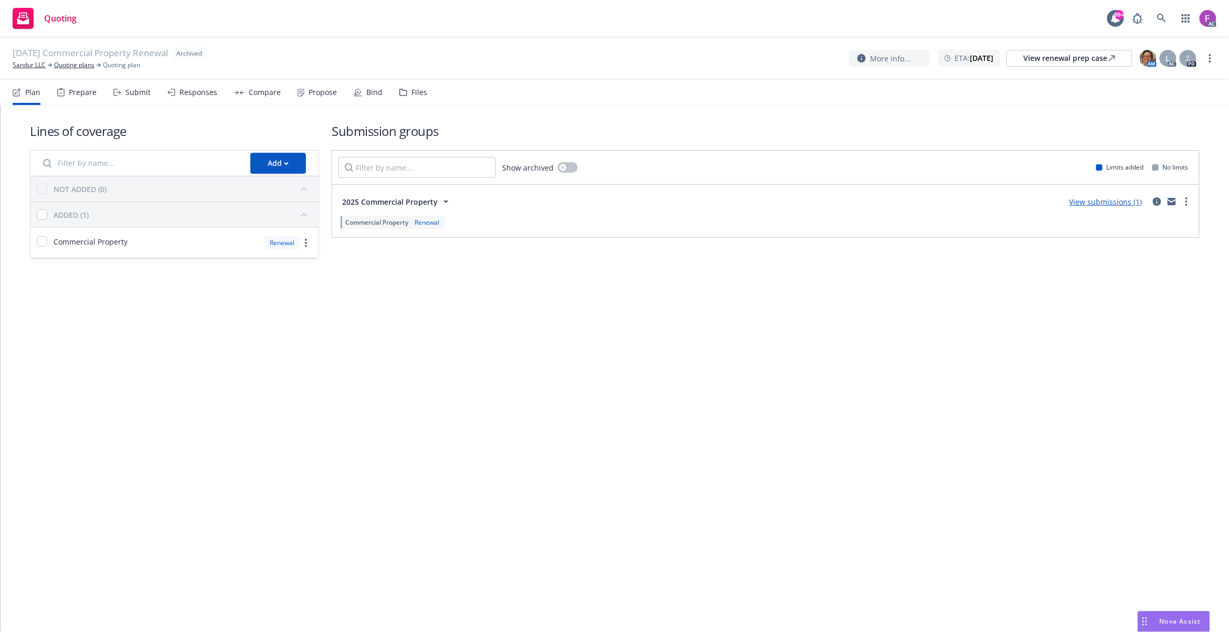
click at [418, 87] on div "Files" at bounding box center [413, 92] width 28 height 25
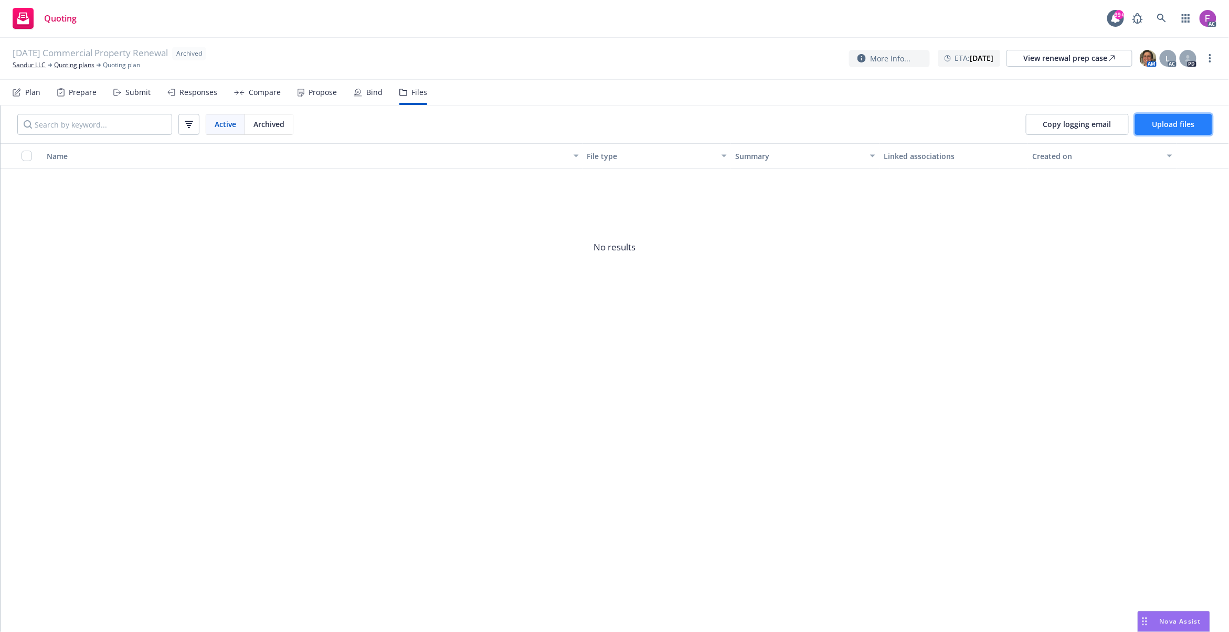
click at [1176, 122] on span "Upload files" at bounding box center [1173, 124] width 43 height 10
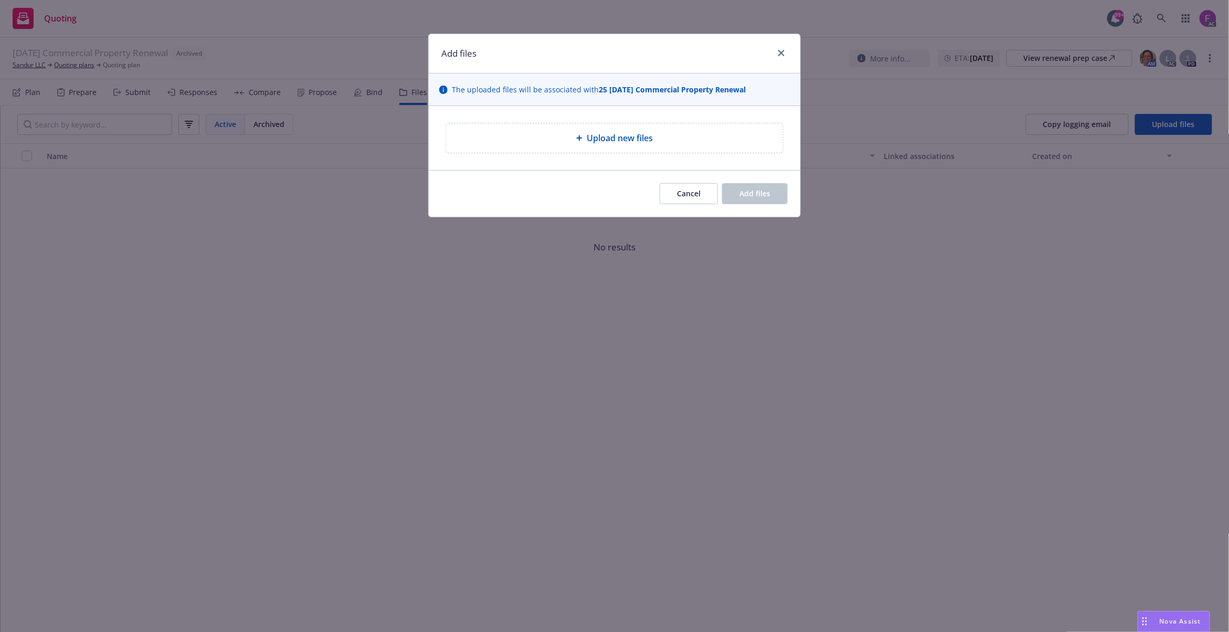
click at [521, 146] on div "Upload new files" at bounding box center [614, 137] width 337 height 29
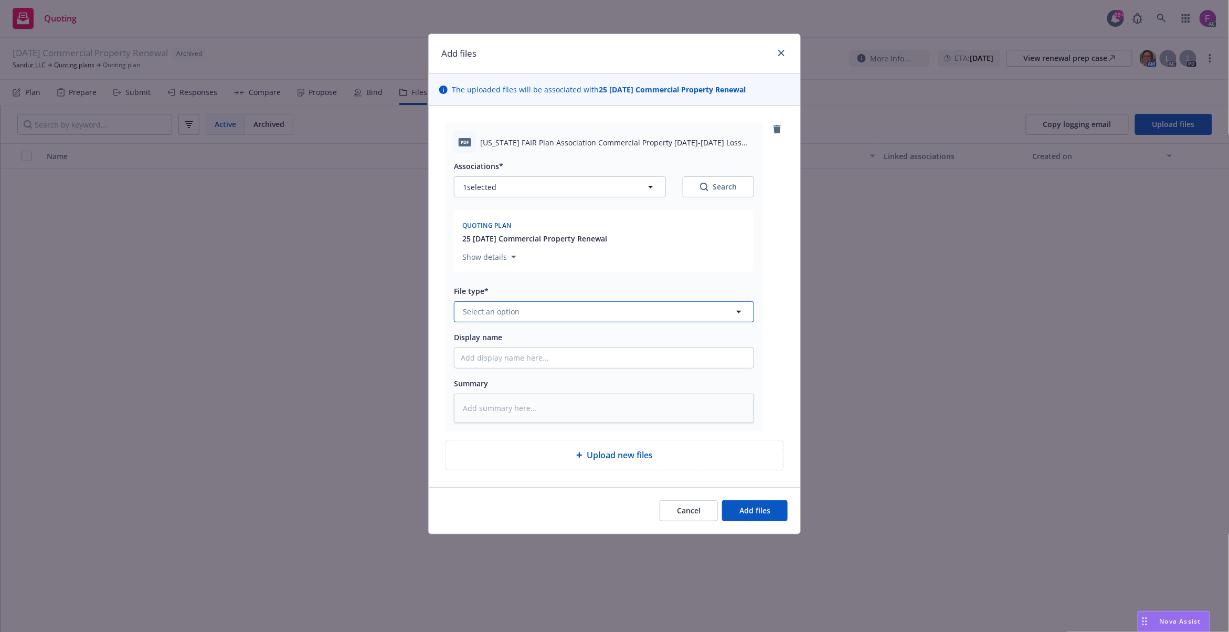
click at [506, 305] on button "Select an option" at bounding box center [604, 311] width 300 height 21
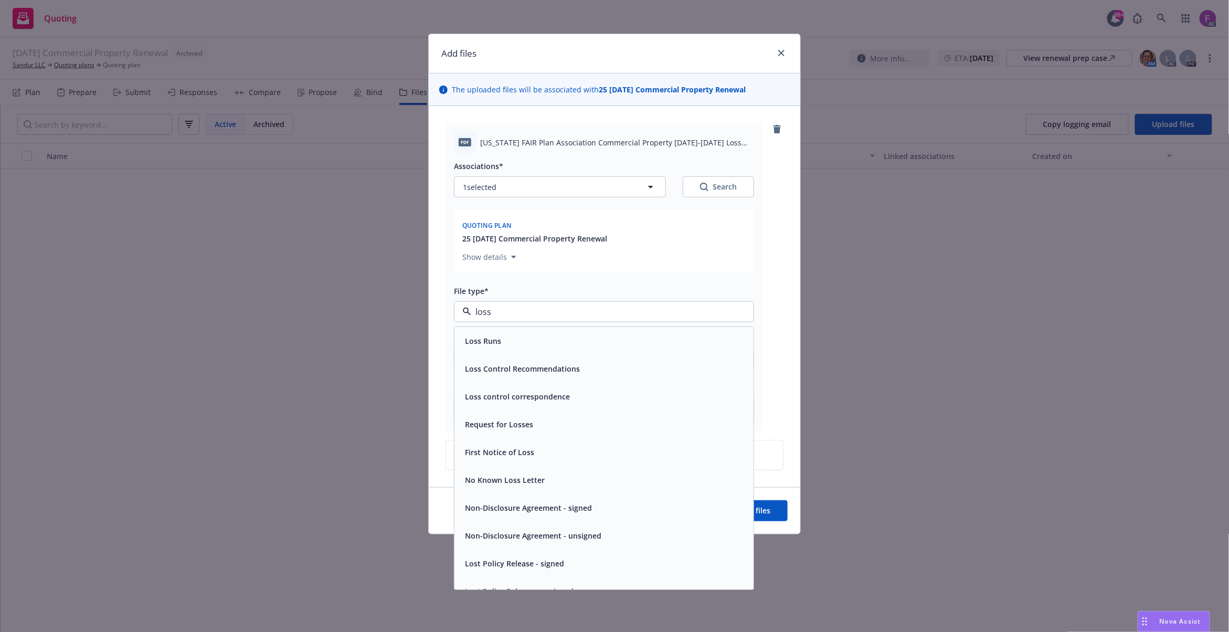
paste input "Loss Run"
type input "Loss Run"
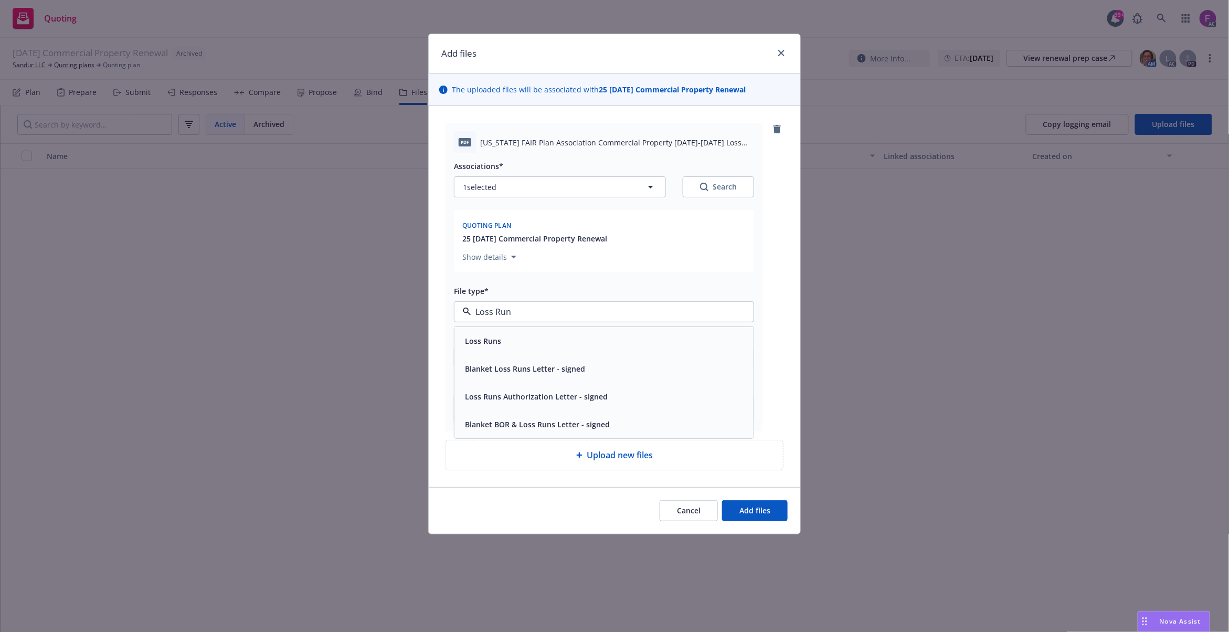
click at [557, 344] on div "Loss Runs" at bounding box center [604, 340] width 287 height 15
click at [512, 192] on button "1 selected" at bounding box center [560, 186] width 212 height 21
type textarea "x"
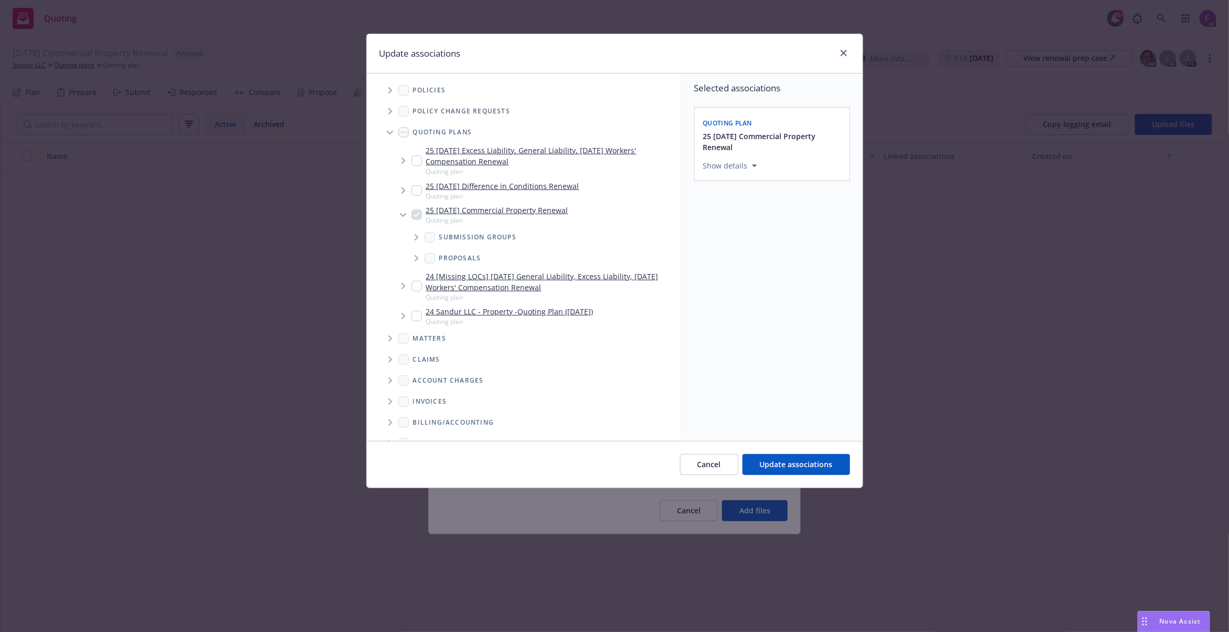
click at [390, 91] on icon "Tree Example" at bounding box center [390, 90] width 4 height 6
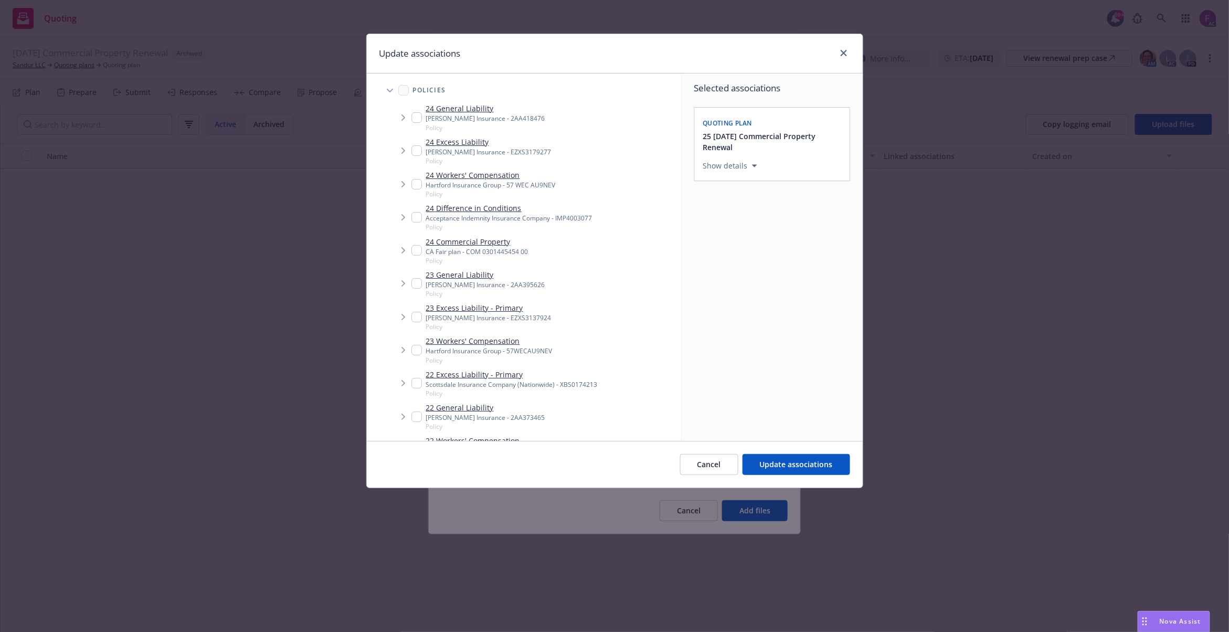
click at [416, 250] on input "Tree Example" at bounding box center [416, 250] width 10 height 10
checkbox input "true"
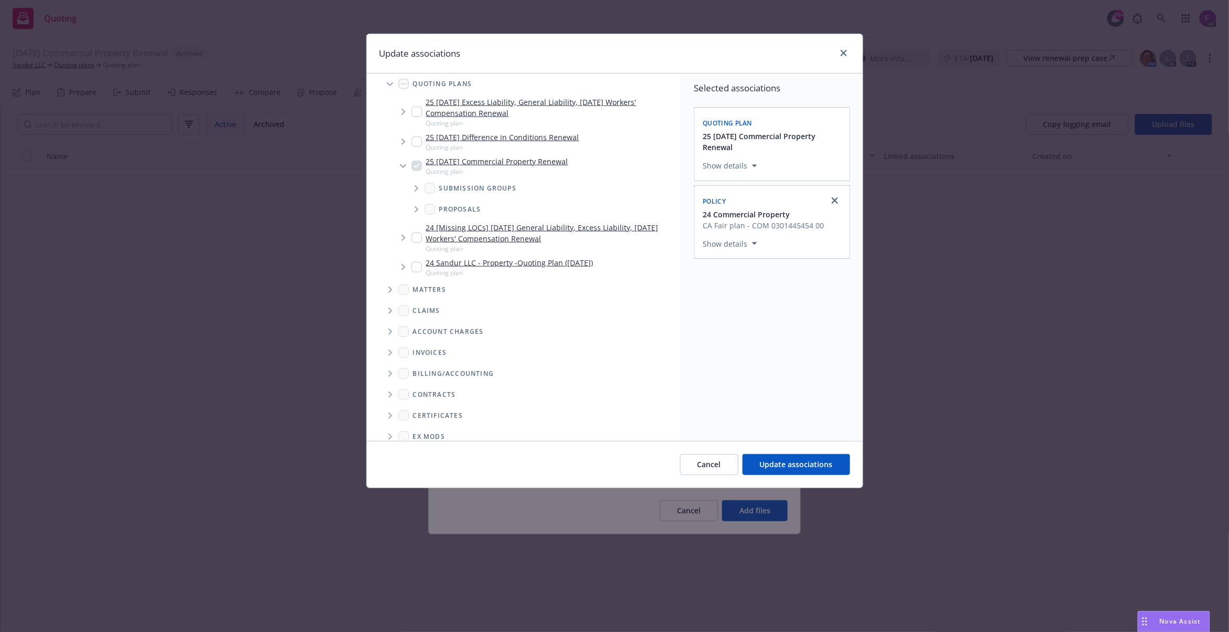
scroll to position [489, 0]
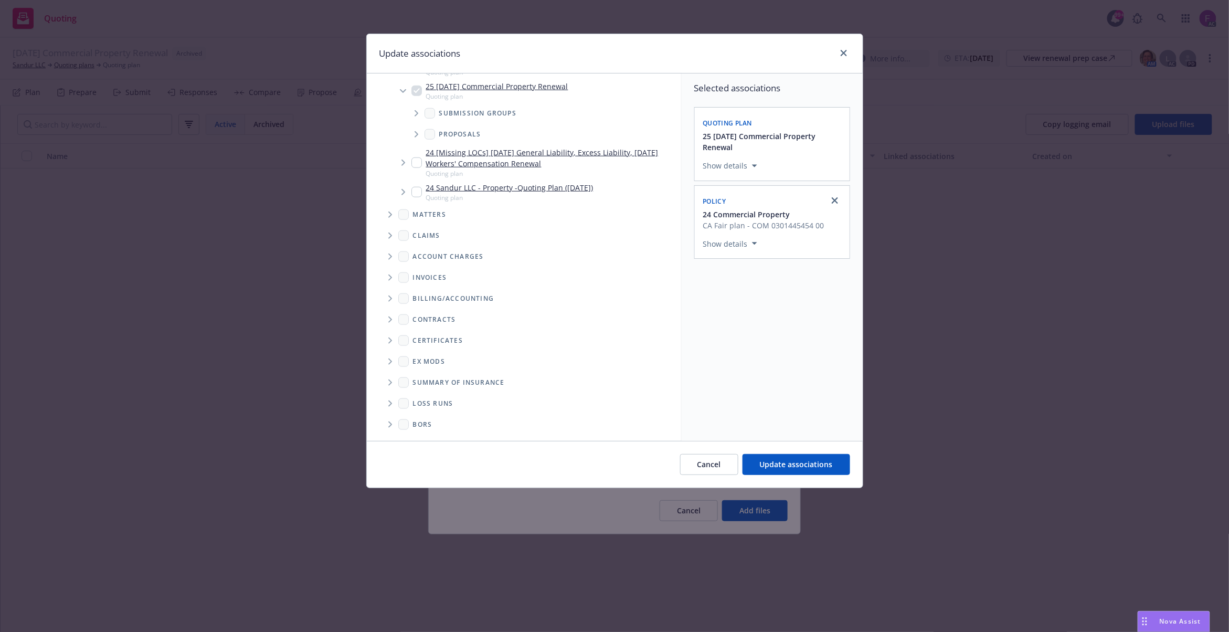
click at [393, 406] on span "Folder Tree Example" at bounding box center [389, 403] width 17 height 17
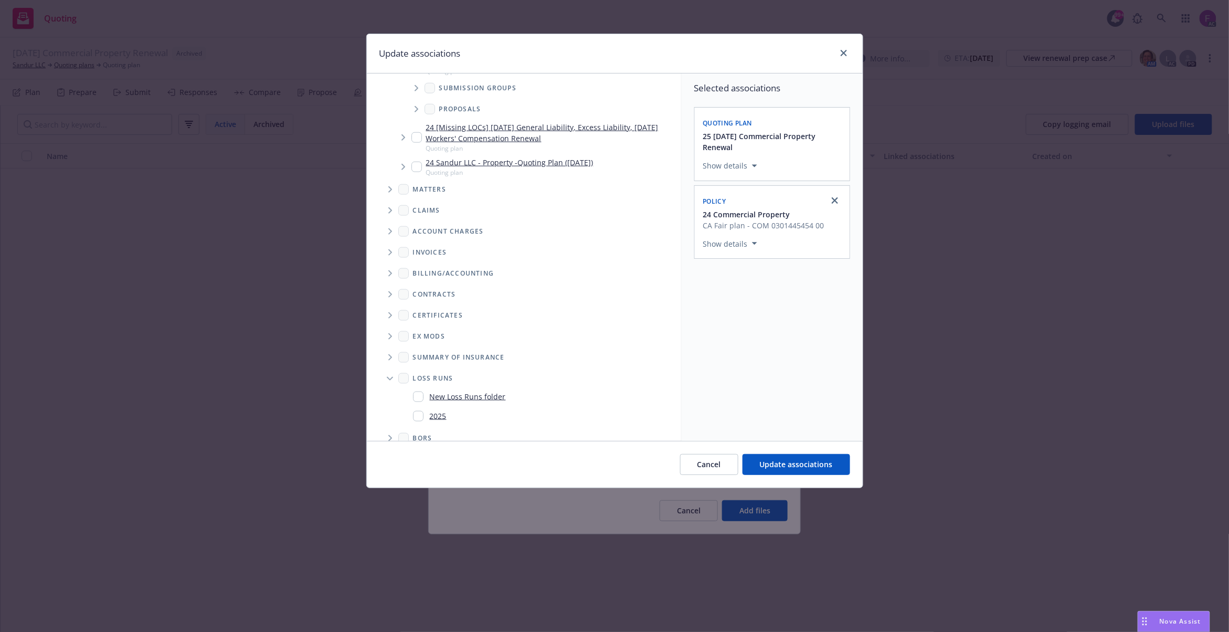
scroll to position [528, 0]
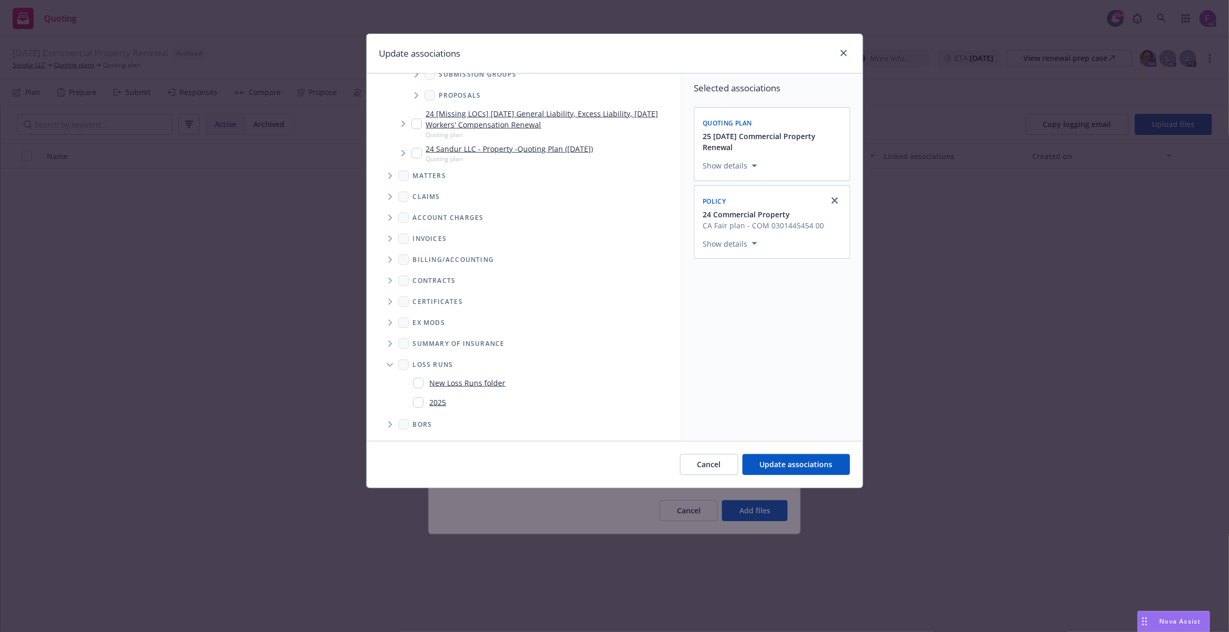
click at [412, 401] on span "2025" at bounding box center [428, 402] width 38 height 15
checkbox input "true"
click at [829, 384] on div "Selected associations Quoting plan 25 [DATE] Commercial Property Renewal Show d…" at bounding box center [772, 256] width 181 height 367
click at [807, 462] on span "Update associations" at bounding box center [796, 464] width 73 height 10
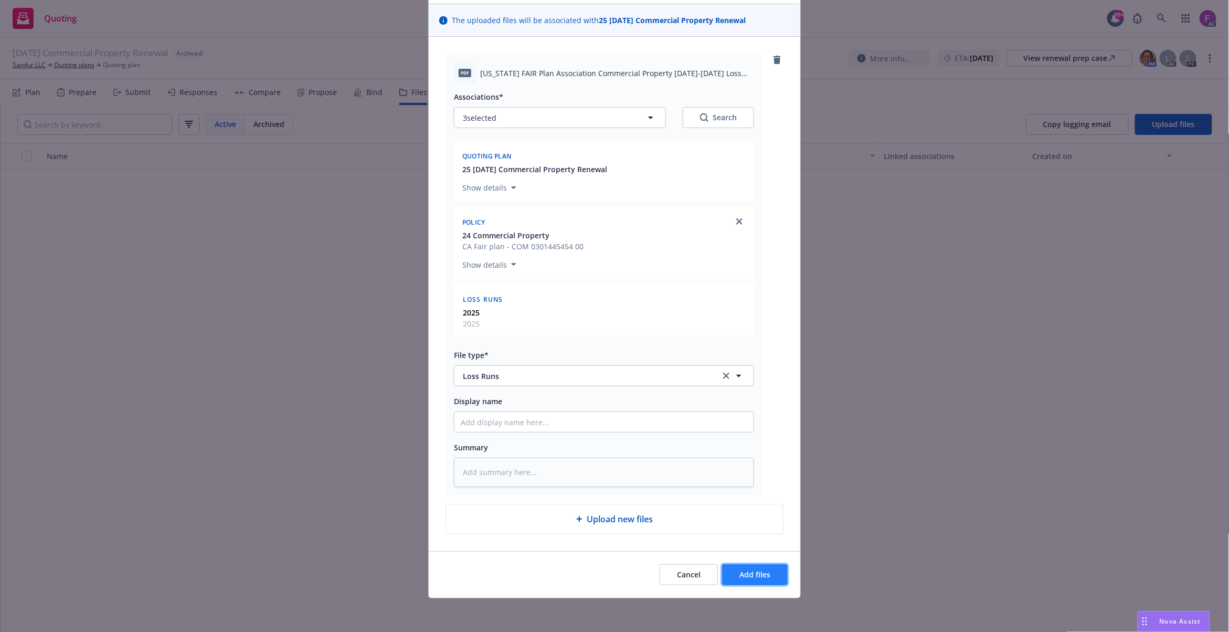
click at [754, 567] on button "Add files" at bounding box center [755, 574] width 66 height 21
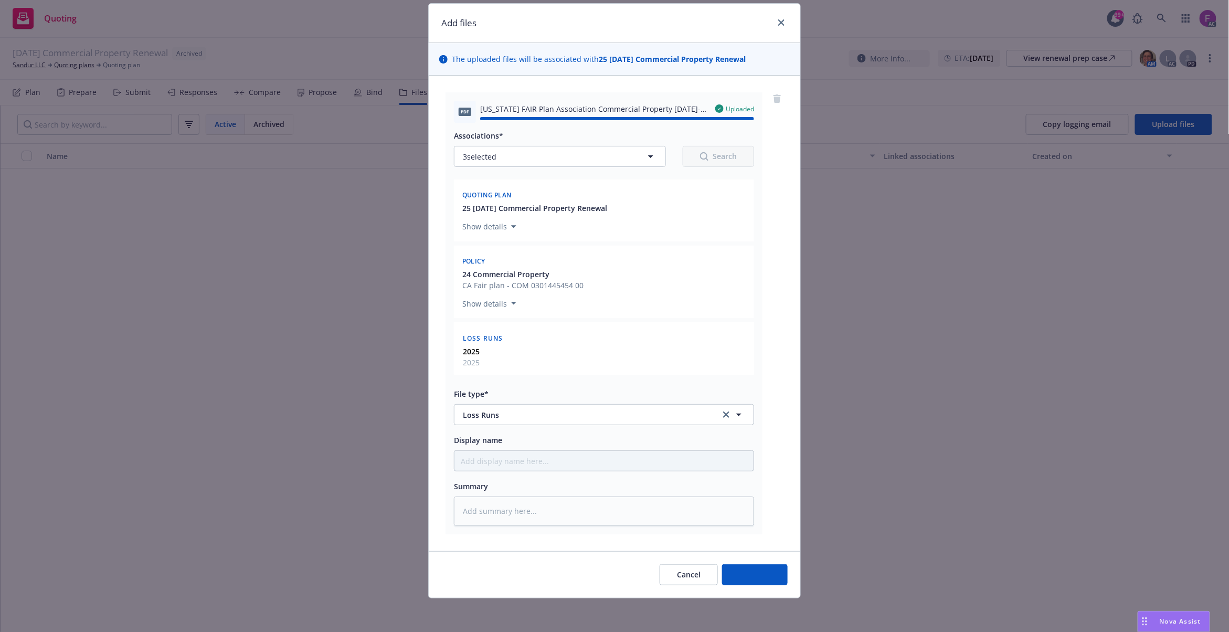
type textarea "x"
